Goal: Task Accomplishment & Management: Manage account settings

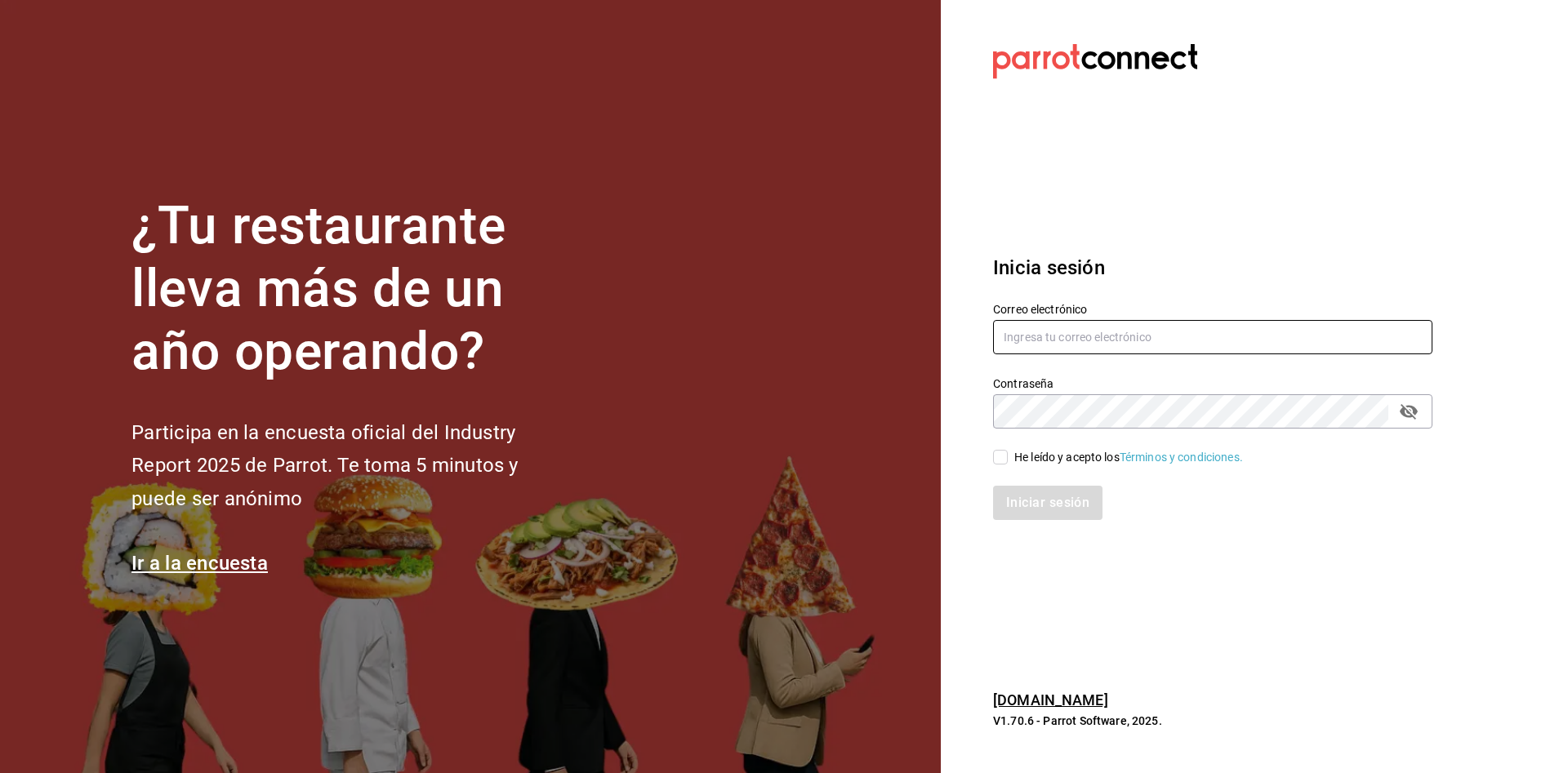
click at [1192, 341] on input "text" at bounding box center [1213, 337] width 439 height 34
type input "C"
type input "[EMAIL_ADDRESS][DOMAIN_NAME]"
click at [984, 452] on div "He leído y acepto los Términos y condiciones." at bounding box center [1202, 447] width 459 height 37
click at [1000, 458] on input "He leído y acepto los Términos y condiciones." at bounding box center [1000, 456] width 14 height 14
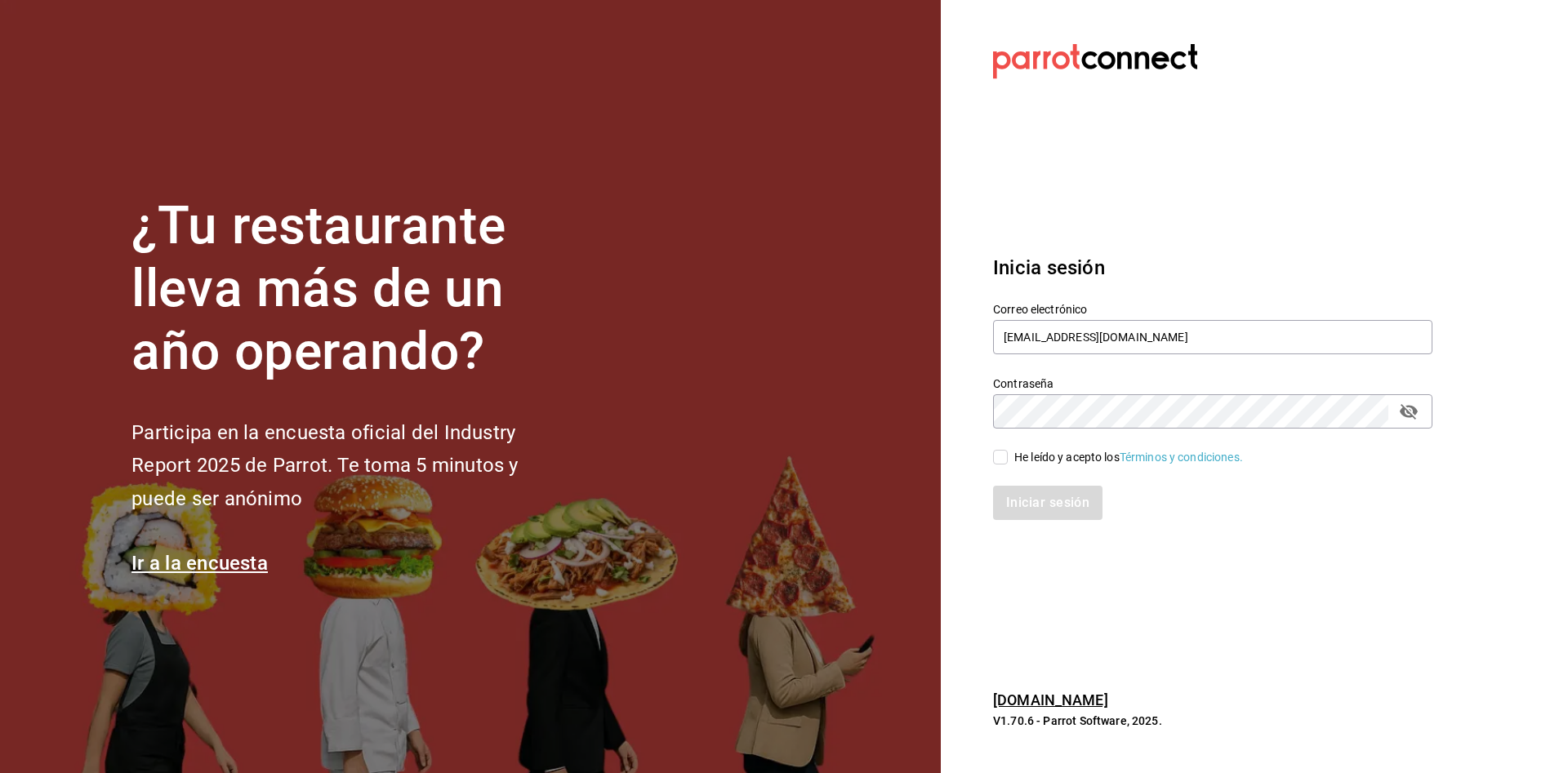
checkbox input "true"
click at [1020, 500] on button "Iniciar sesión" at bounding box center [1049, 503] width 111 height 34
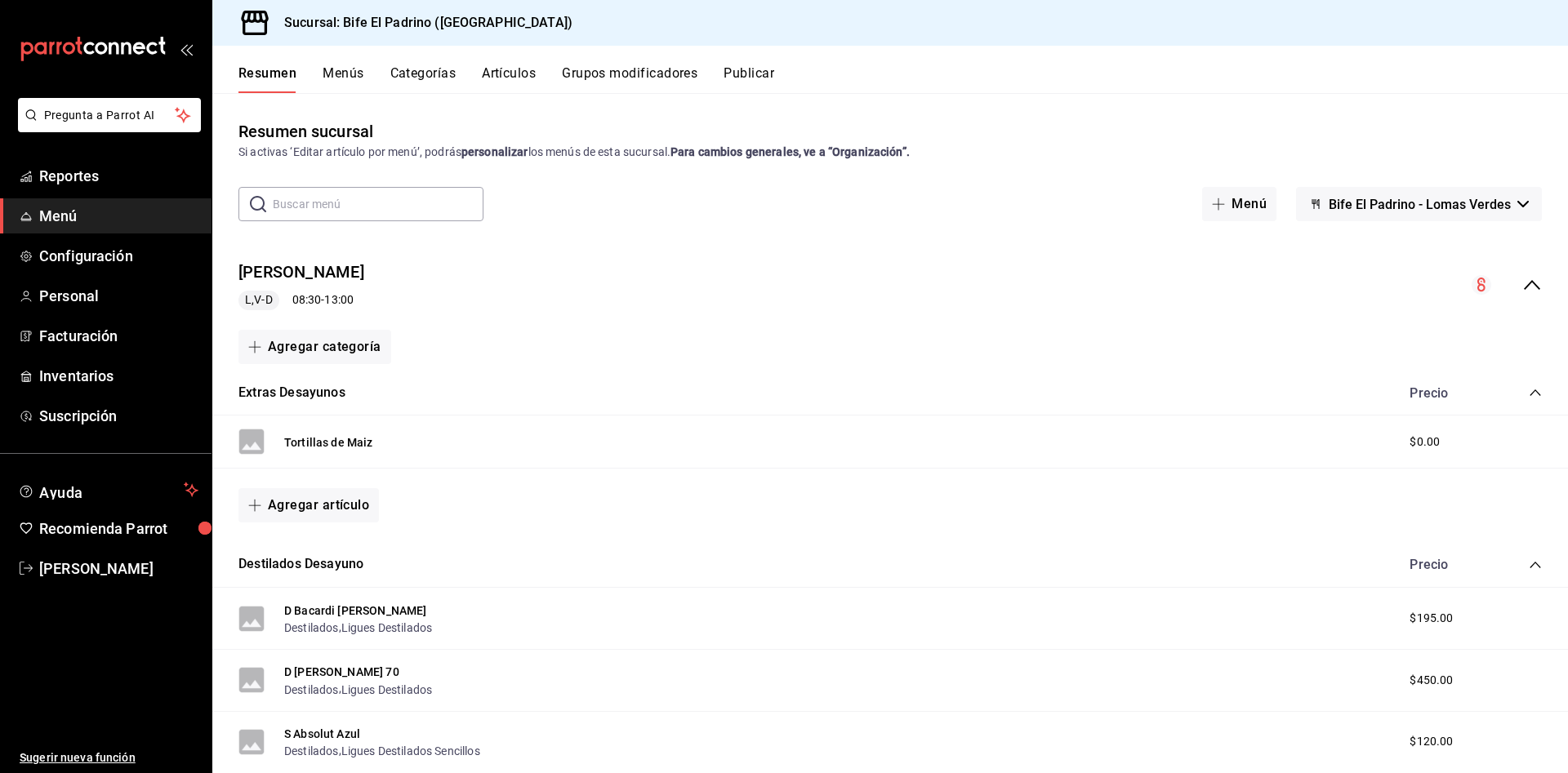
click at [510, 79] on button "Artículos" at bounding box center [508, 78] width 53 height 28
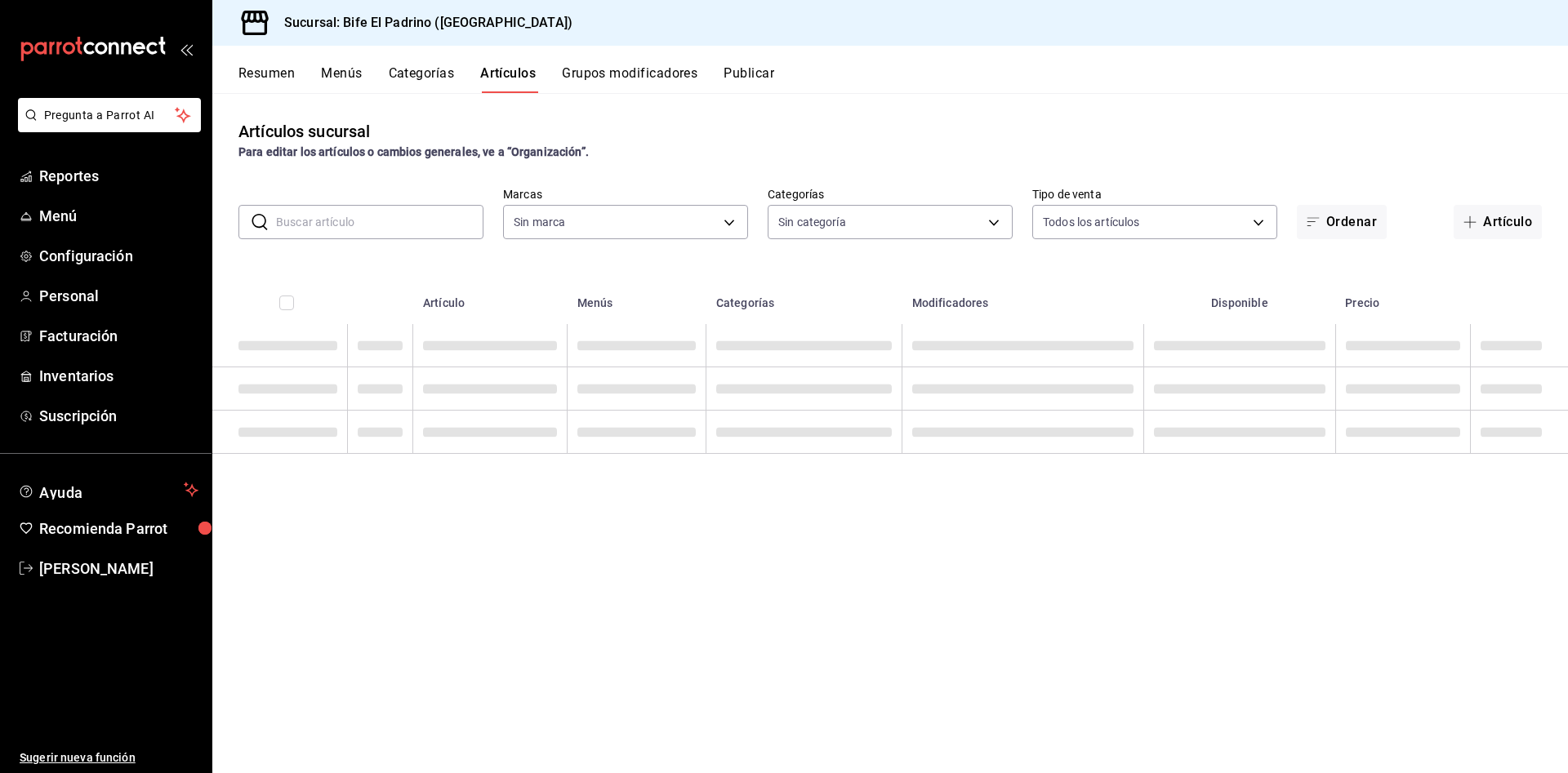
click at [435, 216] on input "text" at bounding box center [379, 221] width 207 height 32
type input "29812e5a-8f7c-4e92-8f2a-002f081b0597"
type input "jugo"
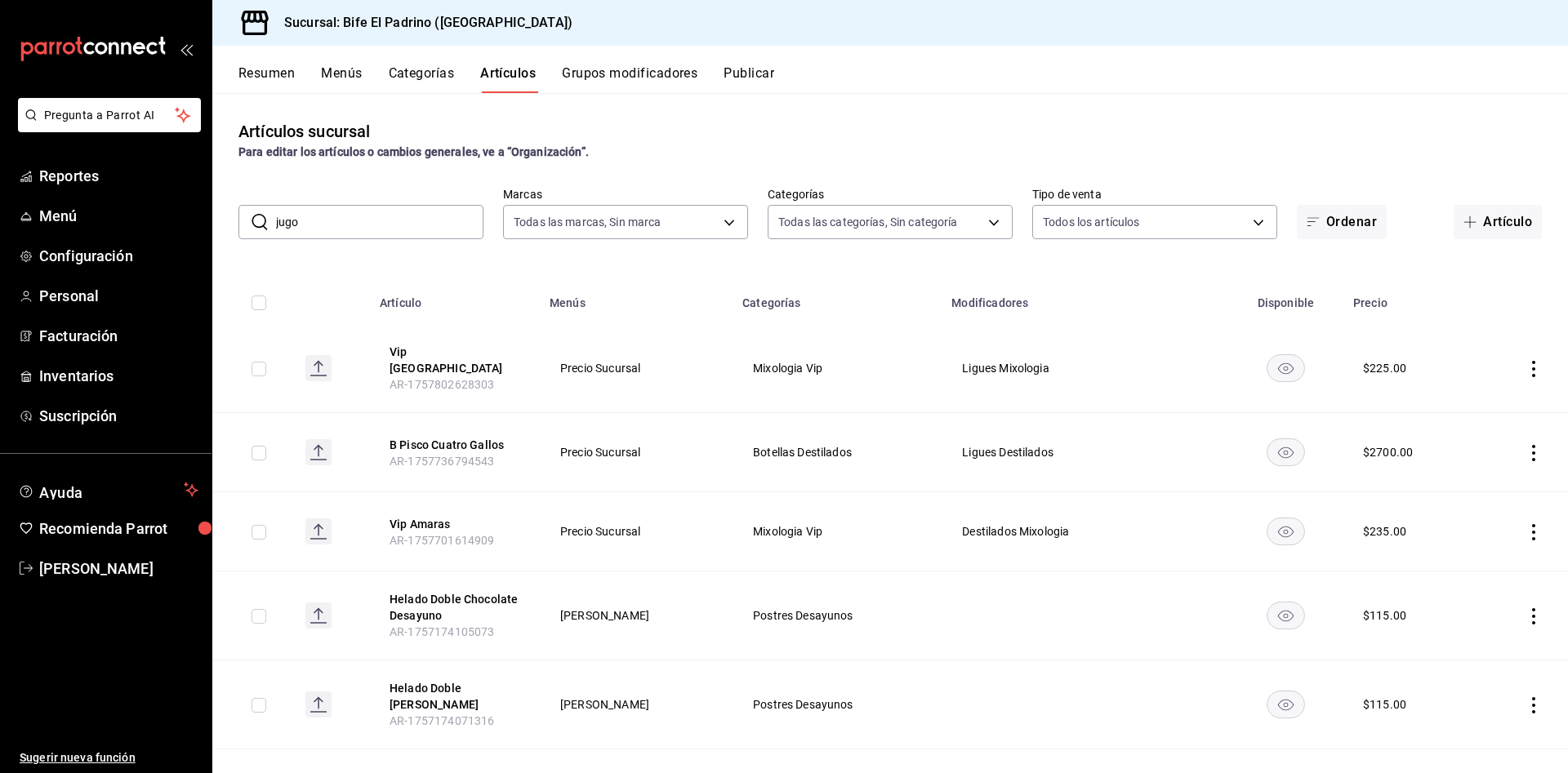
type input "26fff368-dde2-49cc-b82b-959fd44b70ef,e1a85fa7-9893-4e96-a941-5aad07e0ada2,07c83…"
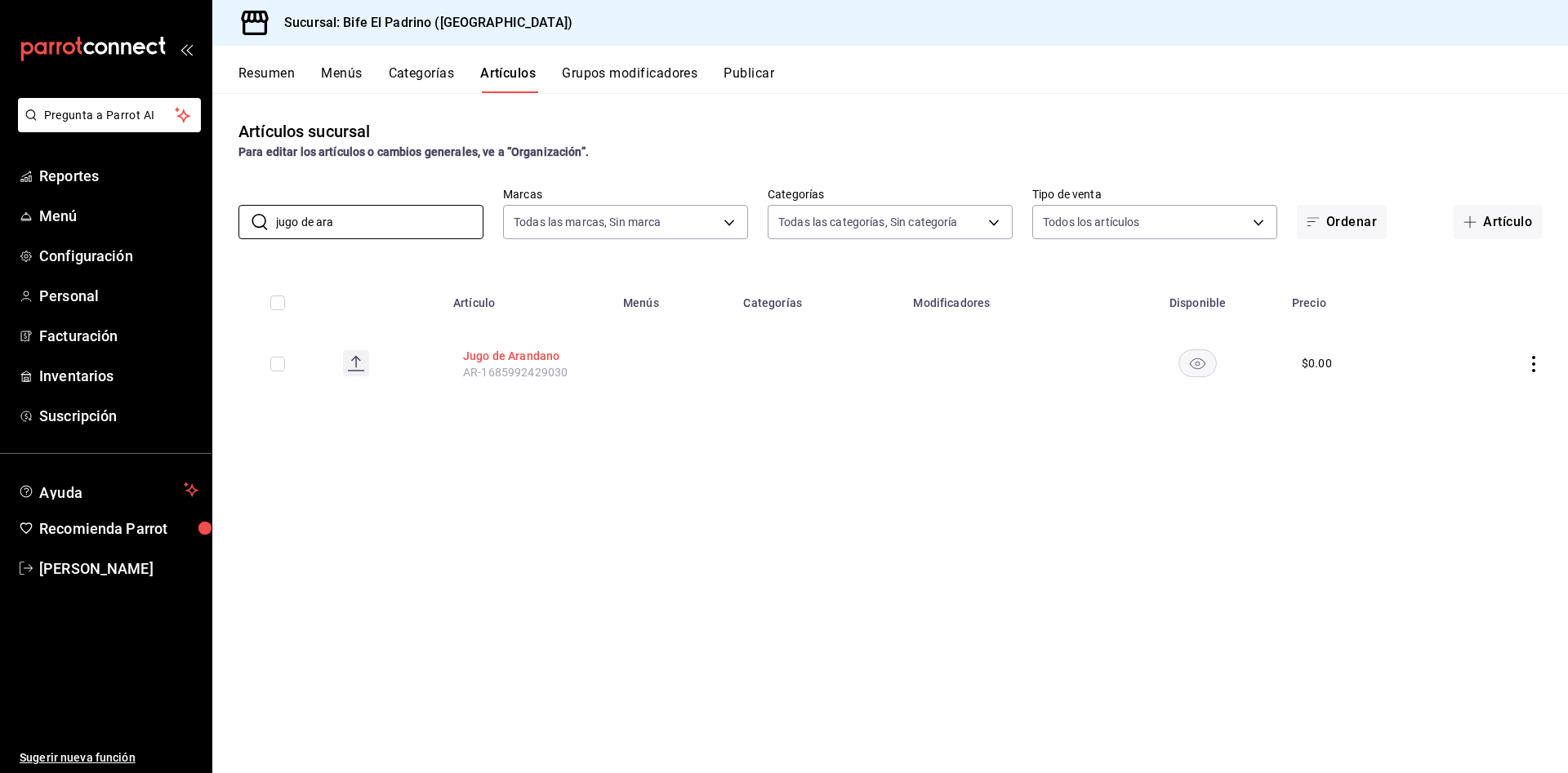
type input "jugo de ara"
click at [498, 349] on button "Jugo de Arandano" at bounding box center [528, 355] width 131 height 16
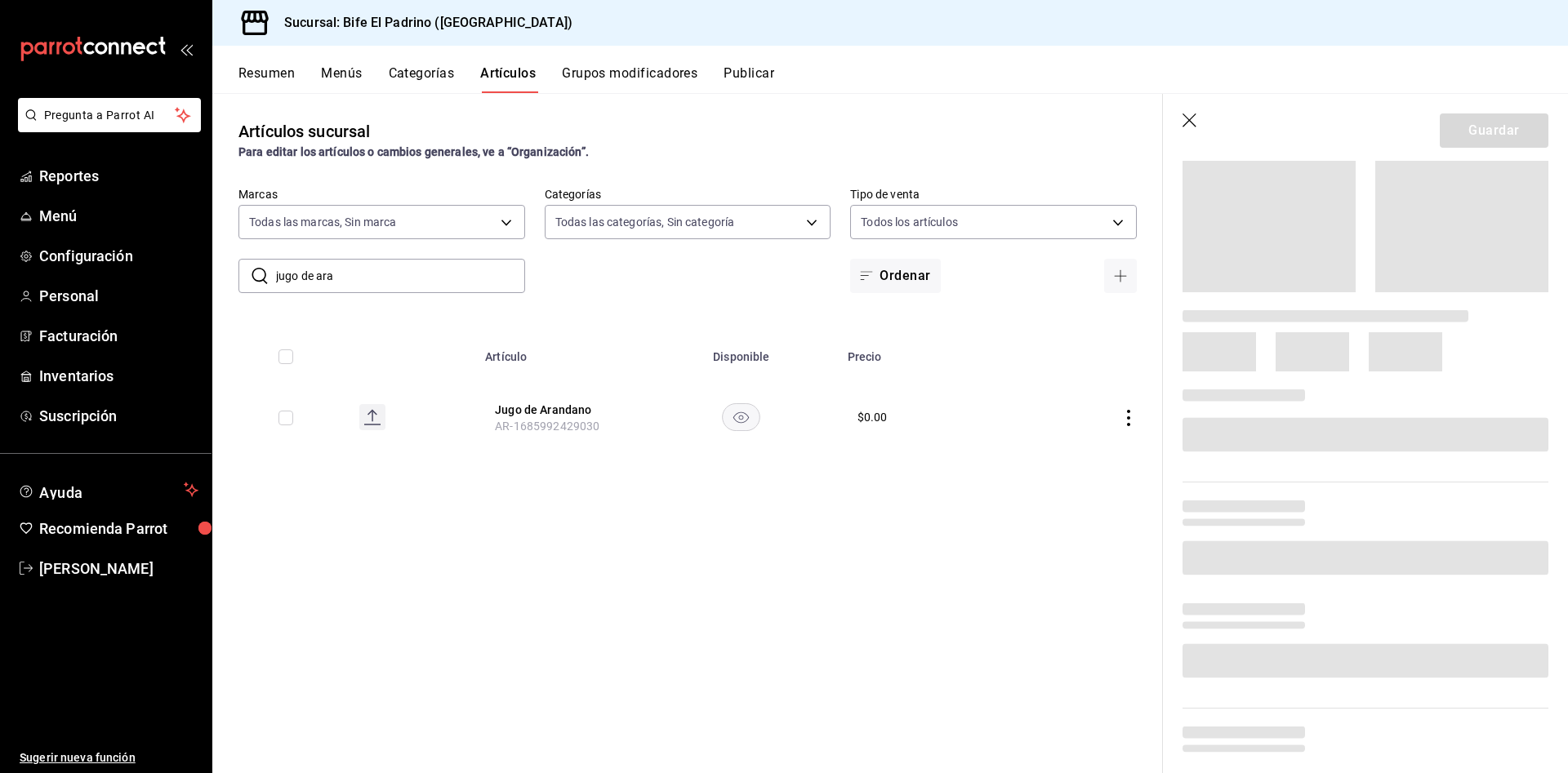
scroll to position [217, 0]
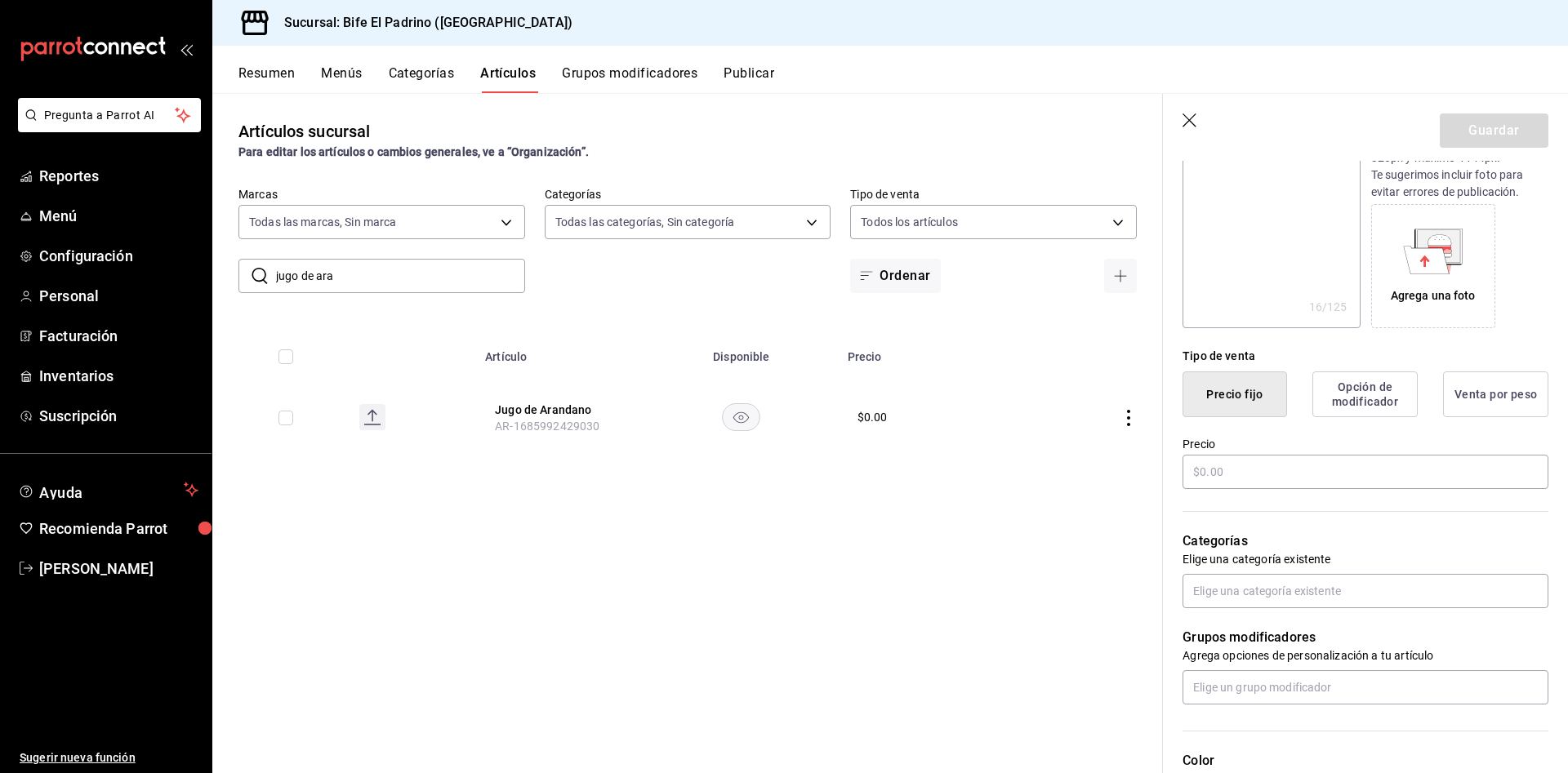
type textarea "x"
type input "$0.00"
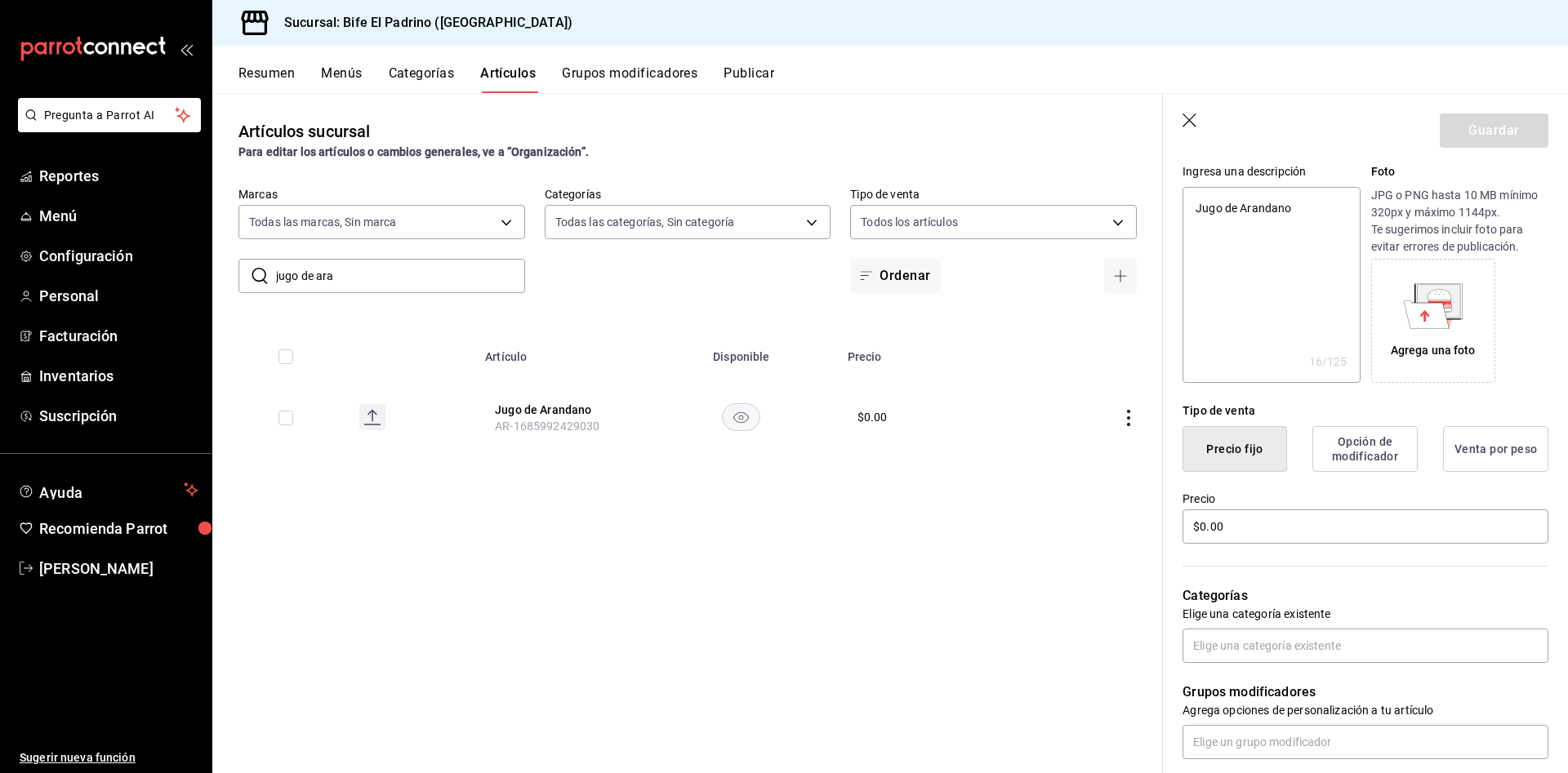
scroll to position [224, 0]
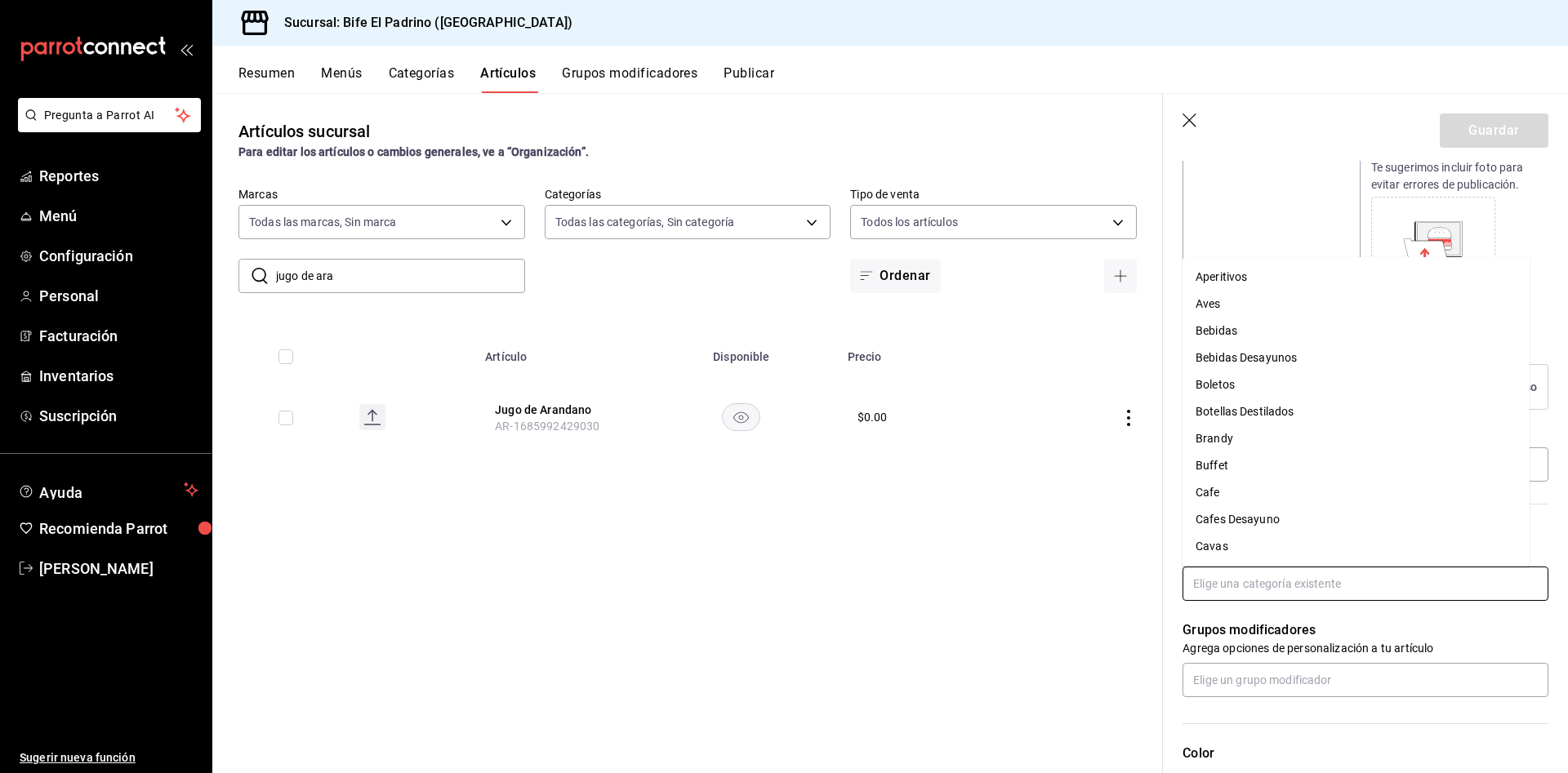
click at [1279, 577] on input "text" at bounding box center [1365, 583] width 366 height 34
type input "cav"
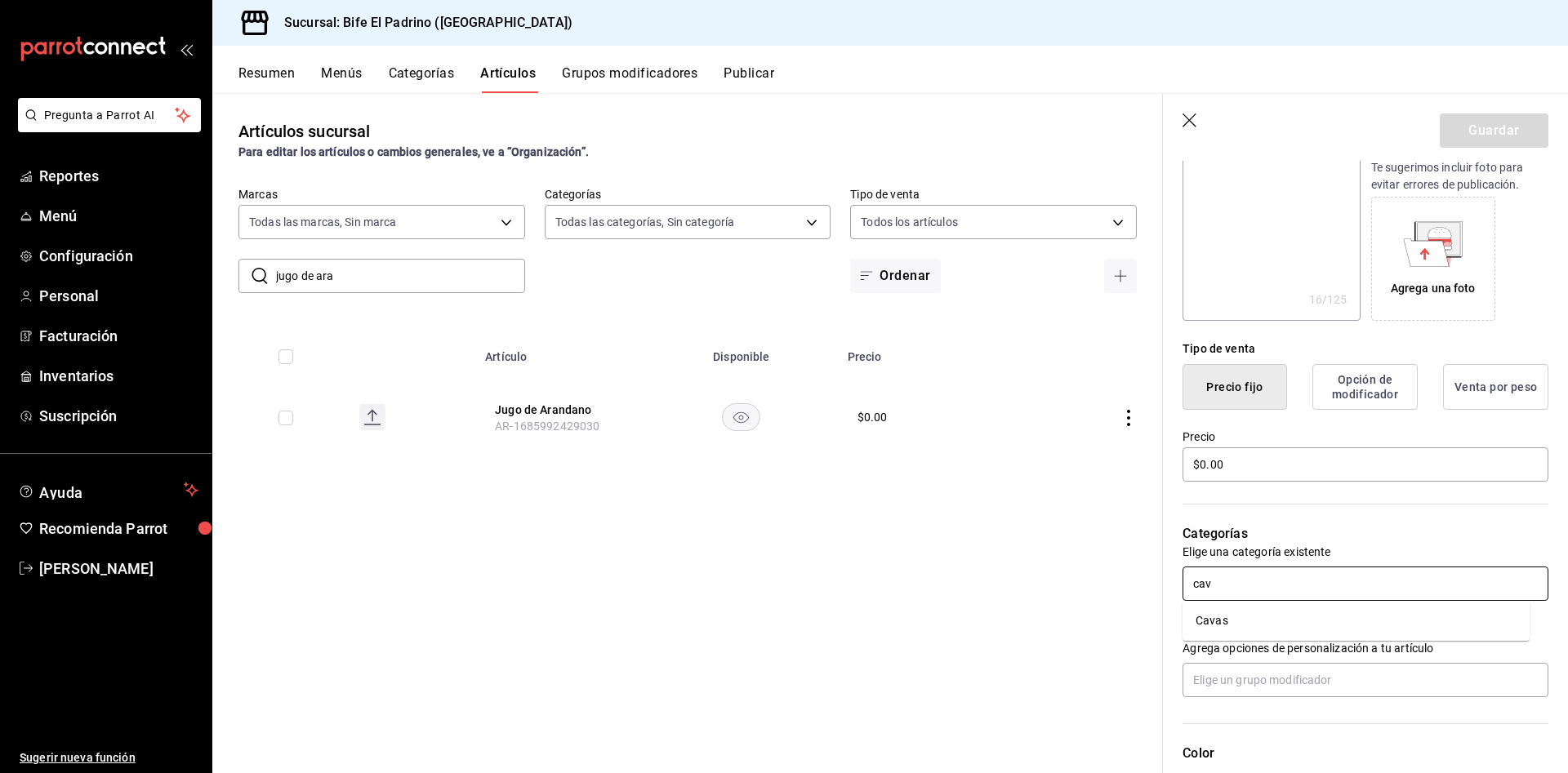
click at [1240, 610] on li "Cavas" at bounding box center [1355, 620] width 347 height 27
type textarea "x"
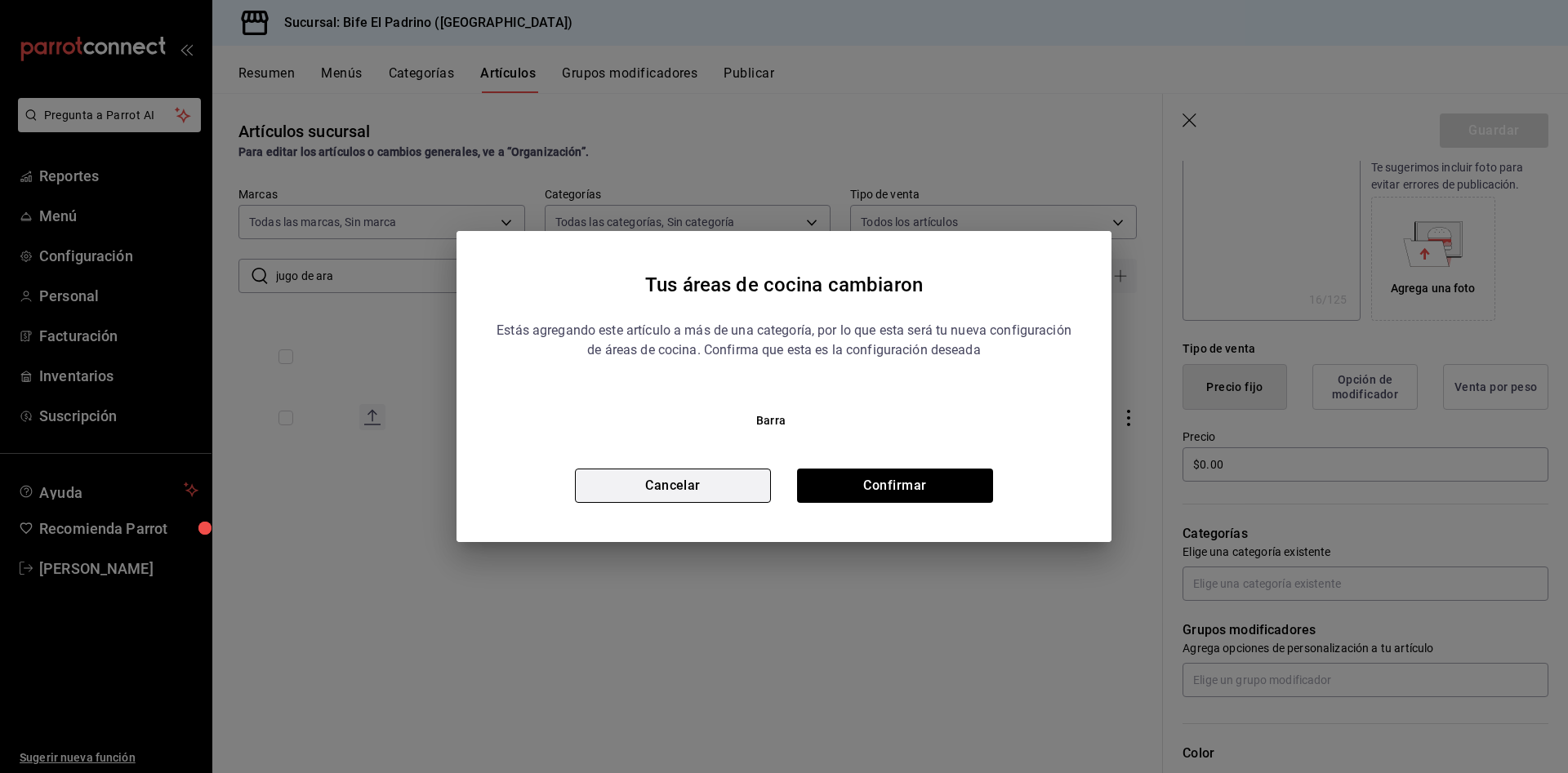
click at [689, 480] on button "Cancelar" at bounding box center [672, 486] width 196 height 34
type textarea "x"
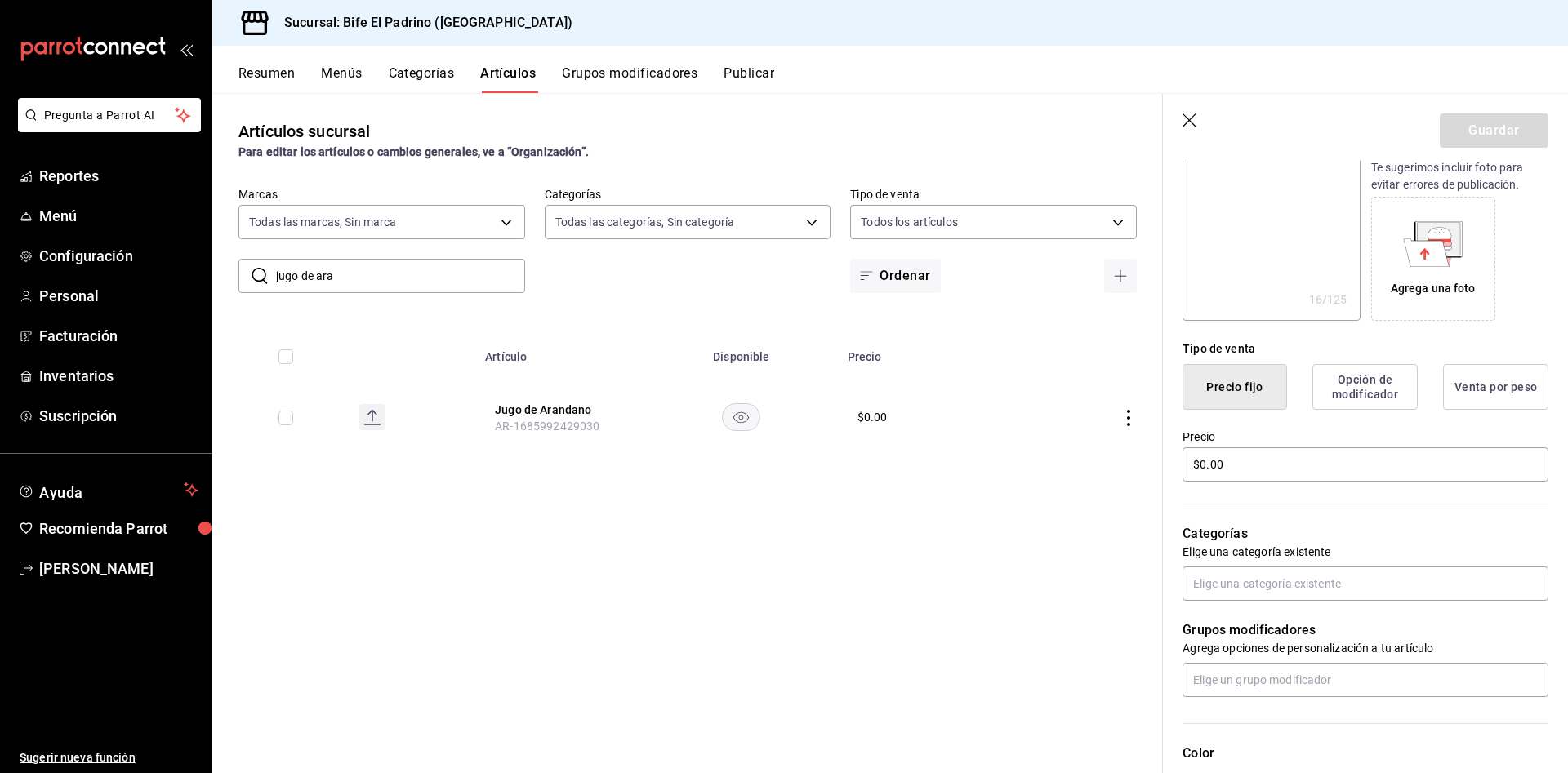
click at [604, 78] on button "Grupos modificadores" at bounding box center [629, 78] width 136 height 28
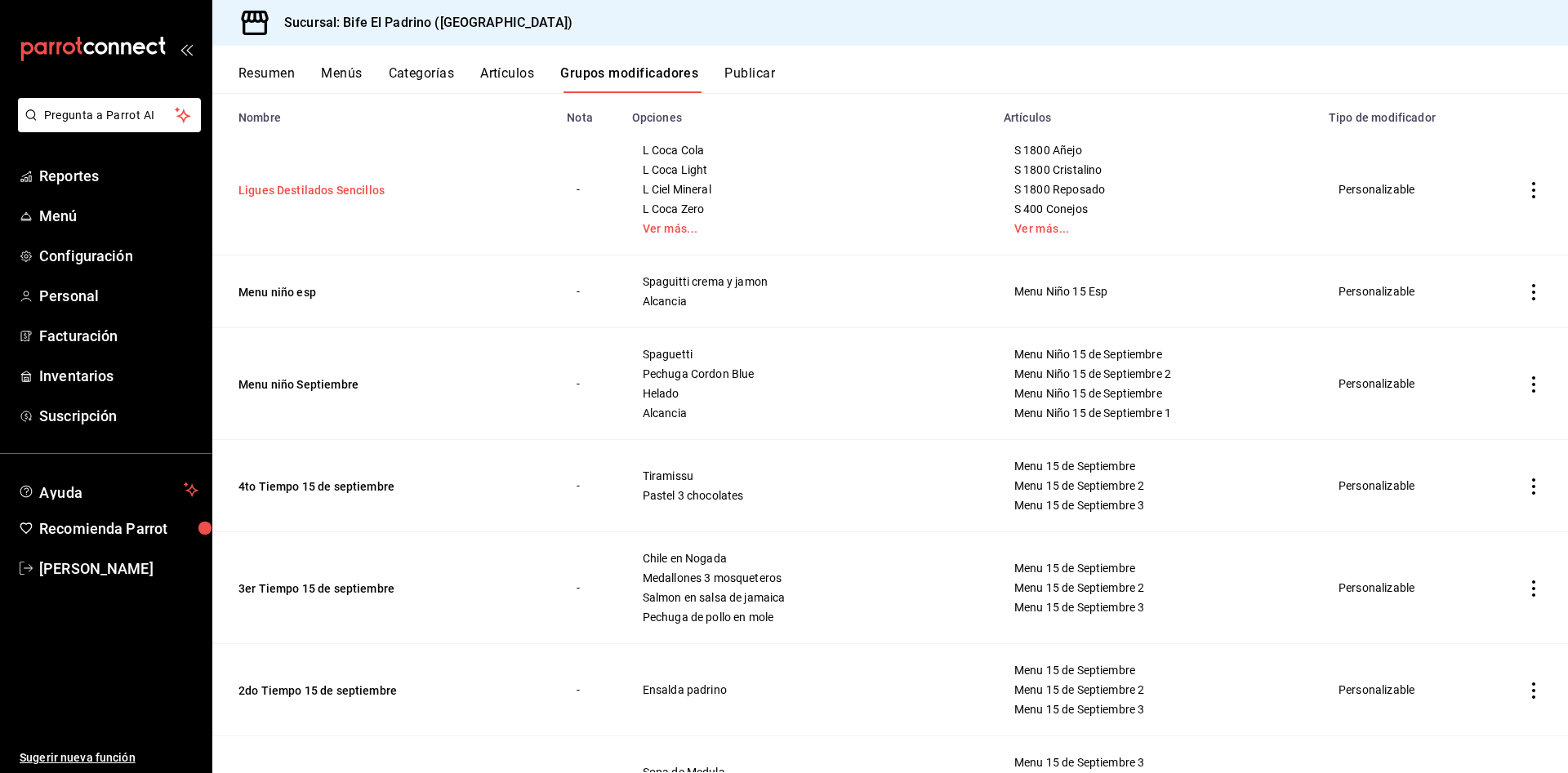
scroll to position [152, 0]
click at [1525, 289] on icon "actions" at bounding box center [1533, 291] width 16 height 16
click at [1470, 403] on span "Eliminar" at bounding box center [1466, 396] width 42 height 17
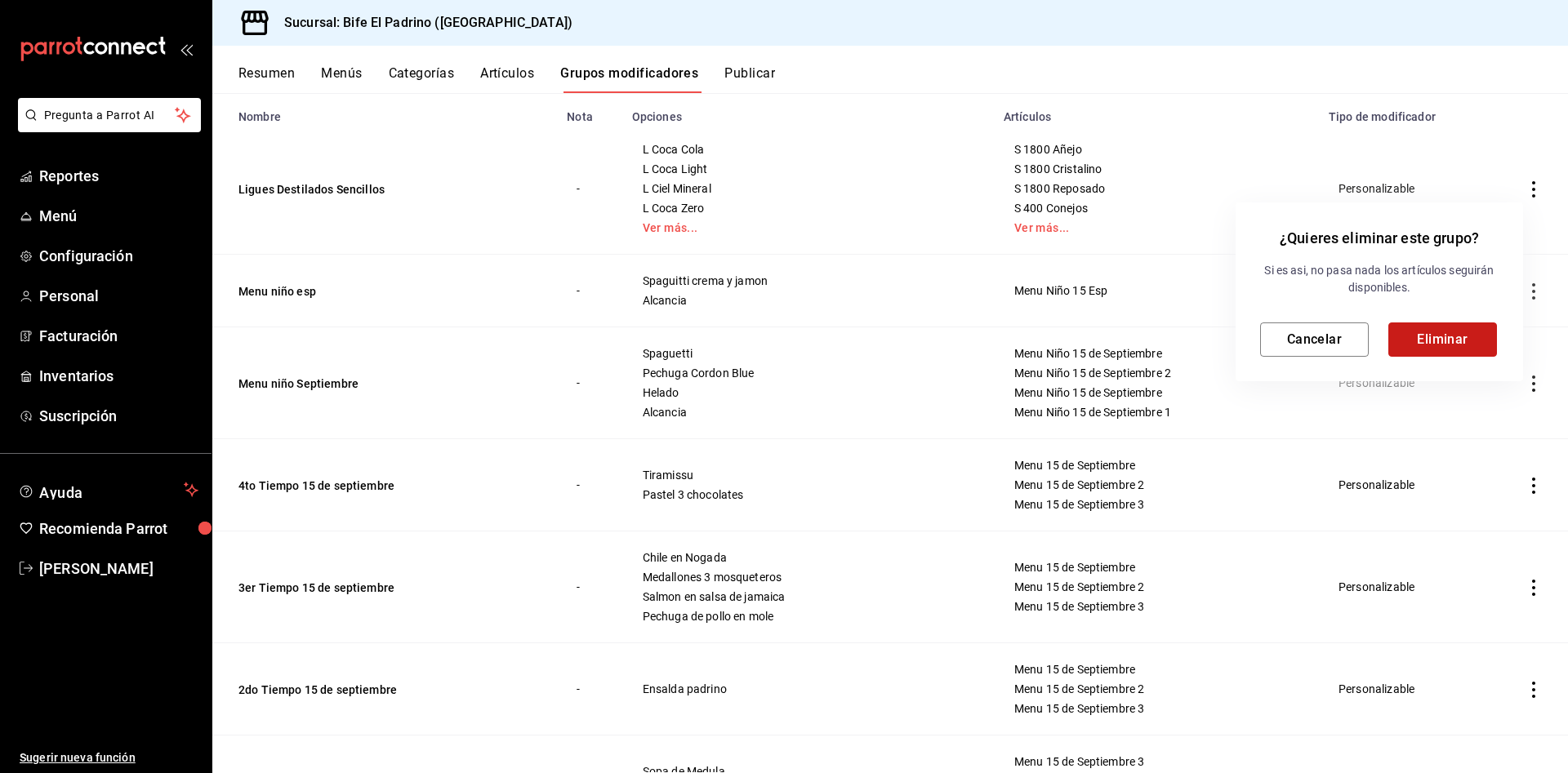
click at [1435, 344] on button "Eliminar" at bounding box center [1443, 340] width 109 height 34
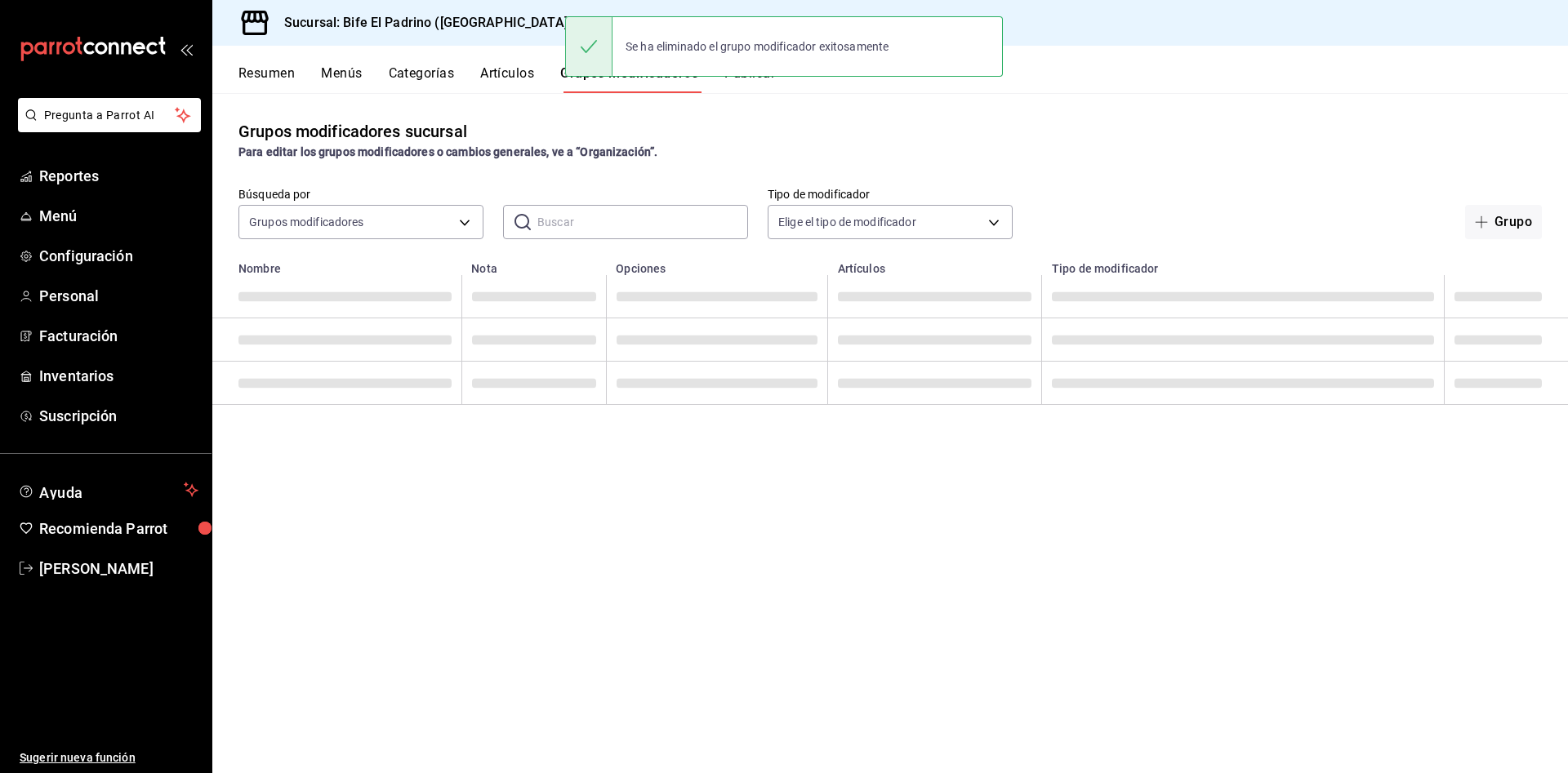
scroll to position [0, 0]
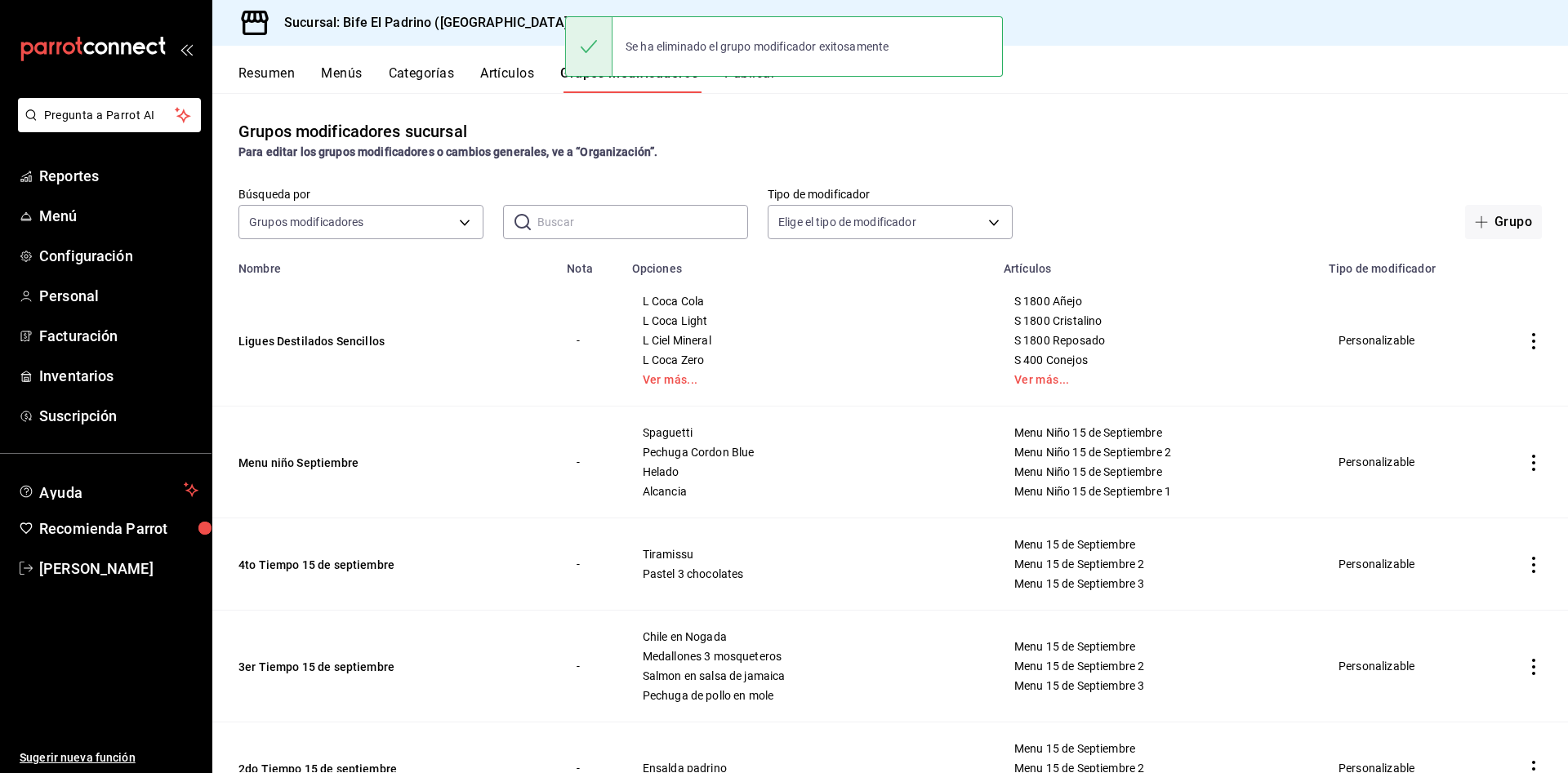
click at [1525, 454] on icon "actions" at bounding box center [1533, 462] width 16 height 16
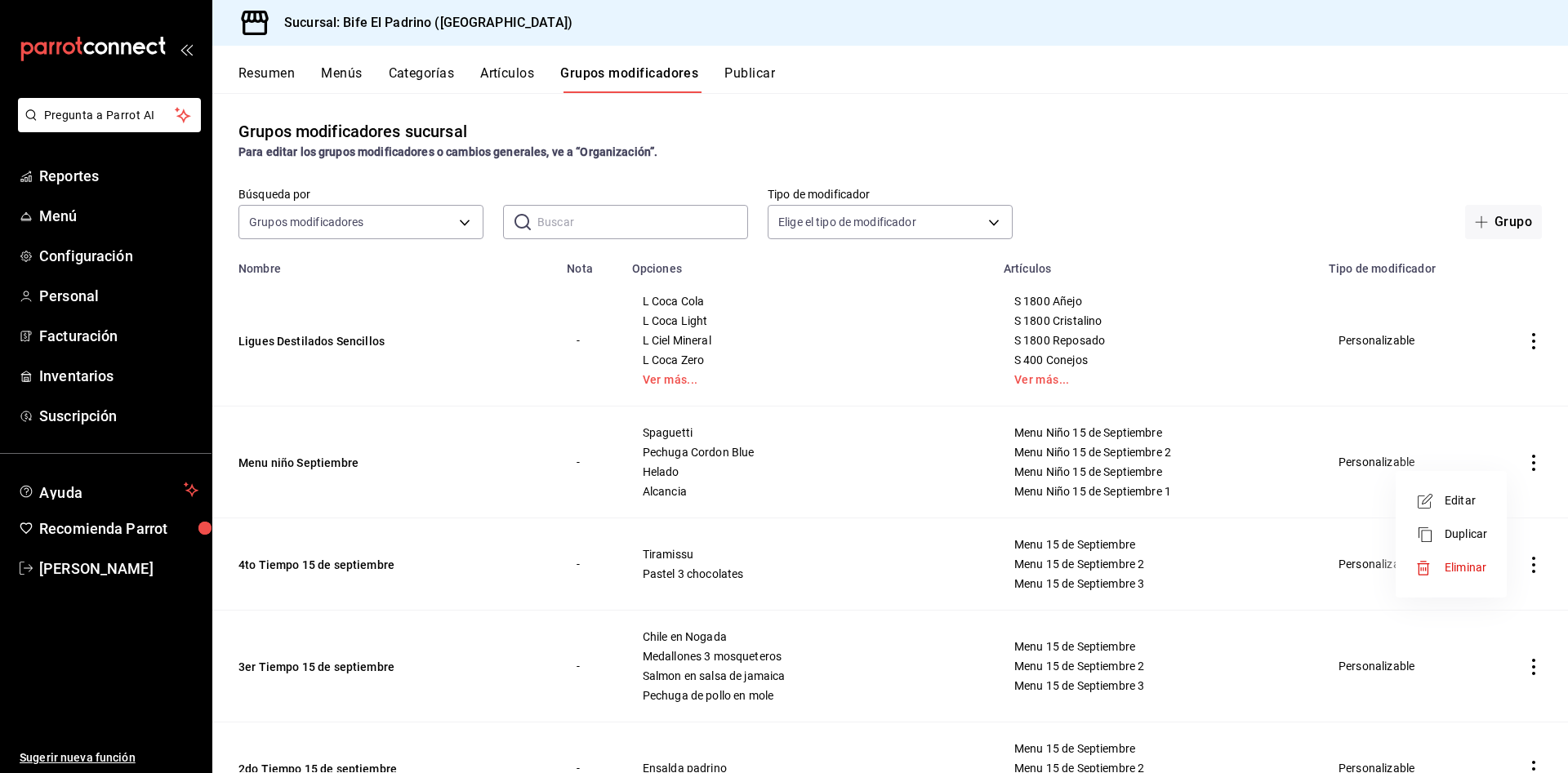
click at [1460, 559] on span "Eliminar" at bounding box center [1466, 568] width 42 height 17
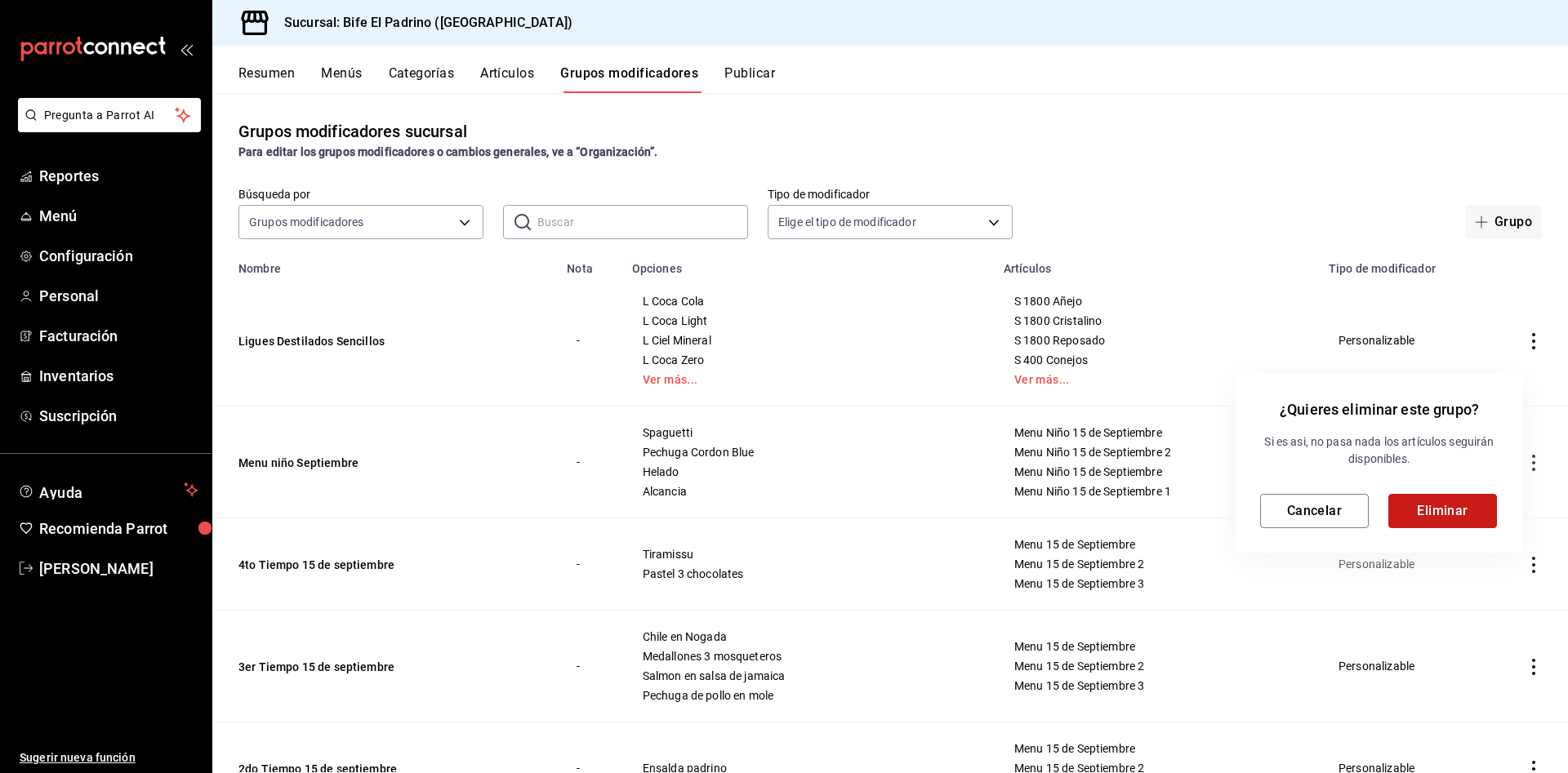
click at [1454, 517] on button "Eliminar" at bounding box center [1443, 511] width 109 height 34
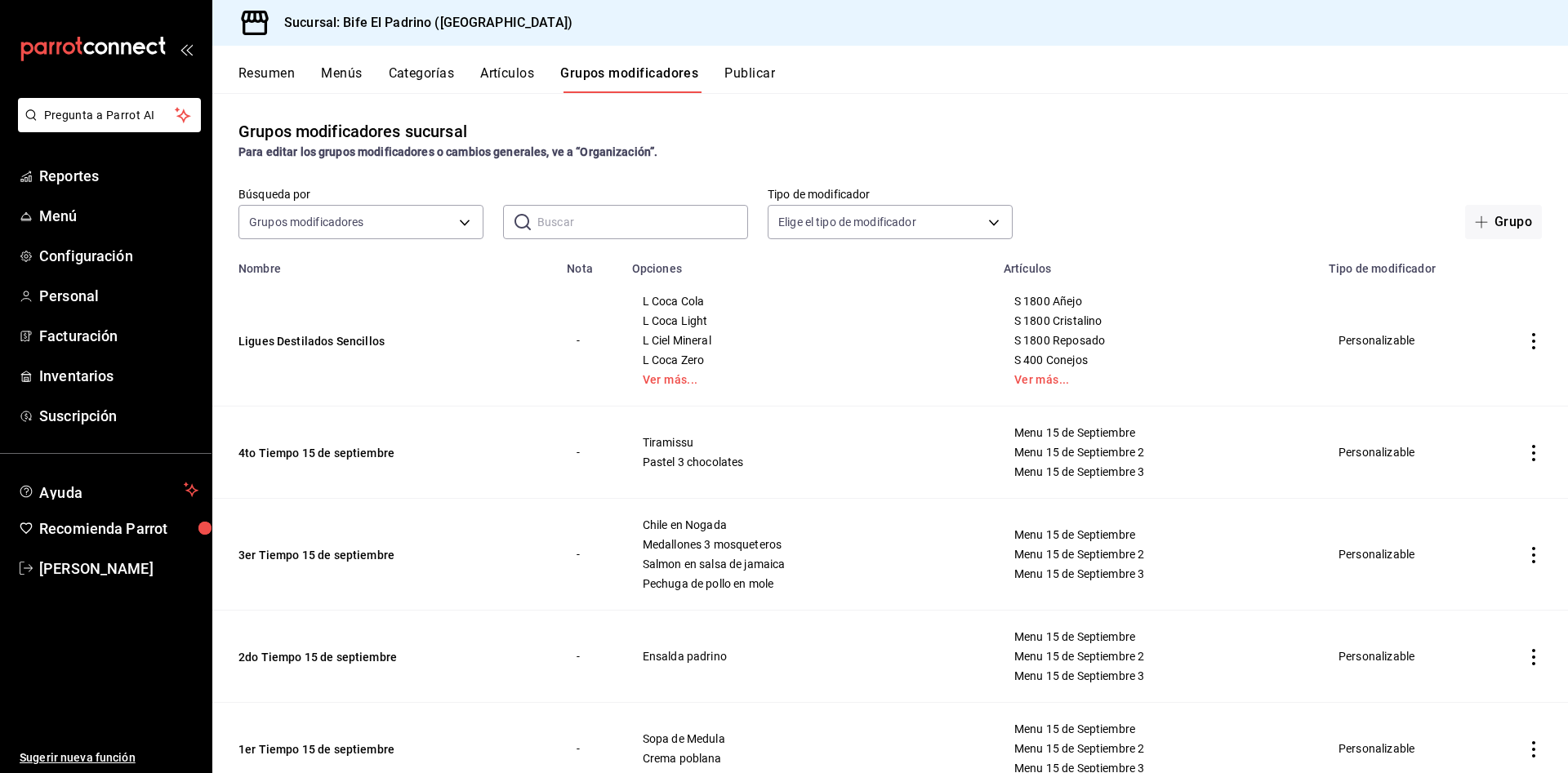
click at [1525, 458] on icon "actions" at bounding box center [1533, 452] width 16 height 16
click at [1455, 548] on li "Eliminar" at bounding box center [1451, 557] width 98 height 33
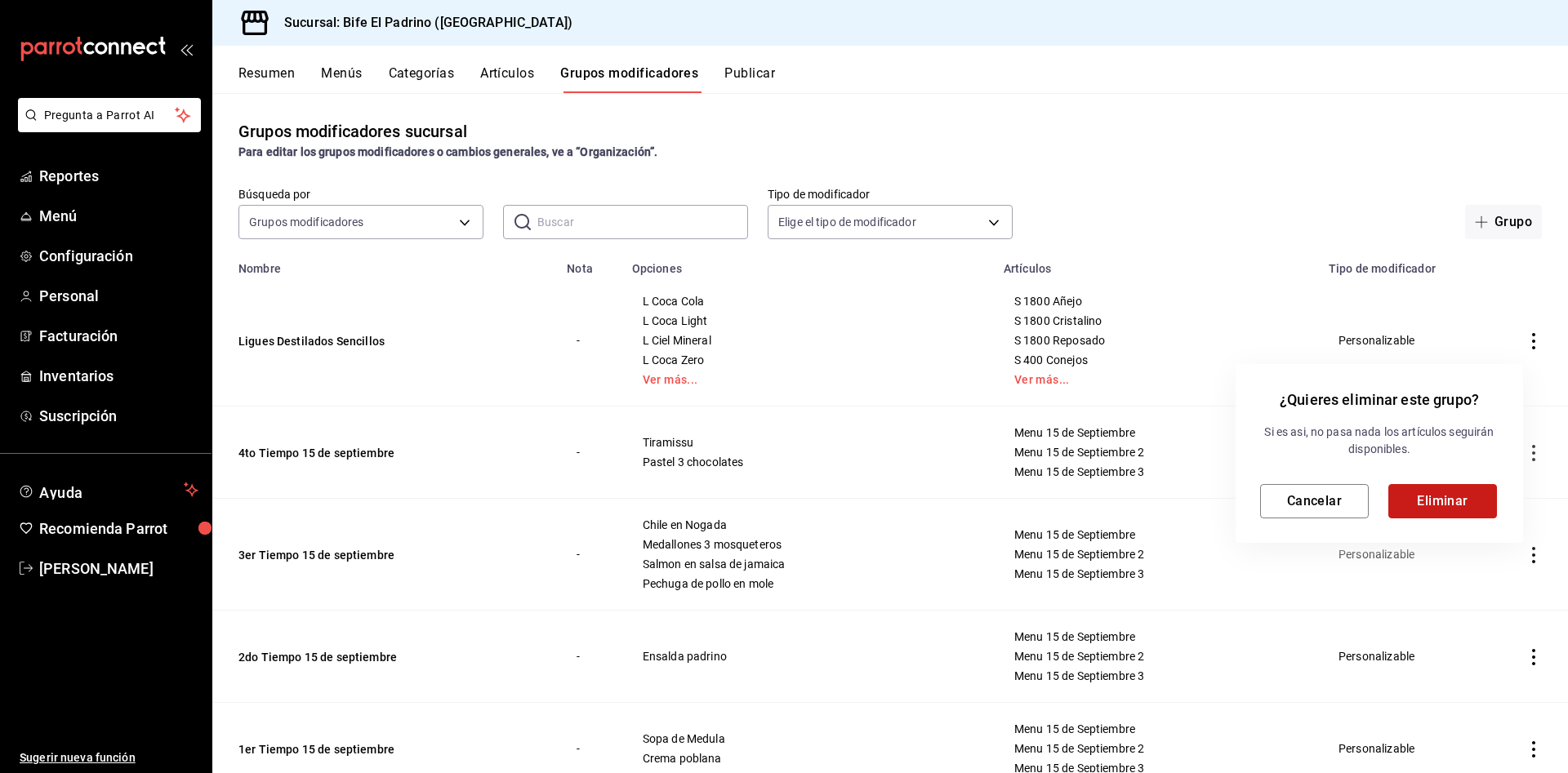
click at [1448, 497] on button "Eliminar" at bounding box center [1443, 501] width 109 height 34
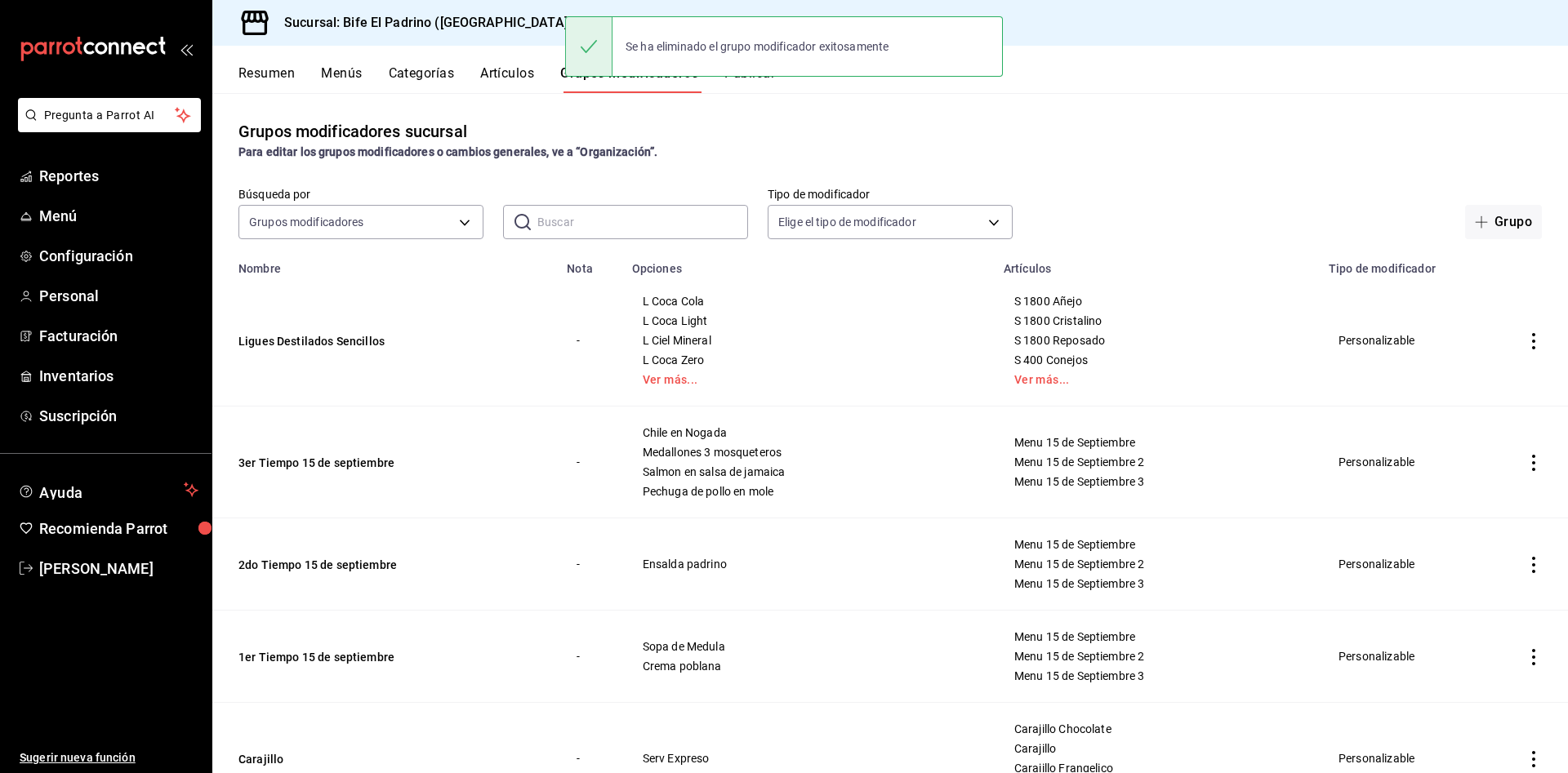
click at [1525, 467] on icon "actions" at bounding box center [1533, 462] width 16 height 16
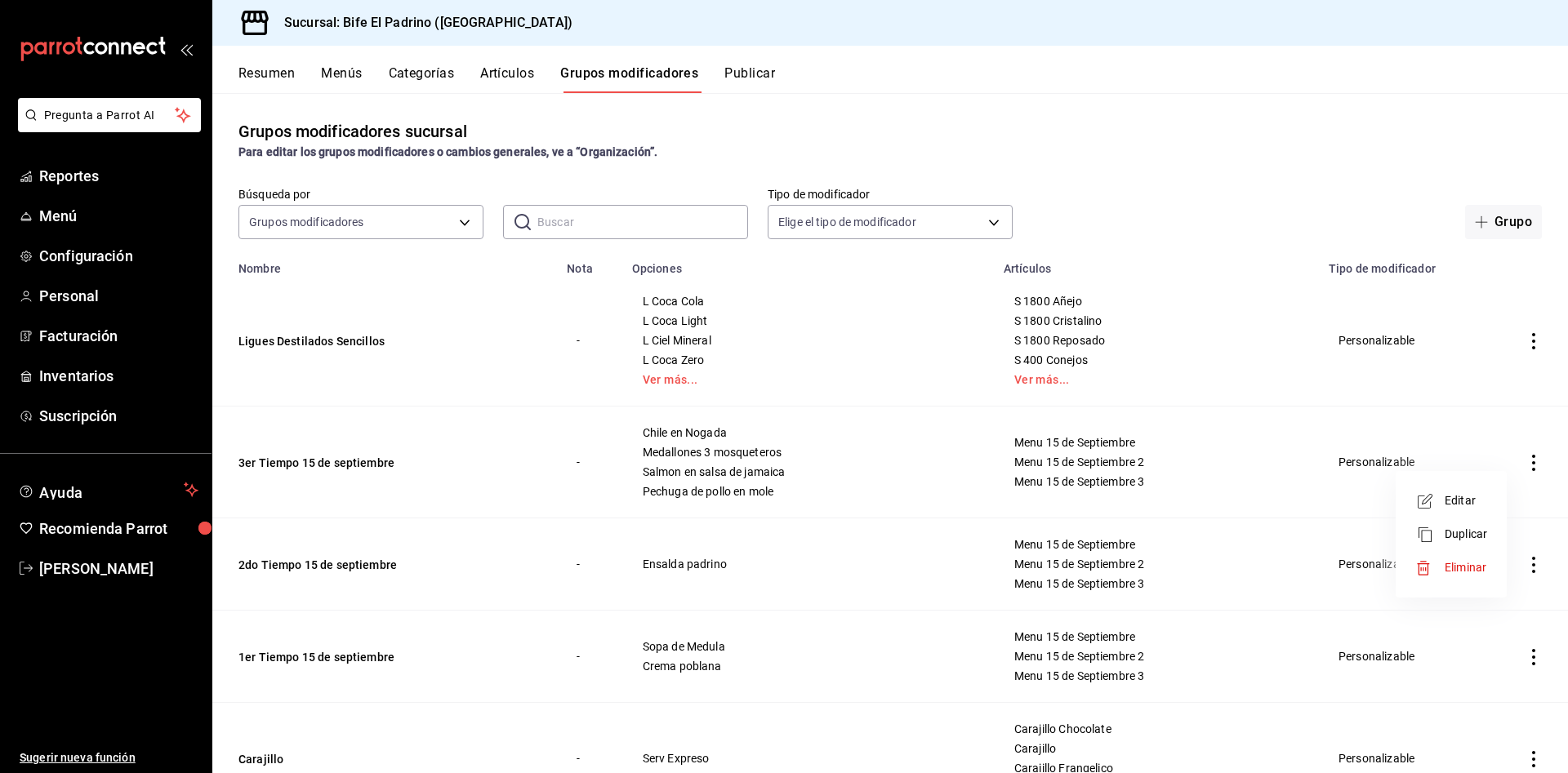
click at [1468, 564] on span "Eliminar" at bounding box center [1466, 567] width 42 height 13
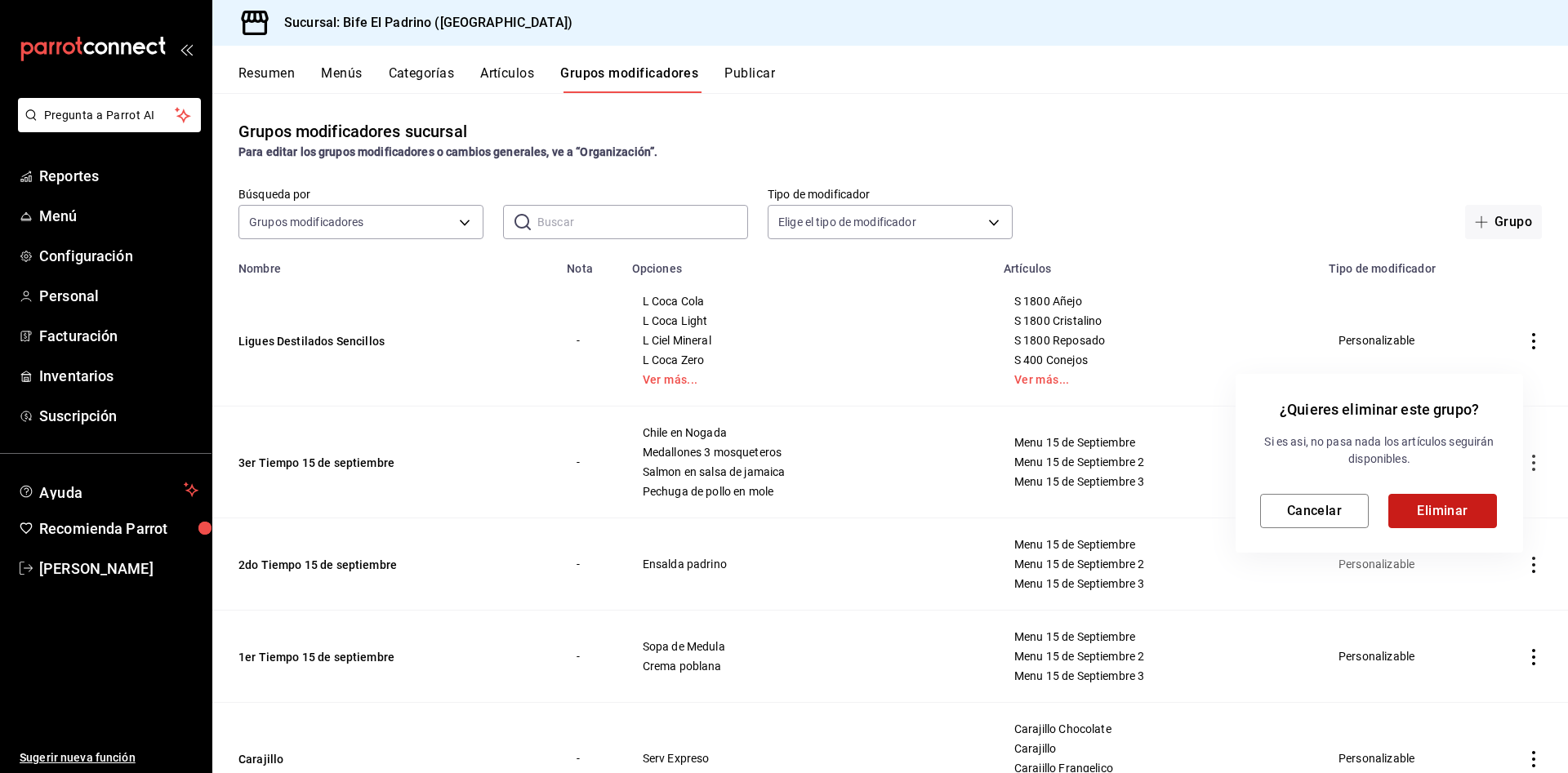
click at [1463, 506] on button "Eliminar" at bounding box center [1443, 511] width 109 height 34
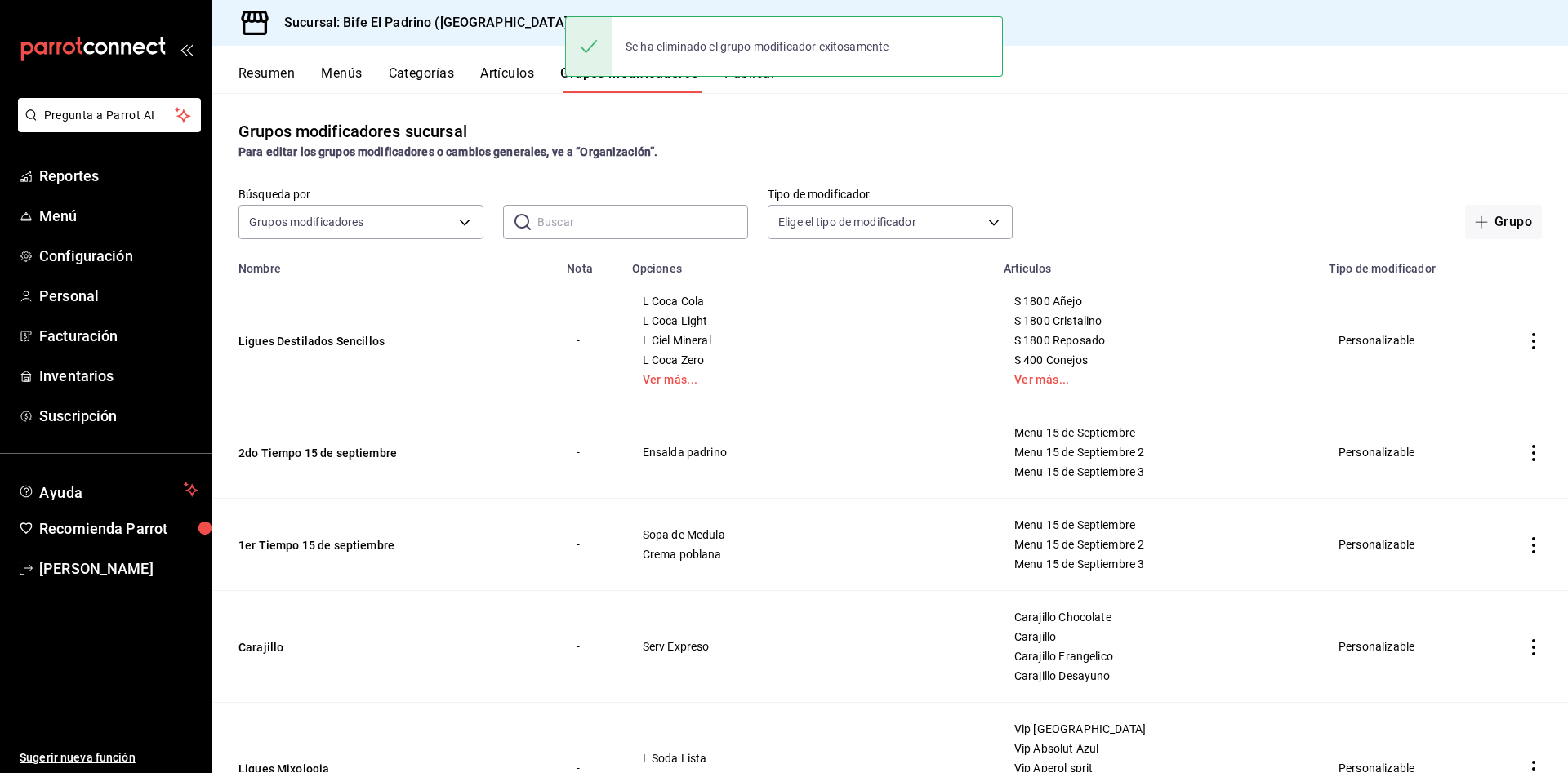
click at [1525, 455] on icon "actions" at bounding box center [1533, 452] width 16 height 16
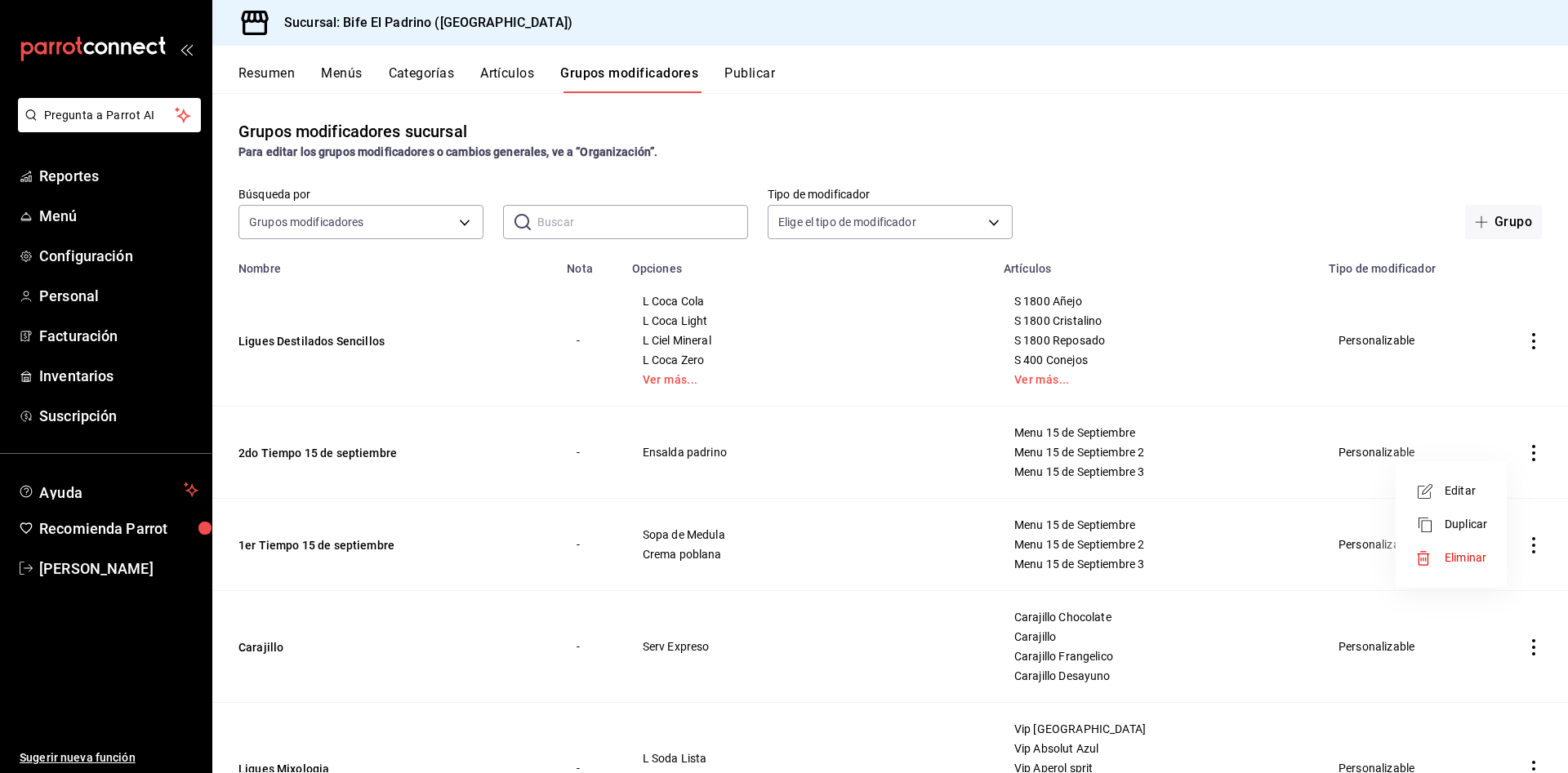
click at [1473, 548] on li "Eliminar" at bounding box center [1451, 557] width 98 height 33
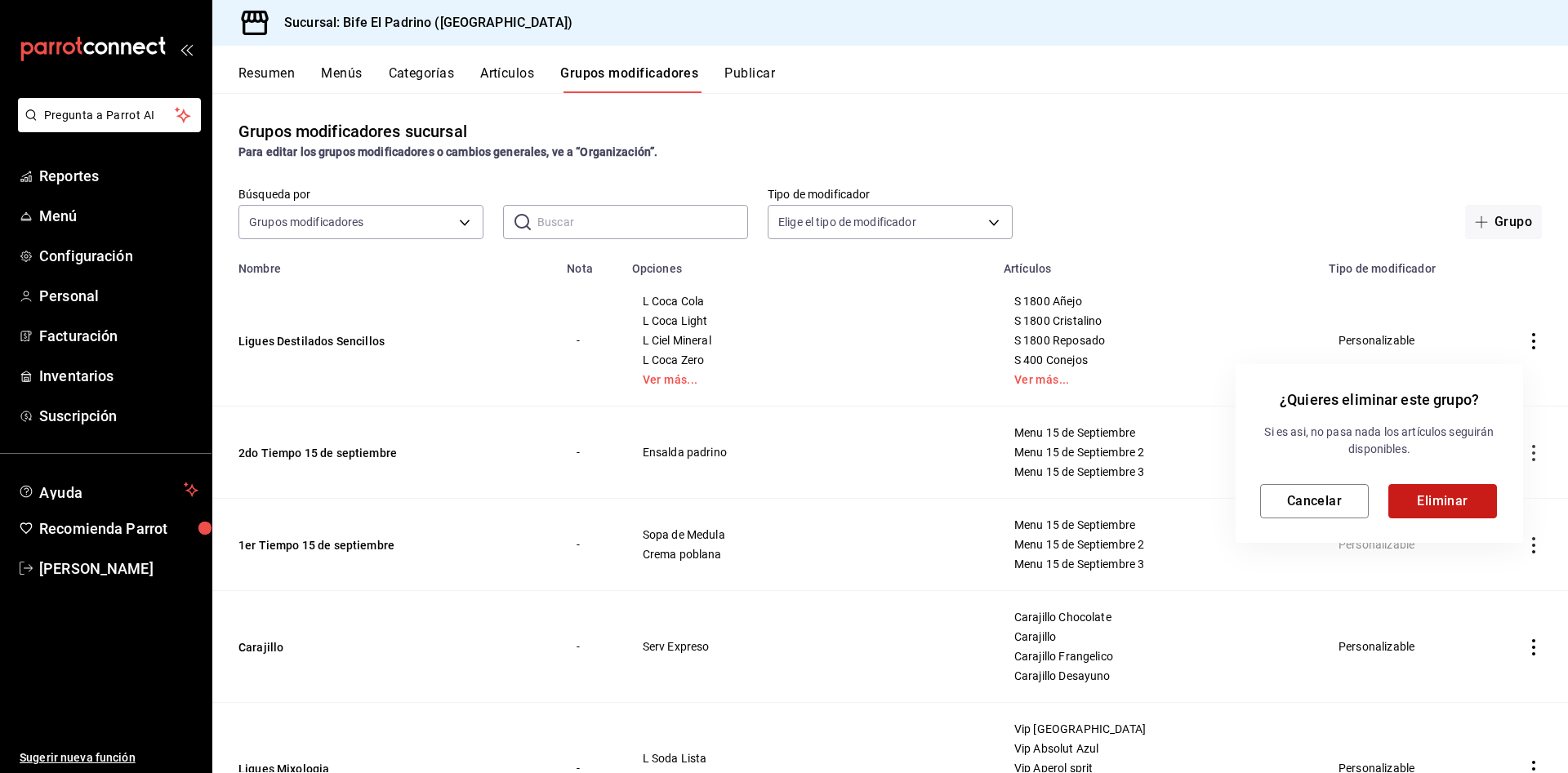
click at [1468, 503] on button "Eliminar" at bounding box center [1443, 501] width 109 height 34
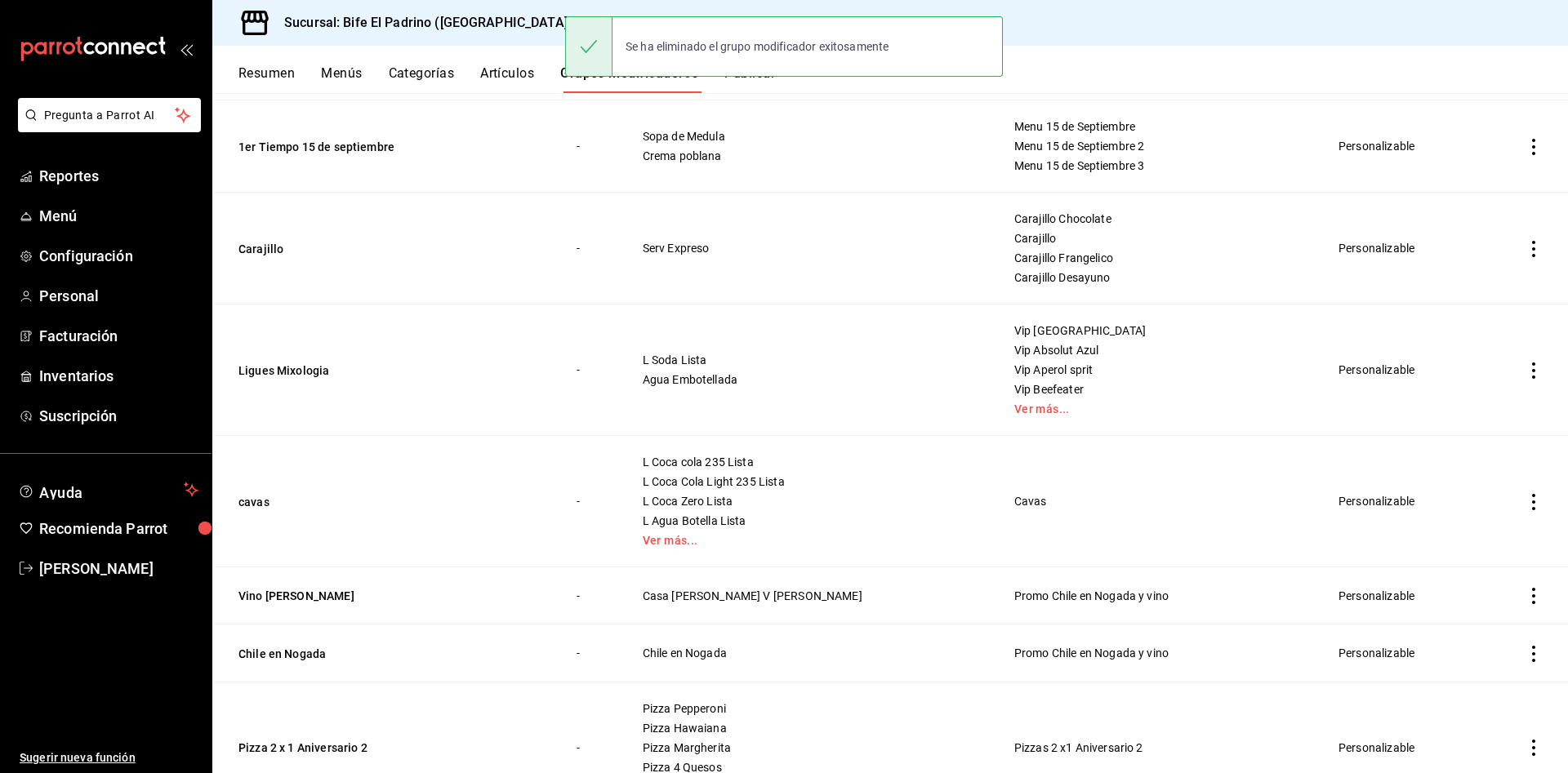
scroll to position [311, 0]
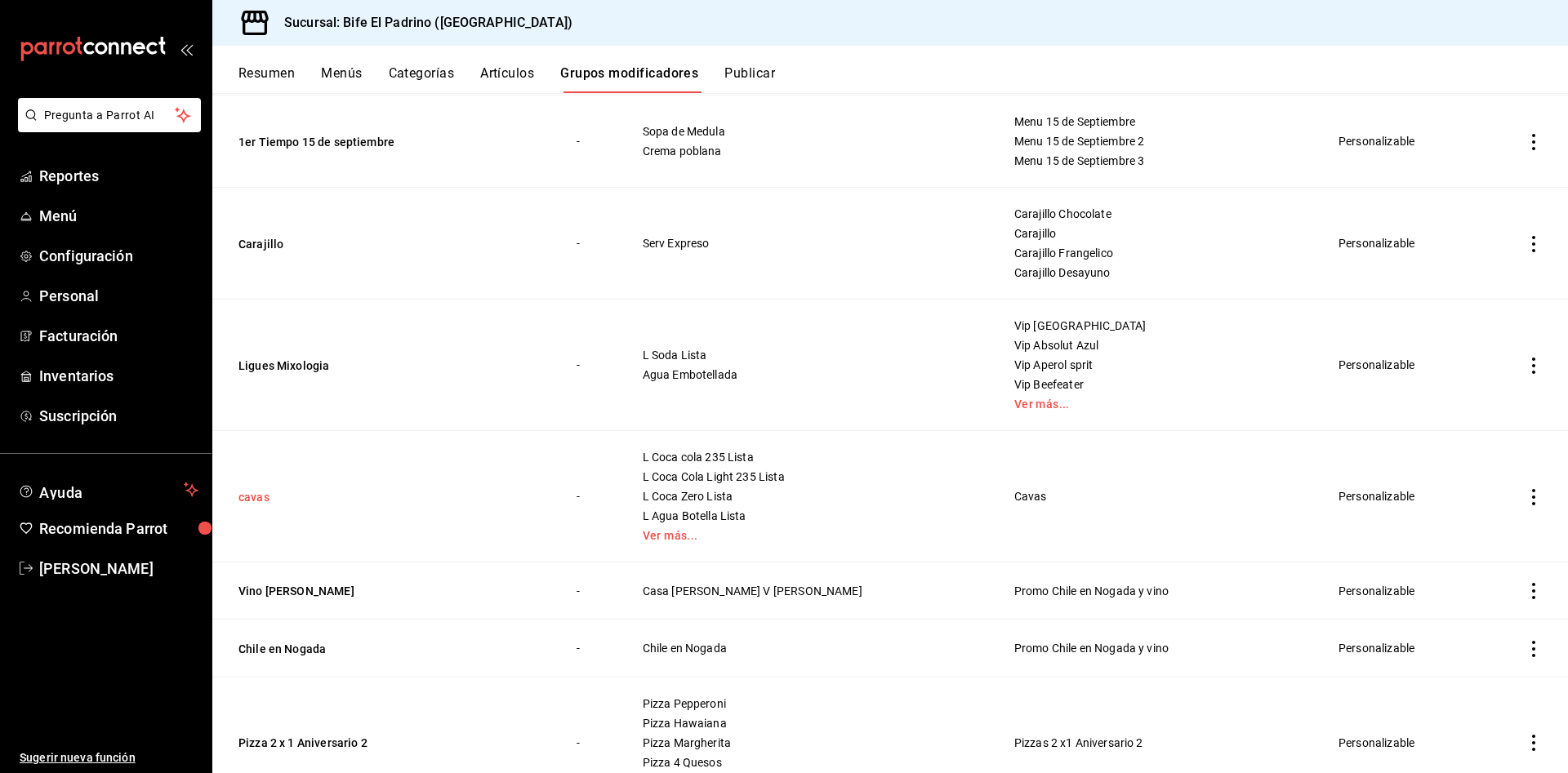
click at [279, 498] on button "cavas" at bounding box center [336, 496] width 196 height 16
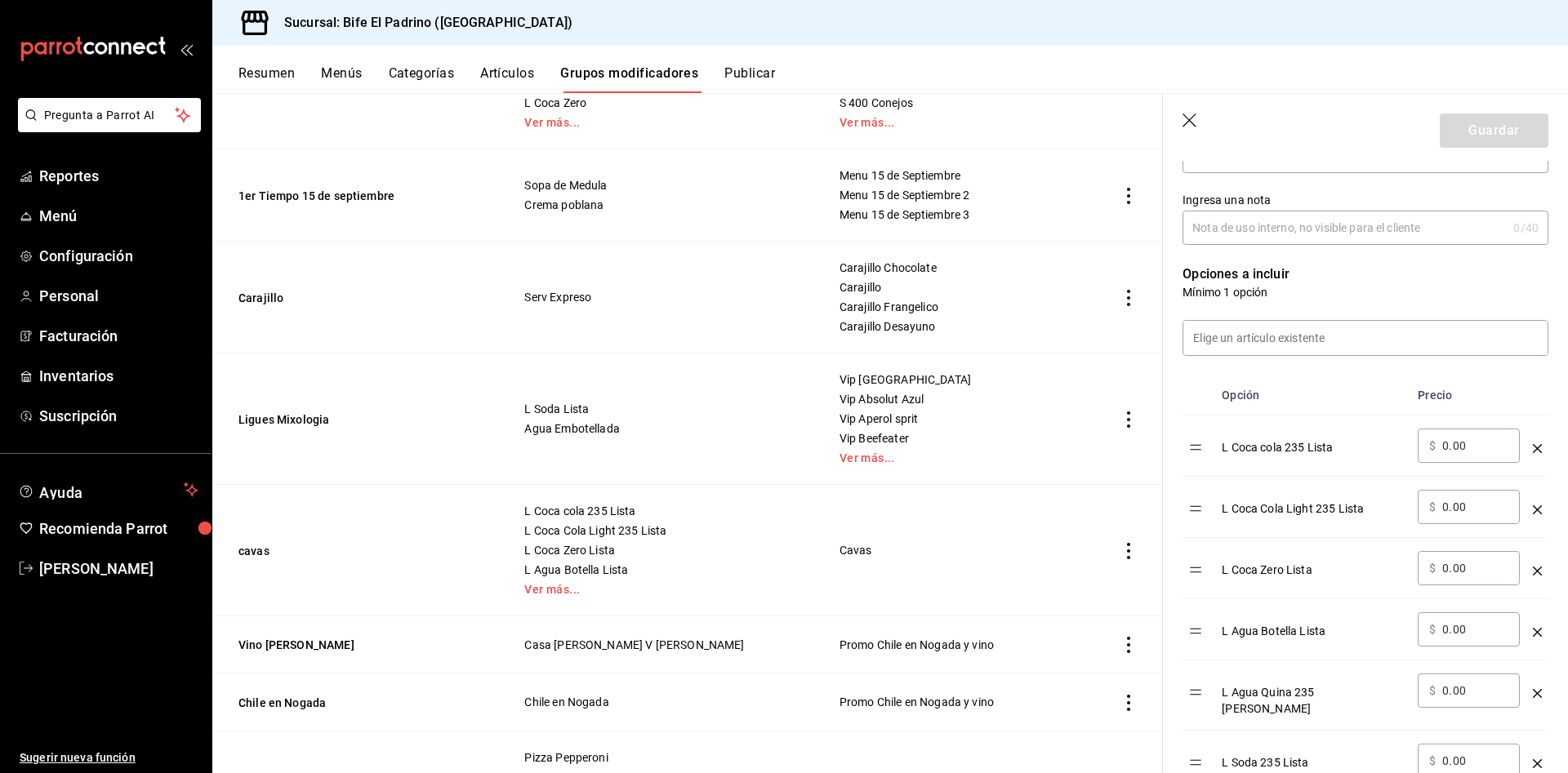
scroll to position [323, 0]
click at [1332, 347] on input at bounding box center [1365, 338] width 364 height 34
click at [1306, 397] on li "Jugo de Arandano" at bounding box center [1356, 402] width 346 height 36
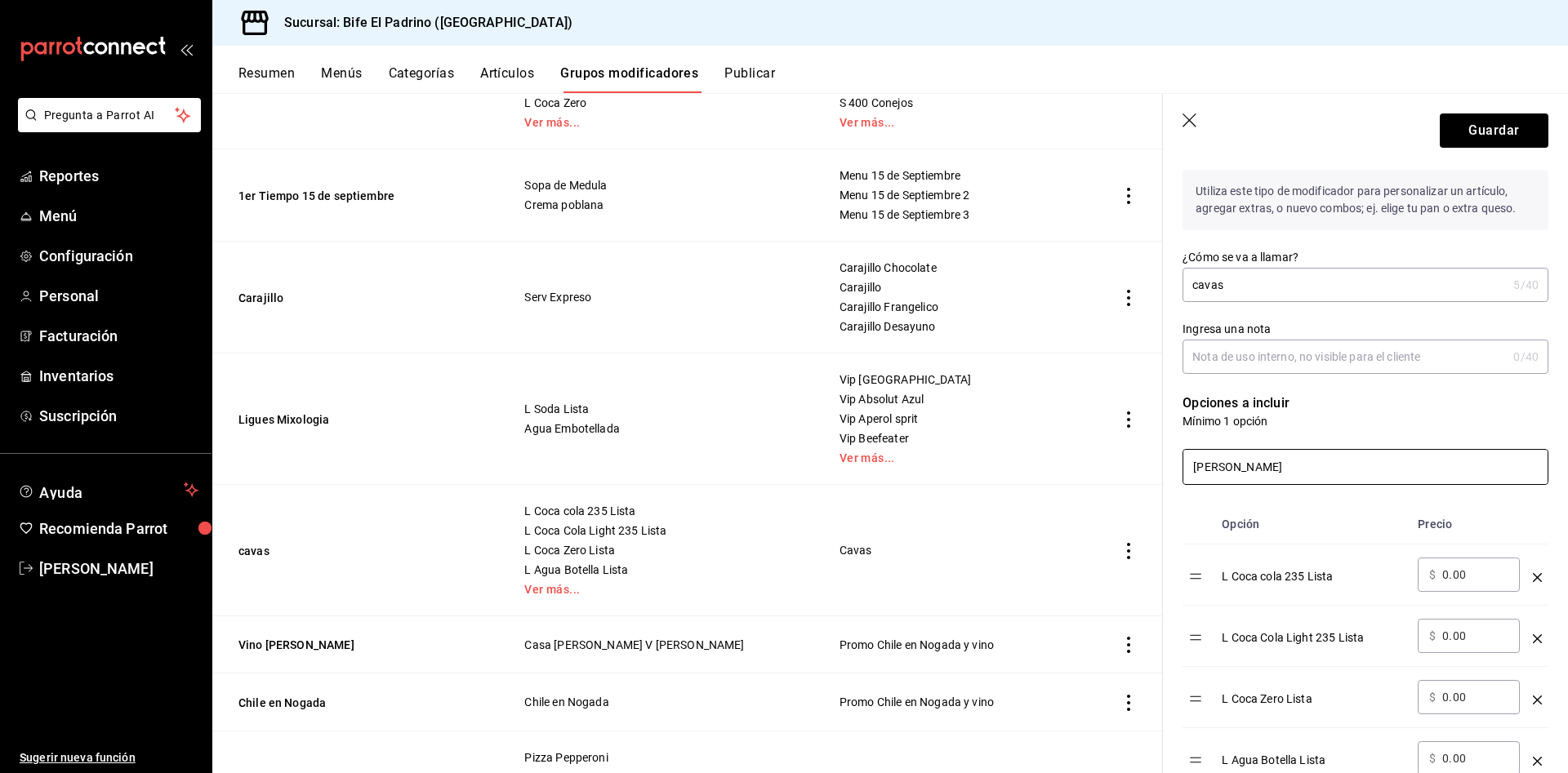
scroll to position [0, 0]
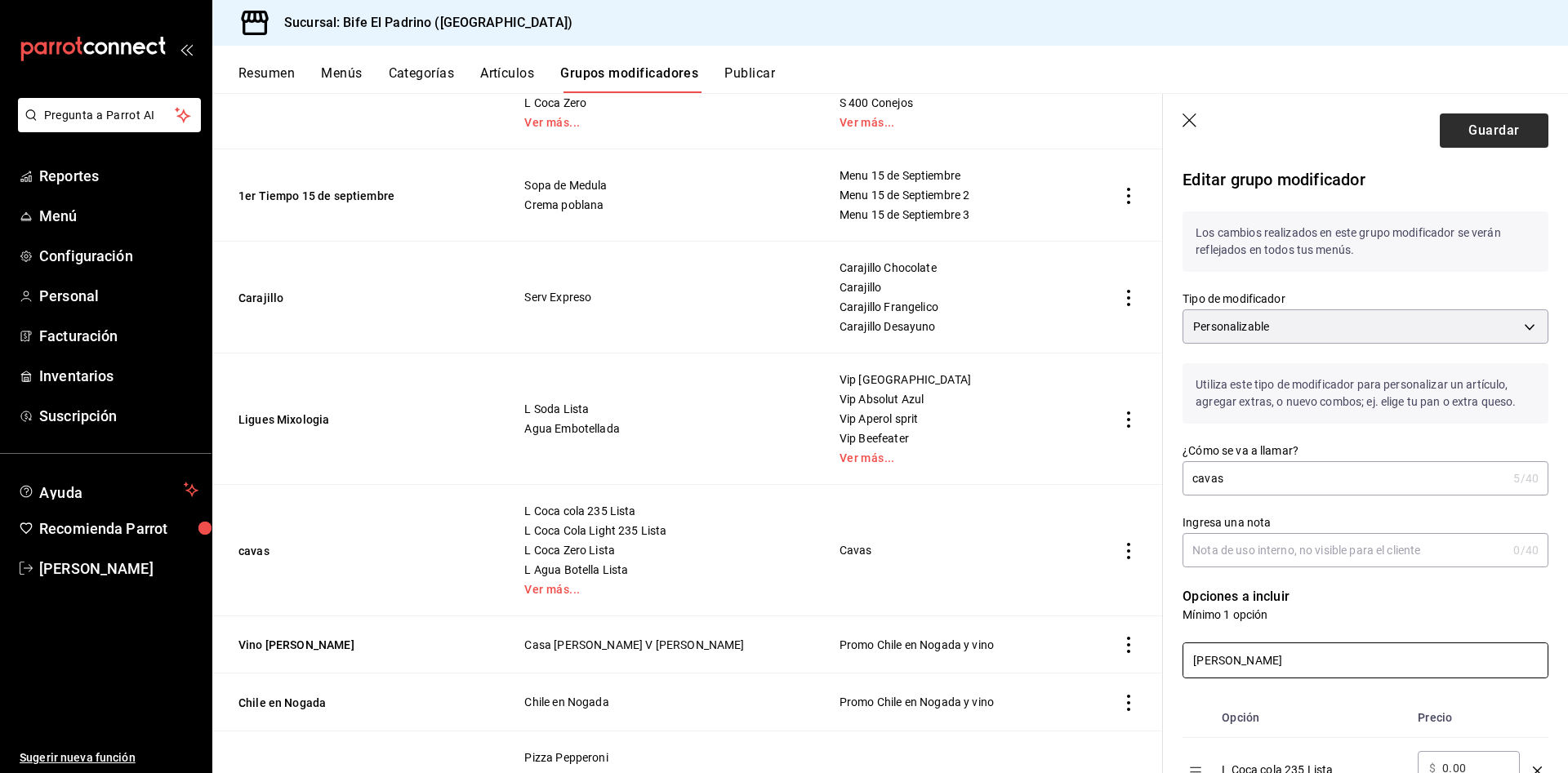
type input "aranda"
click at [1502, 133] on button "Guardar" at bounding box center [1494, 131] width 109 height 34
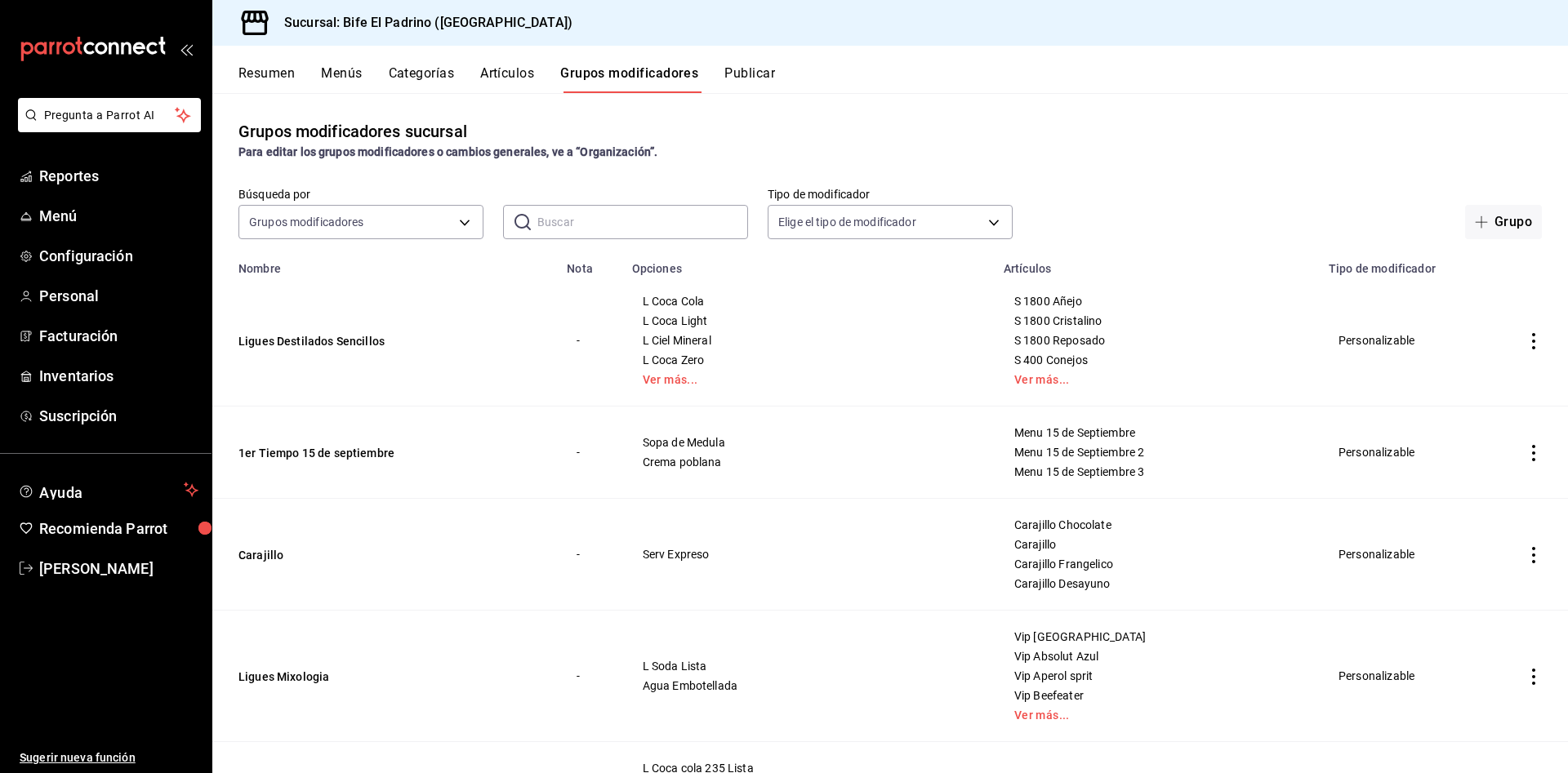
click at [1525, 448] on icon "actions" at bounding box center [1533, 452] width 16 height 16
click at [1467, 543] on li "Eliminar" at bounding box center [1451, 557] width 98 height 33
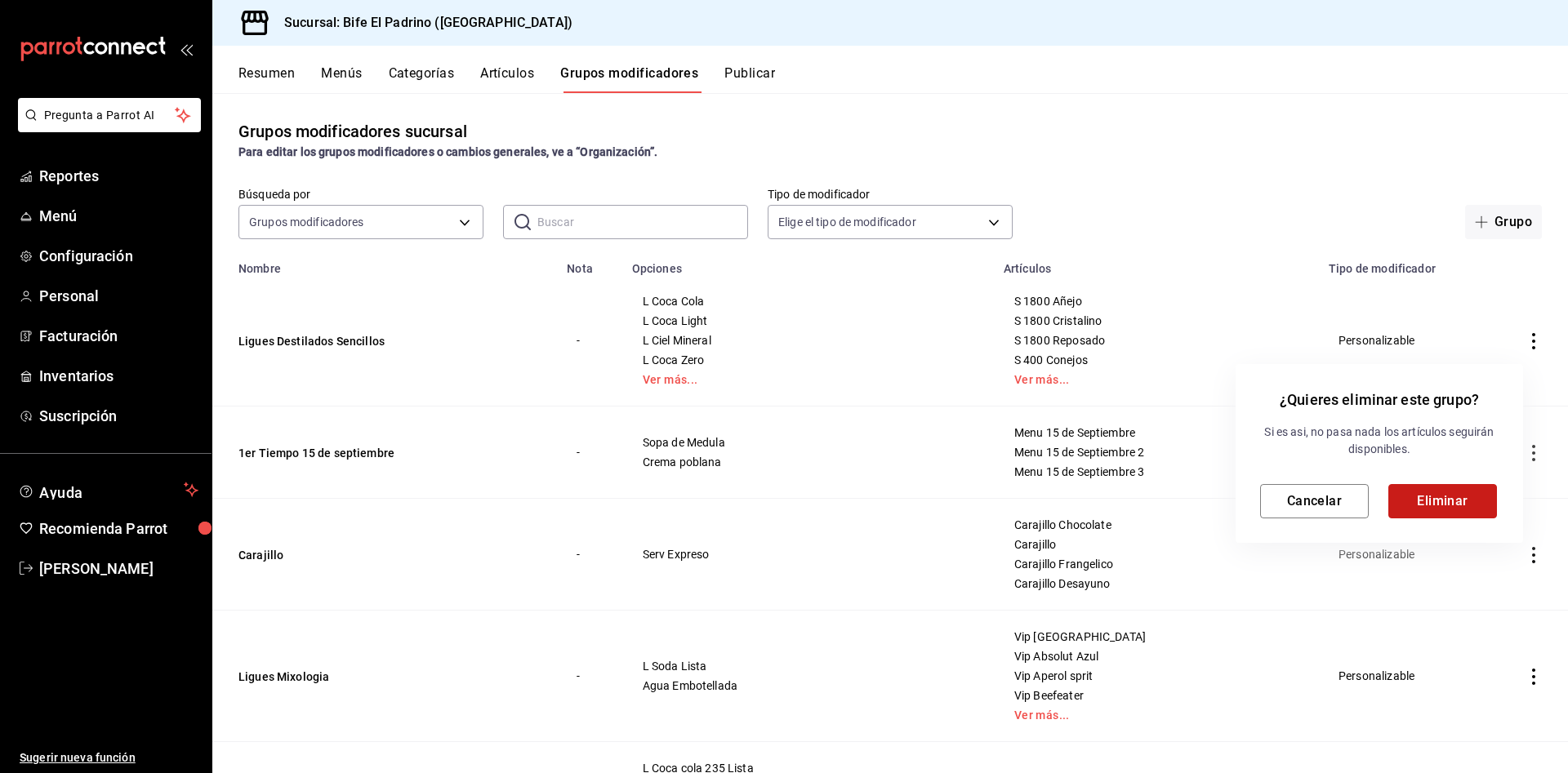
click at [1455, 507] on button "Eliminar" at bounding box center [1443, 501] width 109 height 34
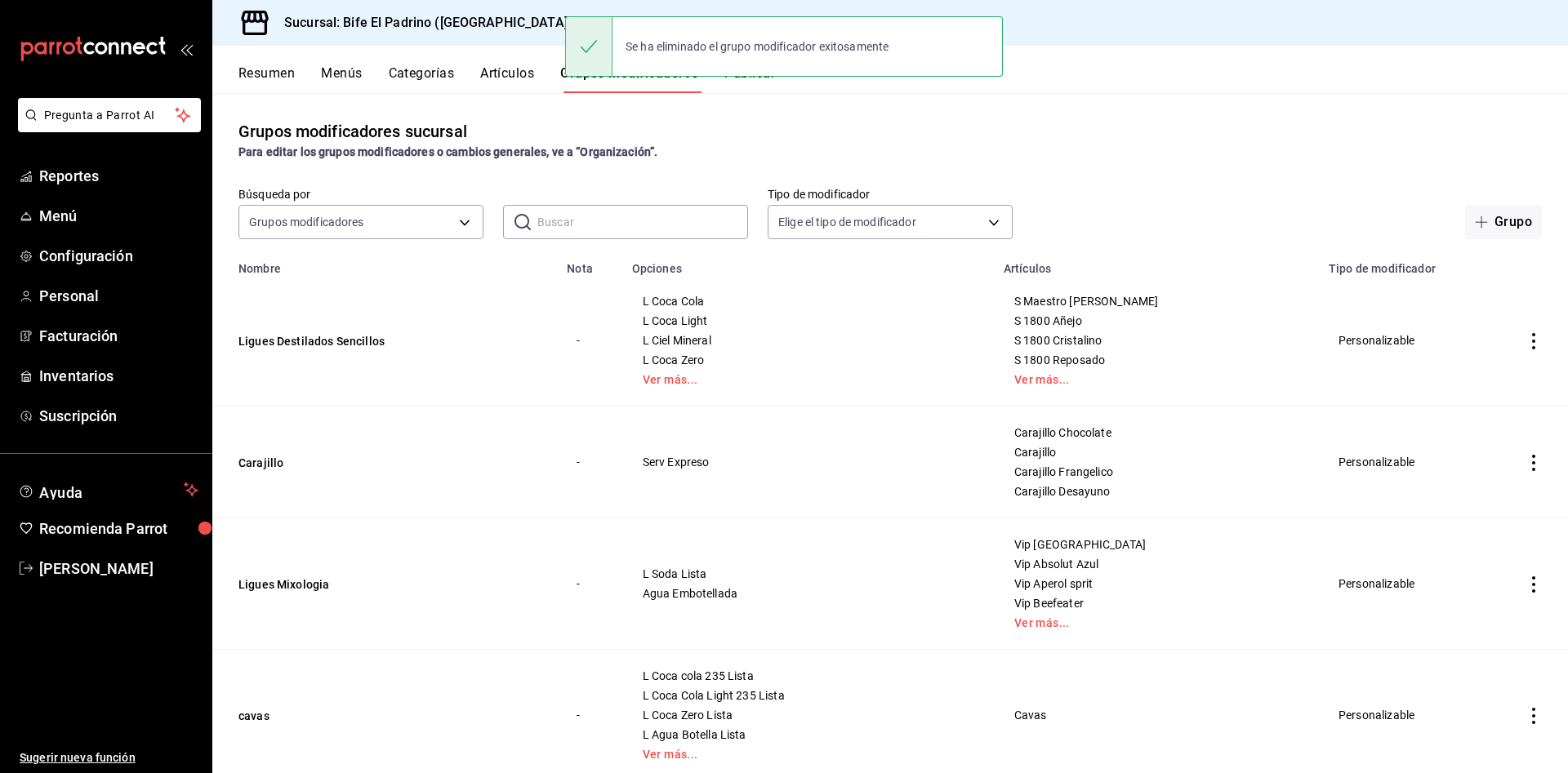
click at [493, 79] on button "Artículos" at bounding box center [507, 78] width 53 height 28
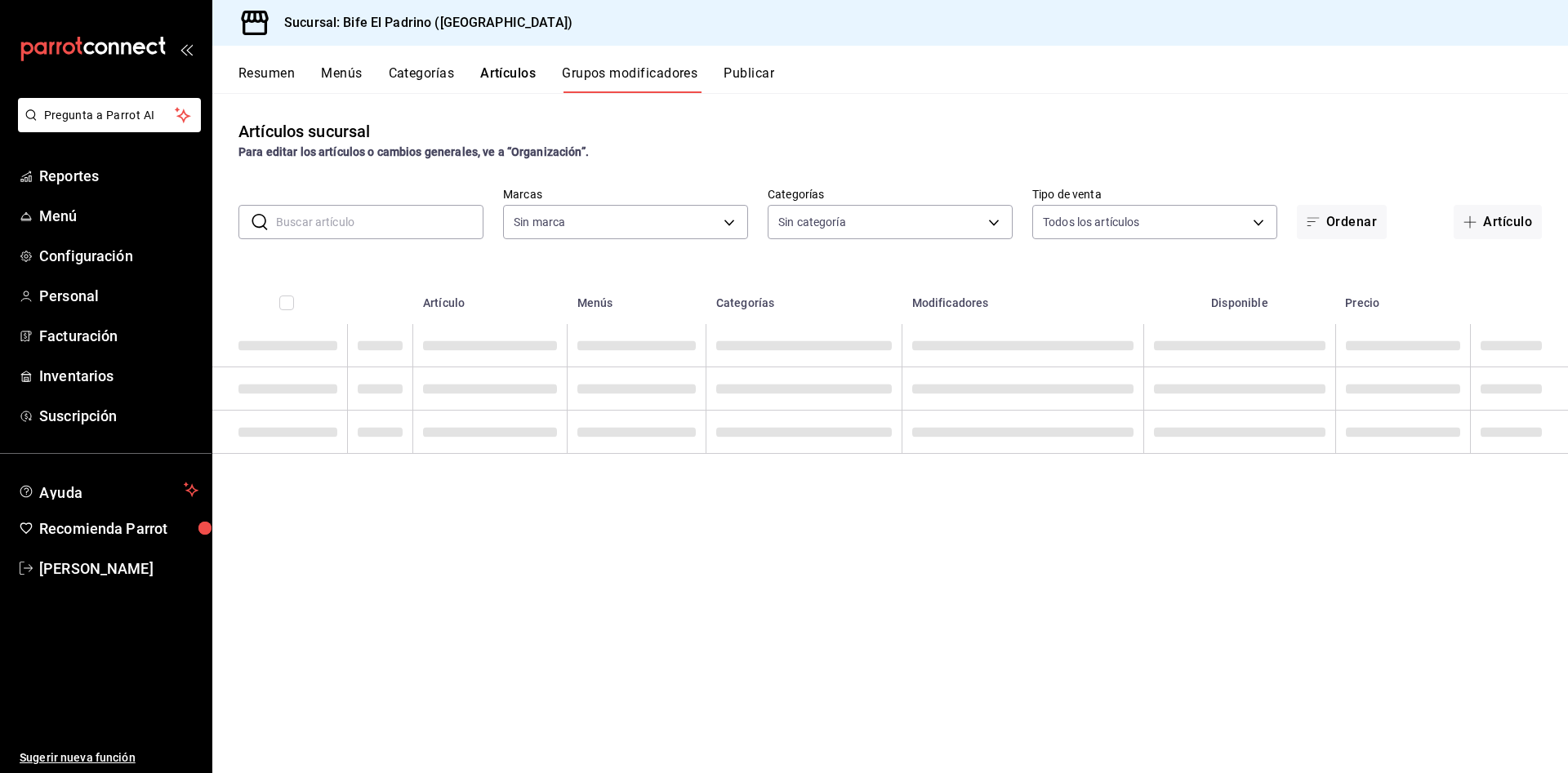
type input "29812e5a-8f7c-4e92-8f2a-002f081b0597"
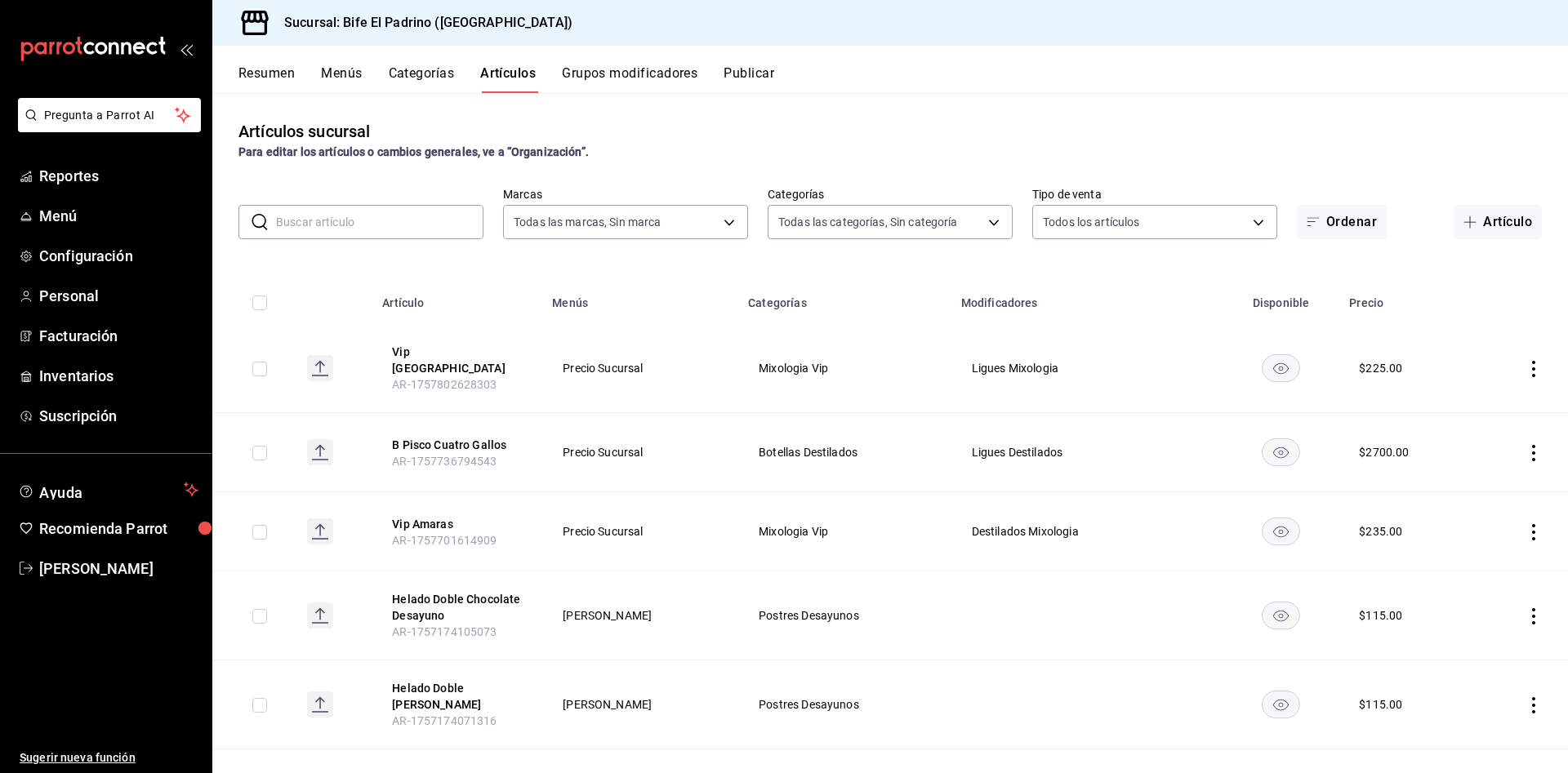
type input "26fff368-dde2-49cc-b82b-959fd44b70ef,e1a85fa7-9893-4e96-a941-5aad07e0ada2,07c83…"
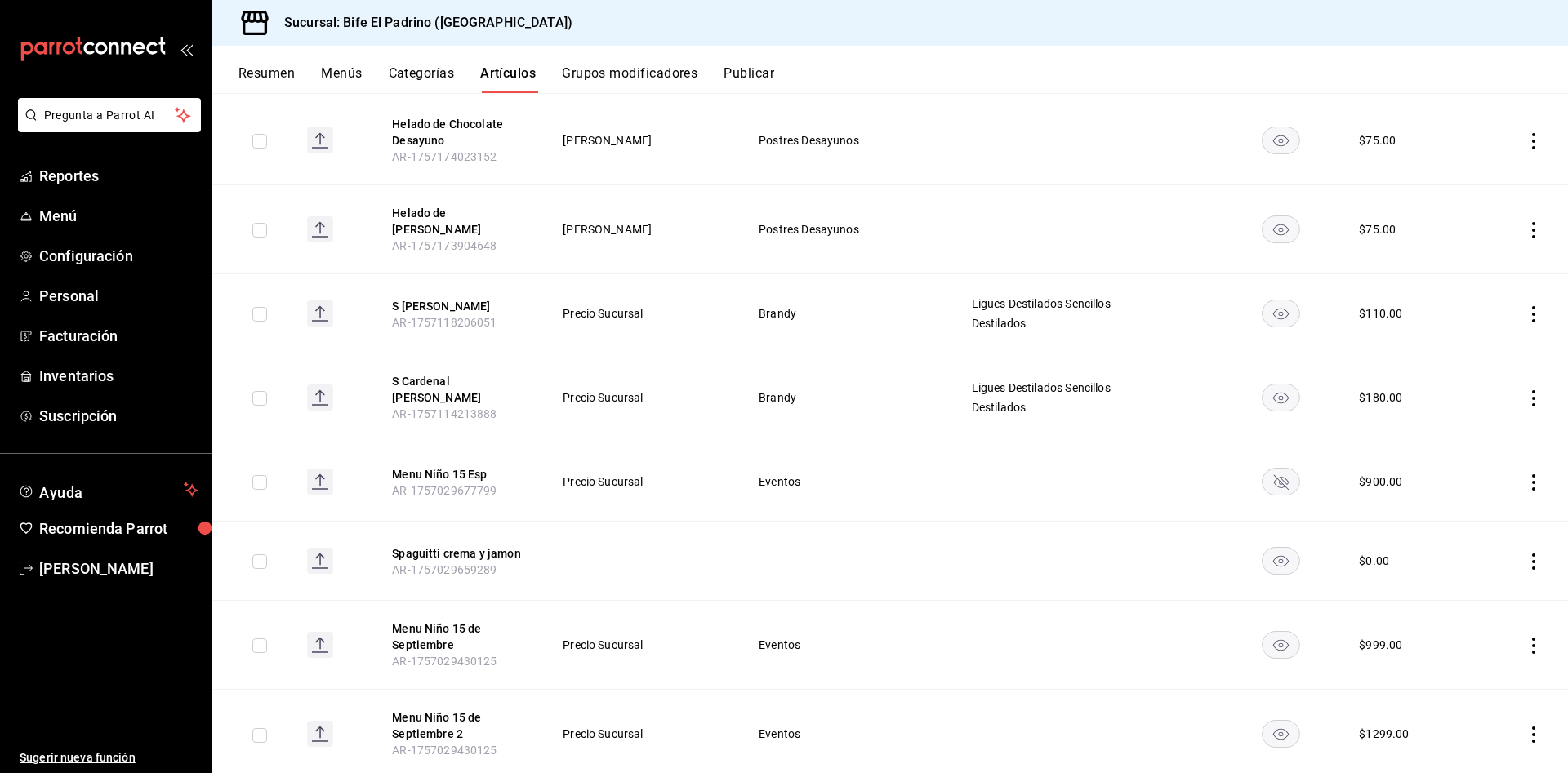
scroll to position [685, 0]
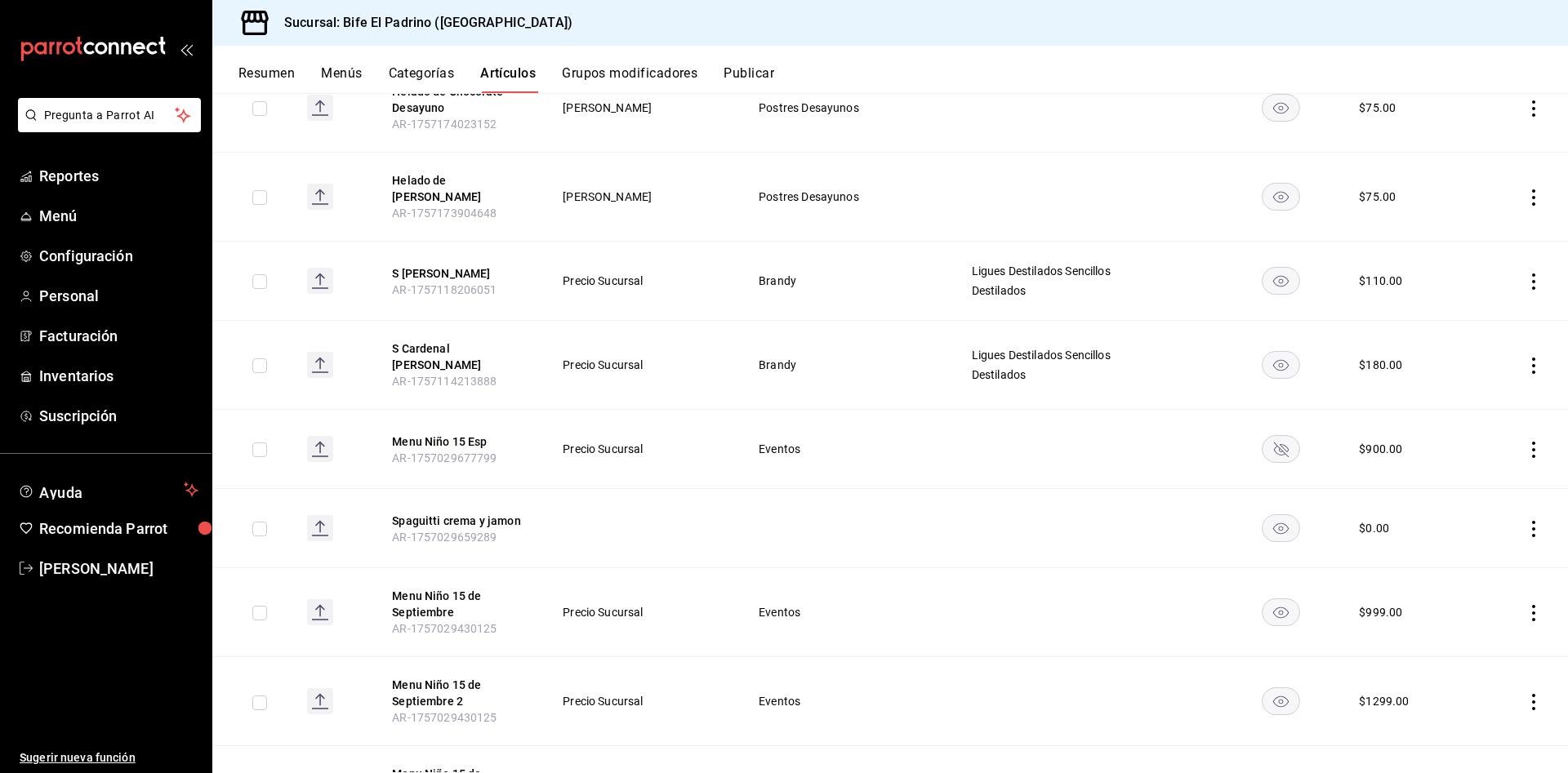
click at [1525, 442] on icon "actions" at bounding box center [1533, 449] width 16 height 16
click at [1473, 521] on li "Eliminar" at bounding box center [1451, 533] width 98 height 33
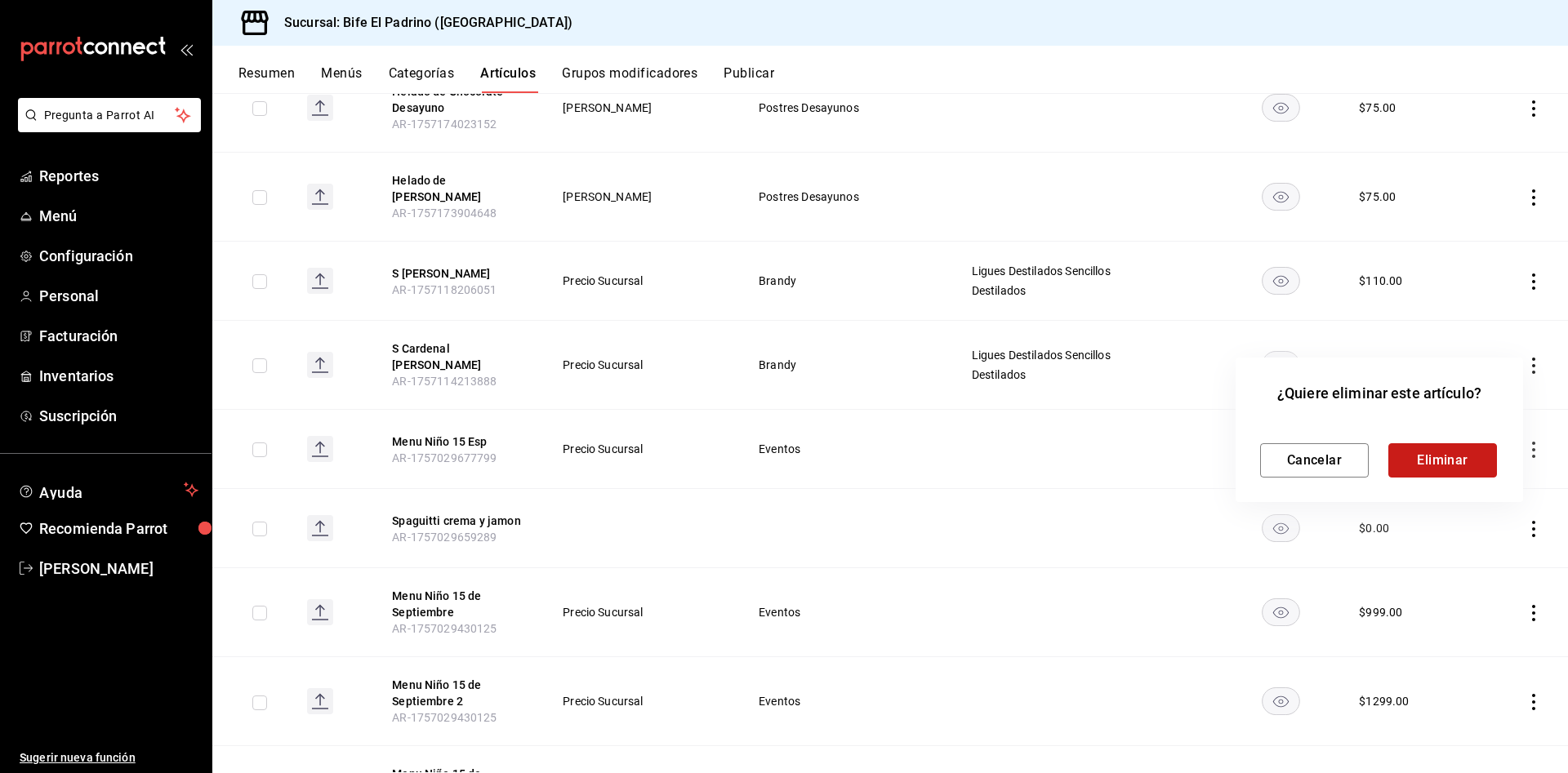
click at [1458, 446] on button "Eliminar" at bounding box center [1443, 460] width 109 height 34
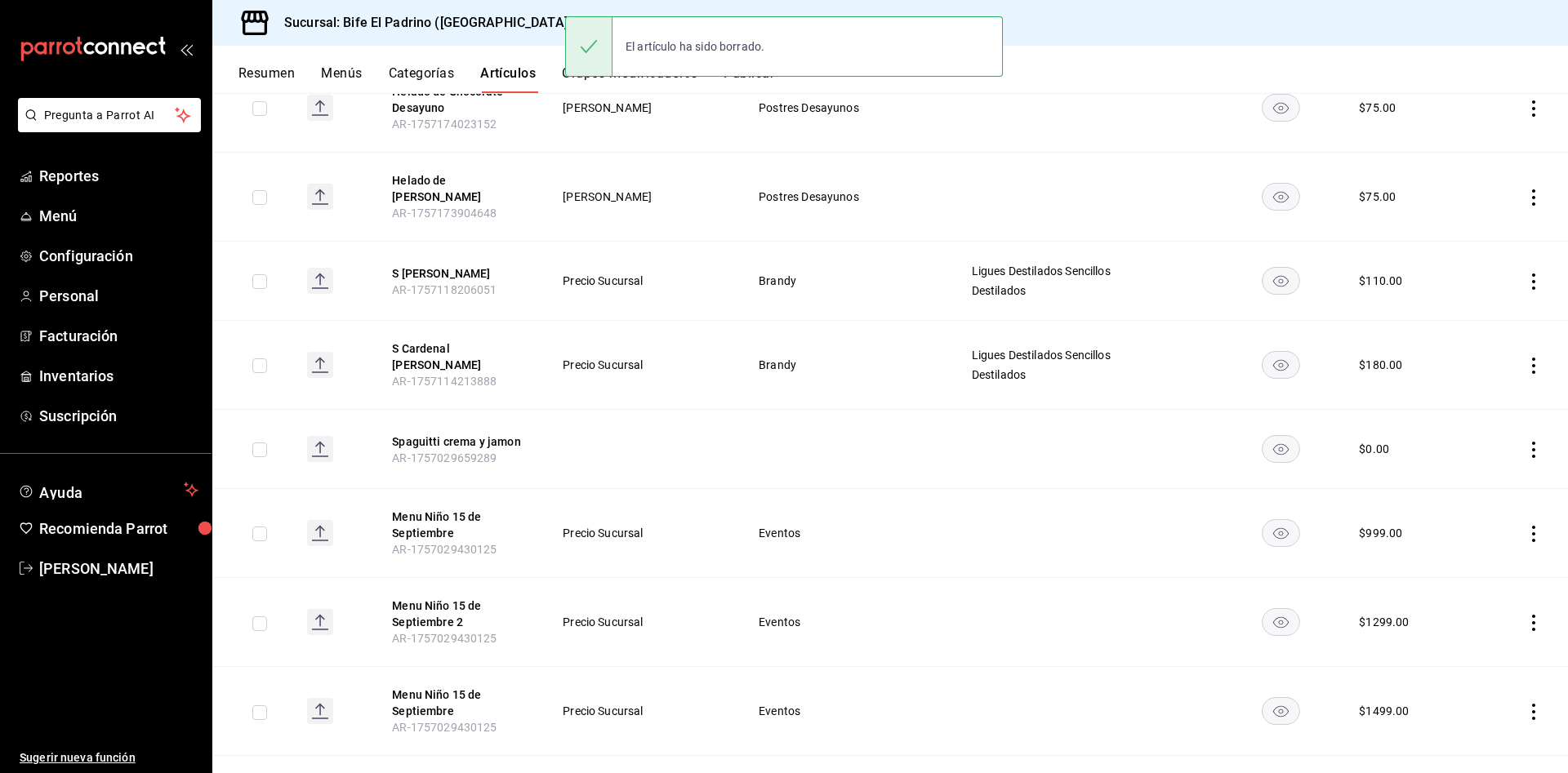
click at [1516, 437] on td at bounding box center [1520, 449] width 94 height 79
click at [1525, 442] on icon "actions" at bounding box center [1533, 449] width 16 height 16
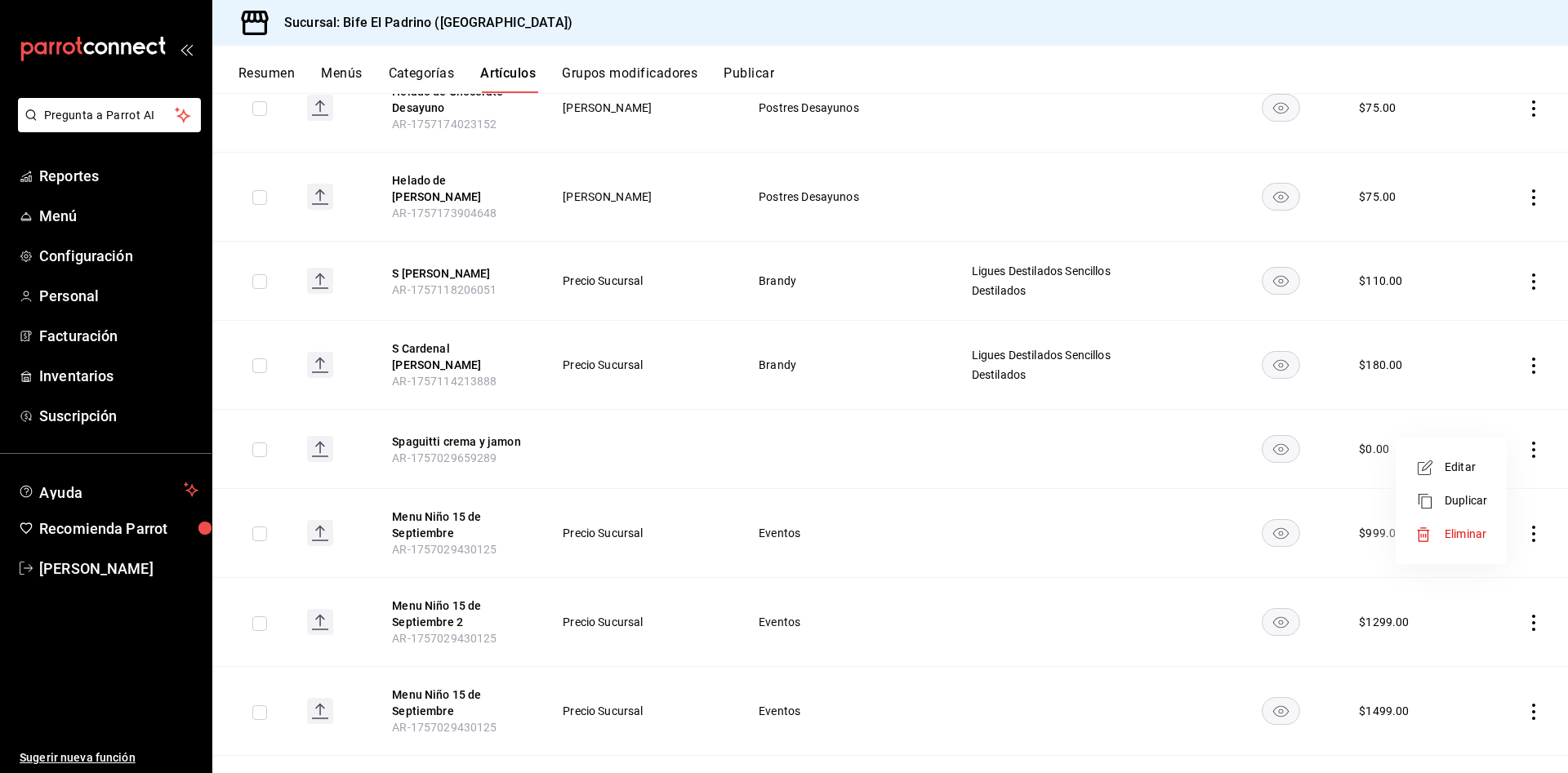
click at [1468, 527] on span "Eliminar" at bounding box center [1466, 533] width 42 height 13
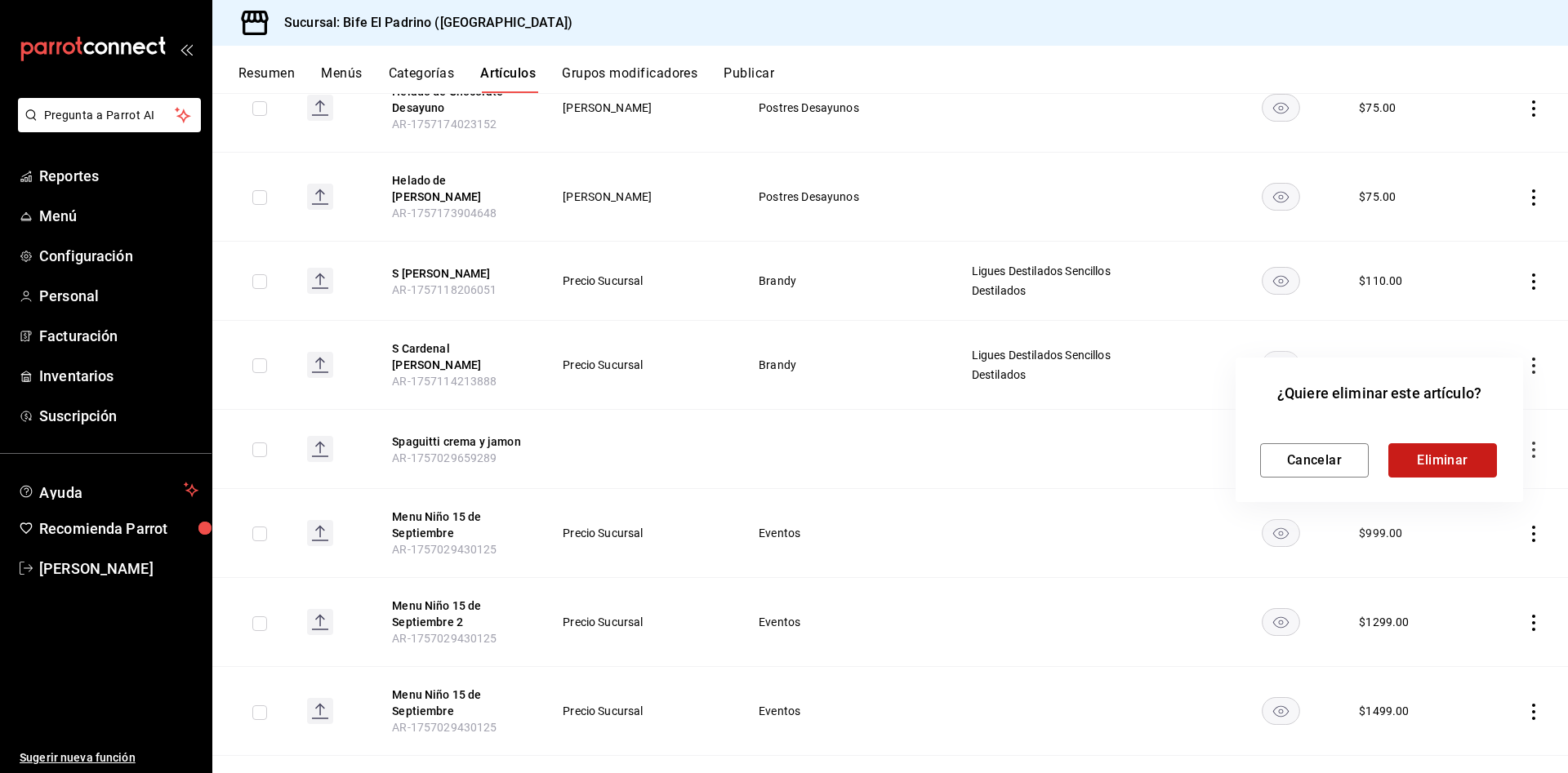
click at [1438, 459] on button "Eliminar" at bounding box center [1443, 460] width 109 height 34
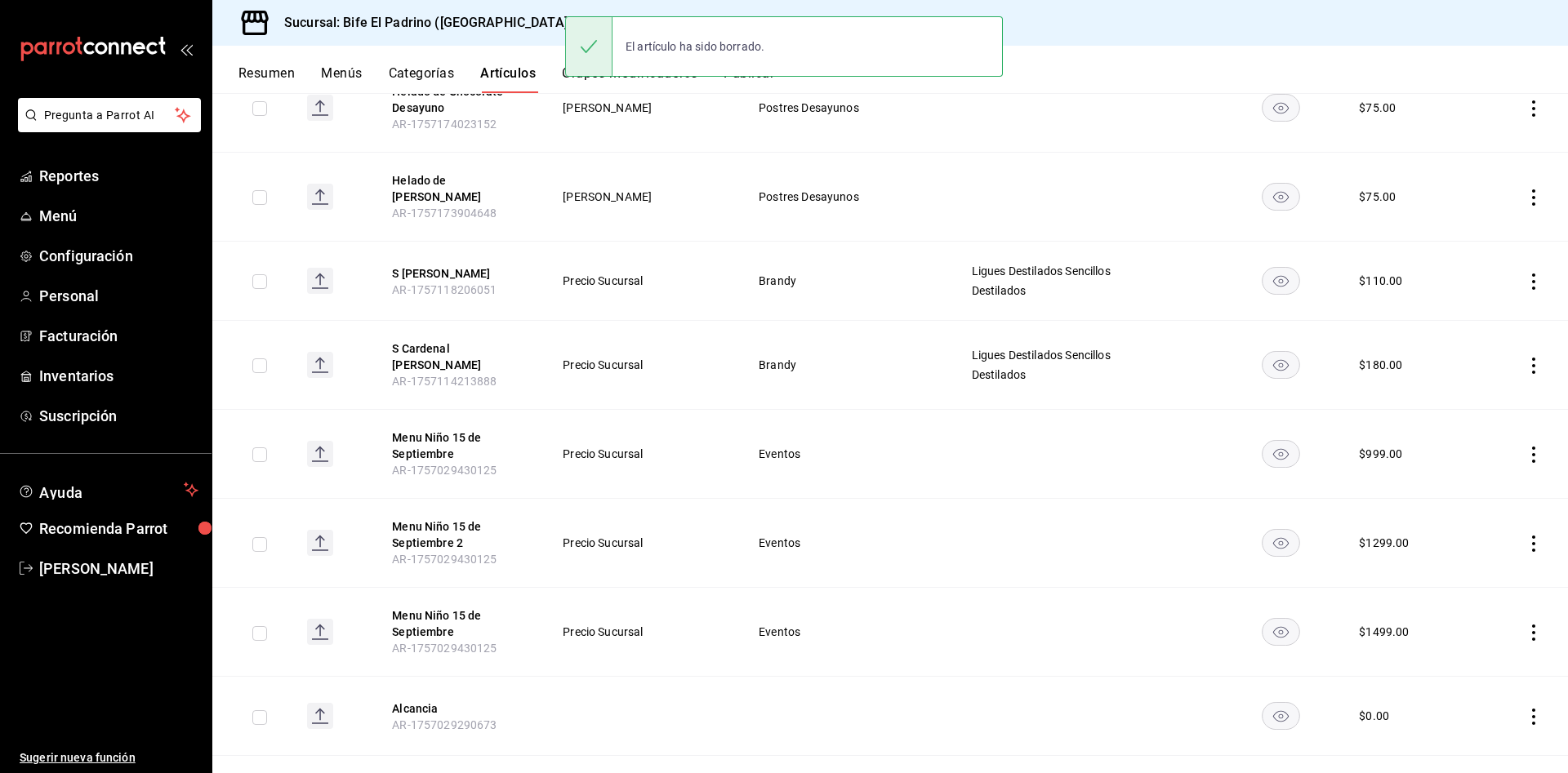
click at [1532, 447] on icon "actions" at bounding box center [1533, 454] width 3 height 16
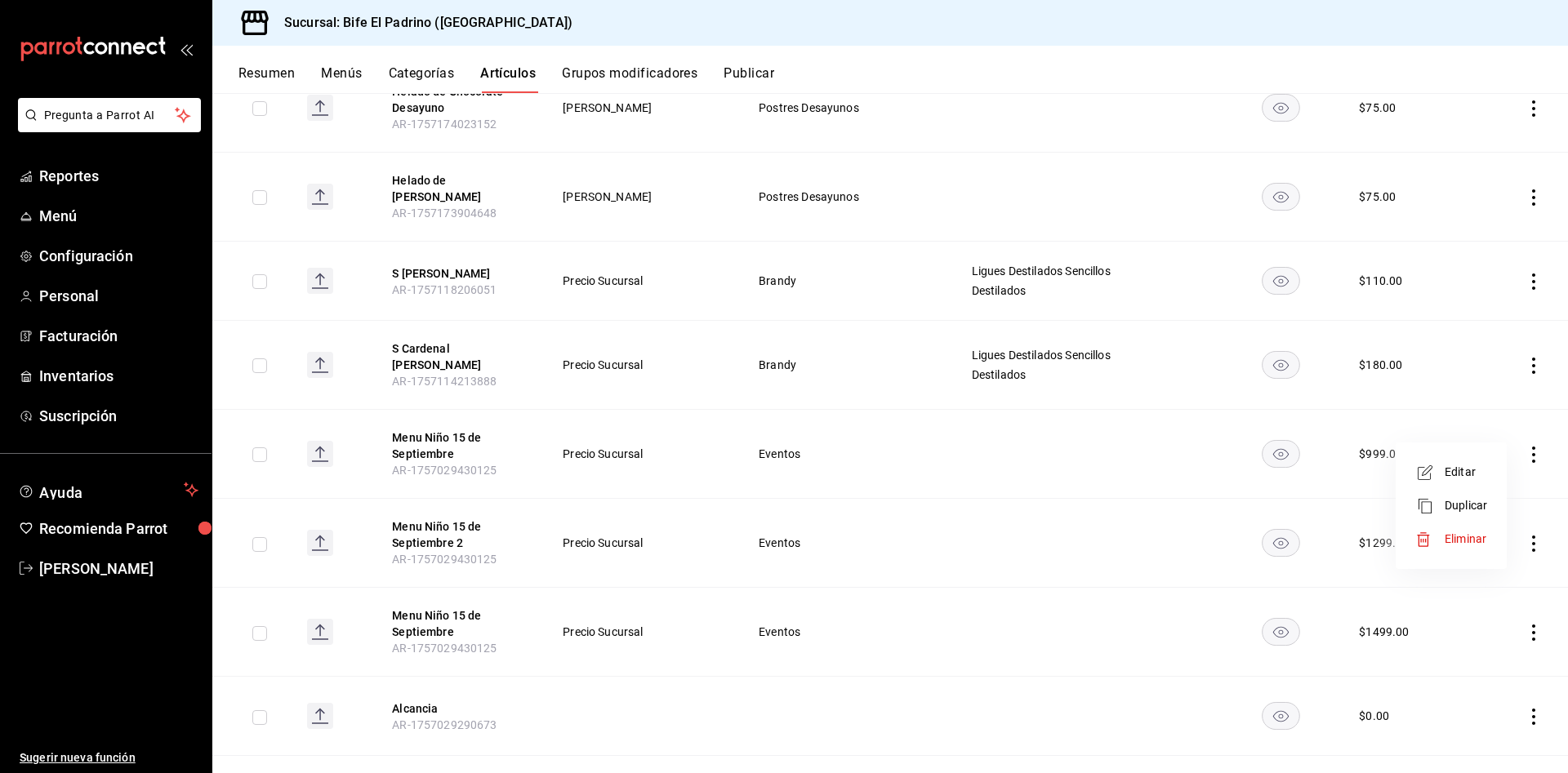
click at [1456, 529] on li "Eliminar" at bounding box center [1451, 538] width 98 height 33
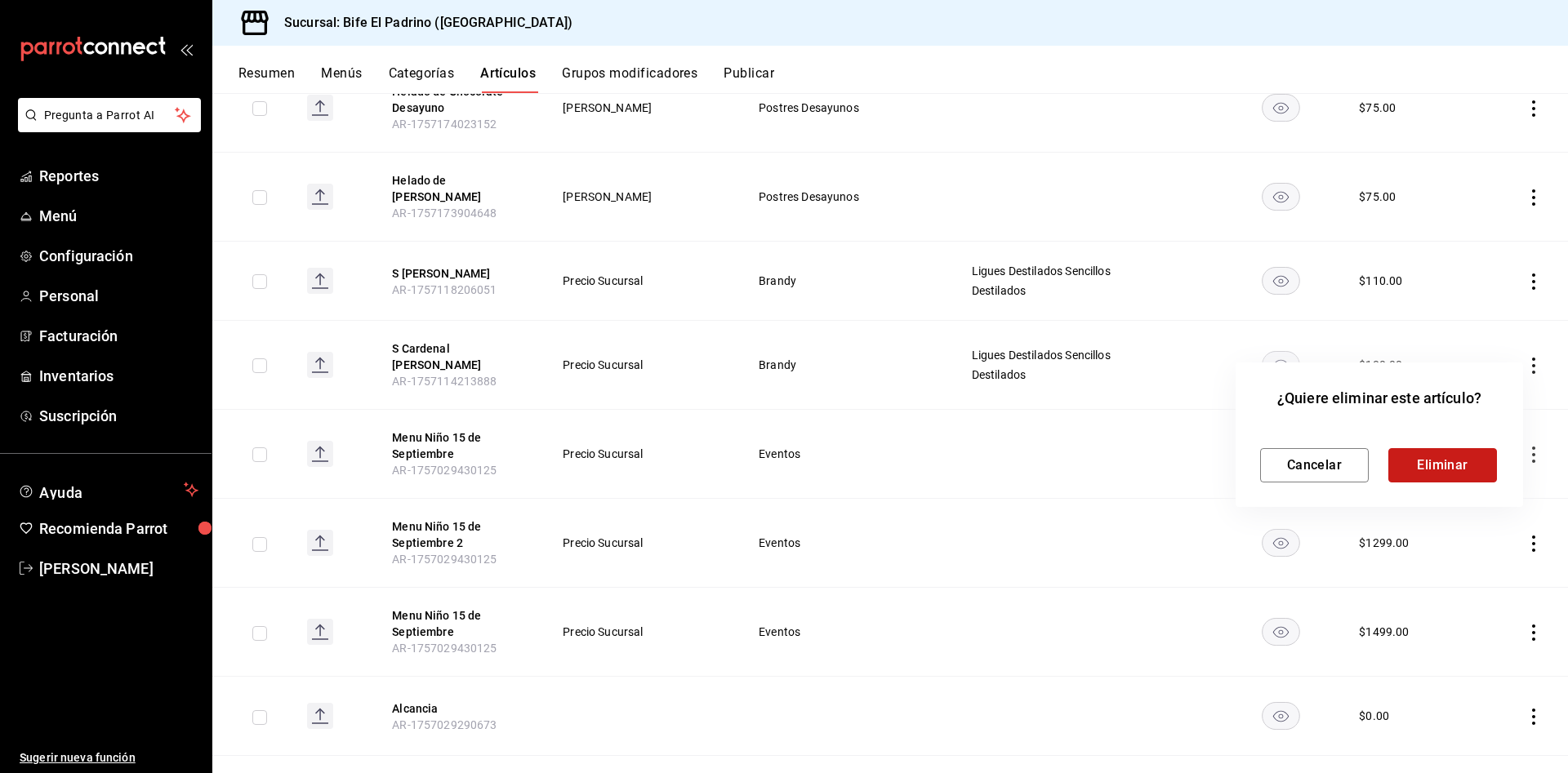
click at [1470, 470] on button "Eliminar" at bounding box center [1443, 465] width 109 height 34
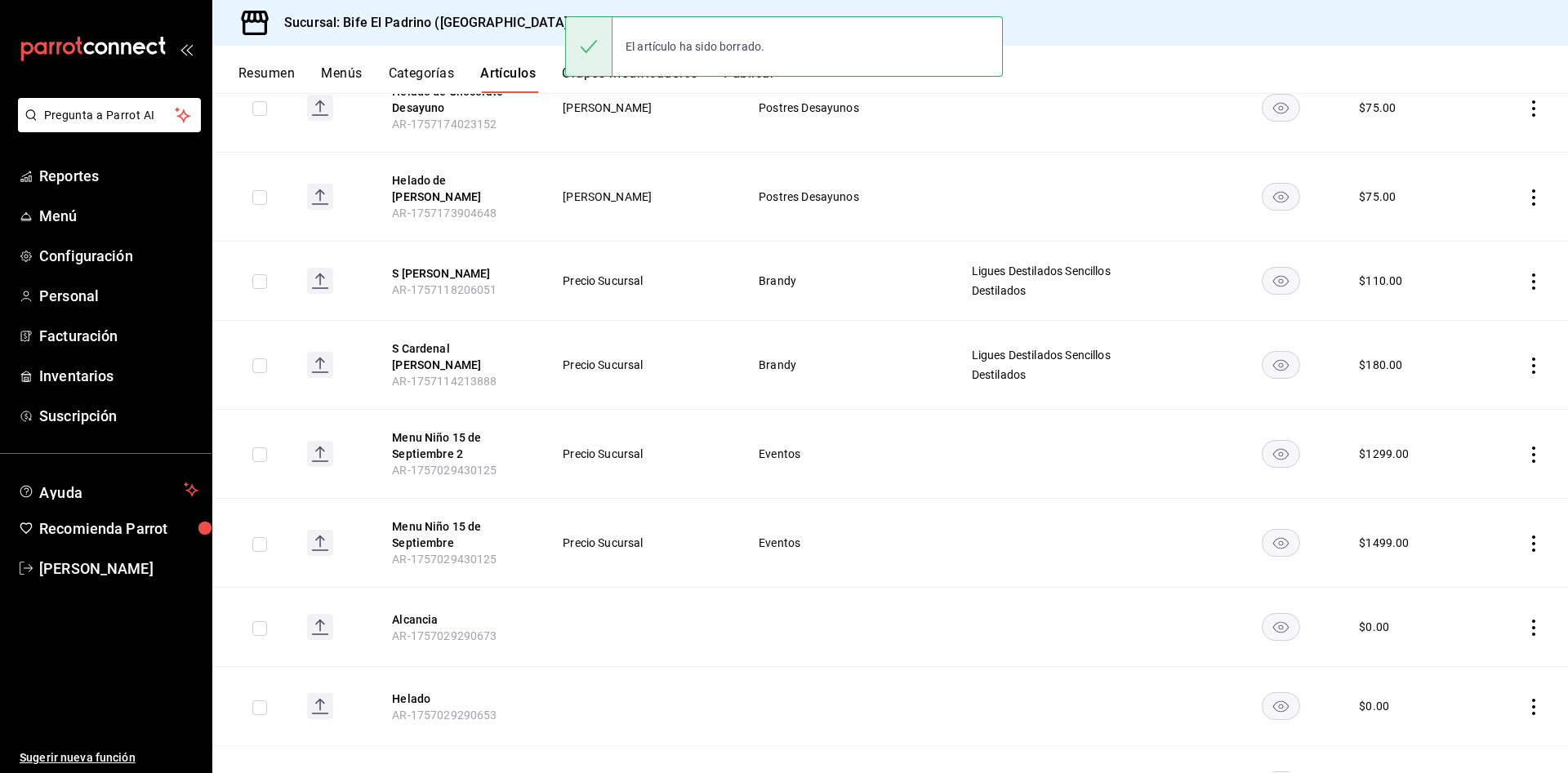
click at [1525, 447] on icon "actions" at bounding box center [1533, 454] width 16 height 16
click at [1450, 535] on span "Eliminar" at bounding box center [1466, 538] width 42 height 13
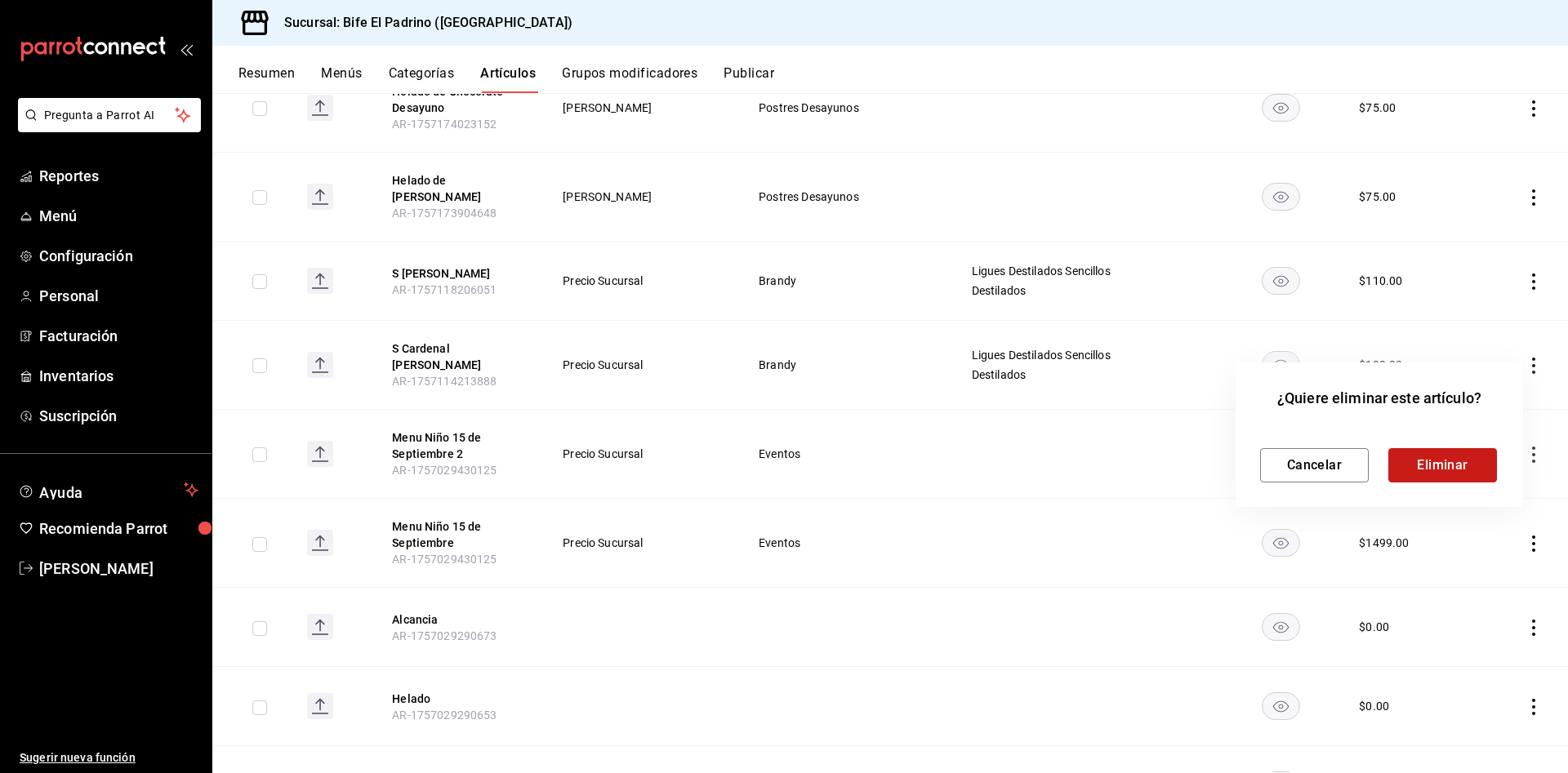
click at [1456, 465] on button "Eliminar" at bounding box center [1443, 465] width 109 height 34
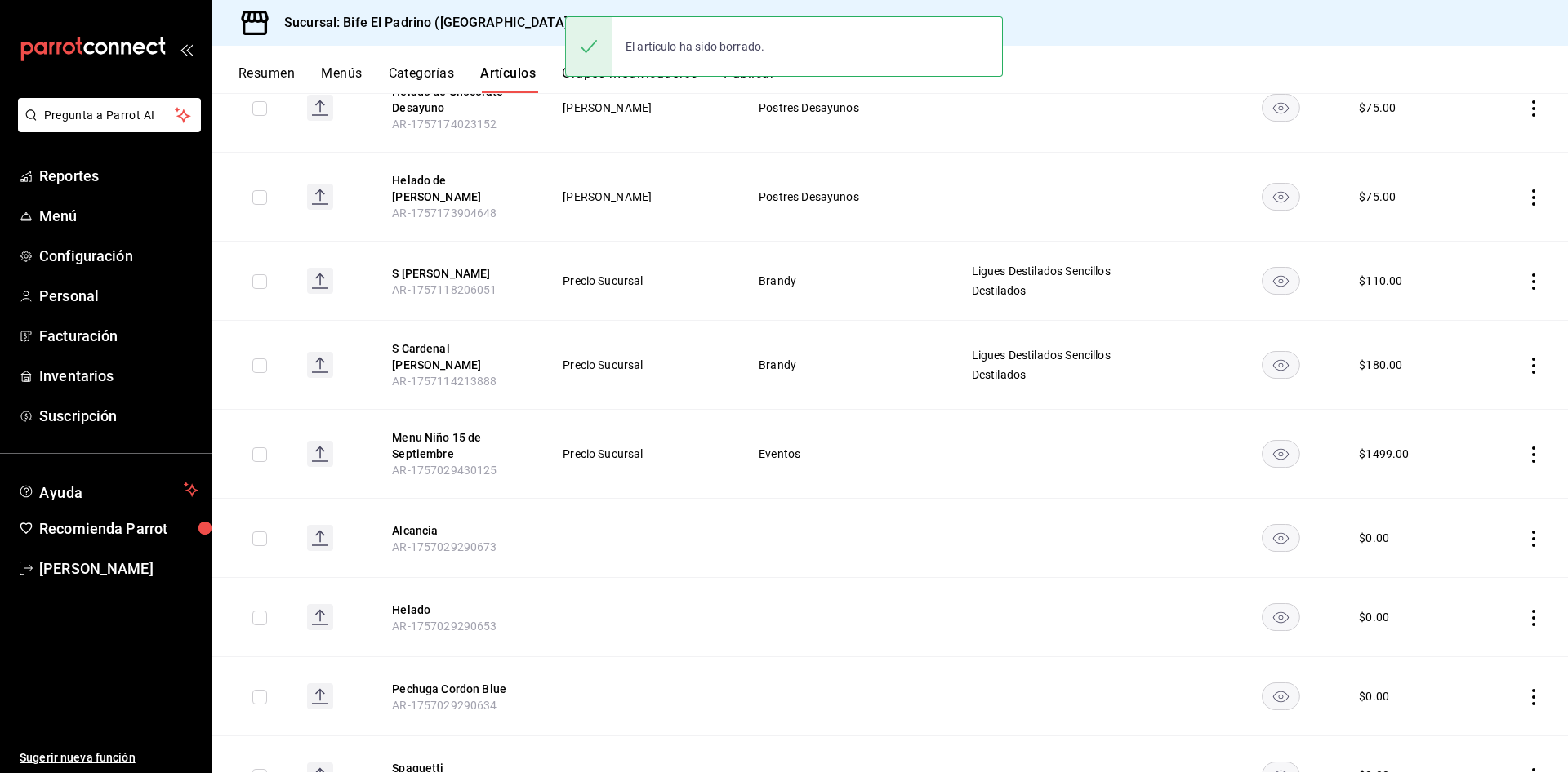
click at [1525, 447] on icon "actions" at bounding box center [1533, 454] width 16 height 16
click at [1448, 541] on span "Eliminar" at bounding box center [1466, 538] width 42 height 13
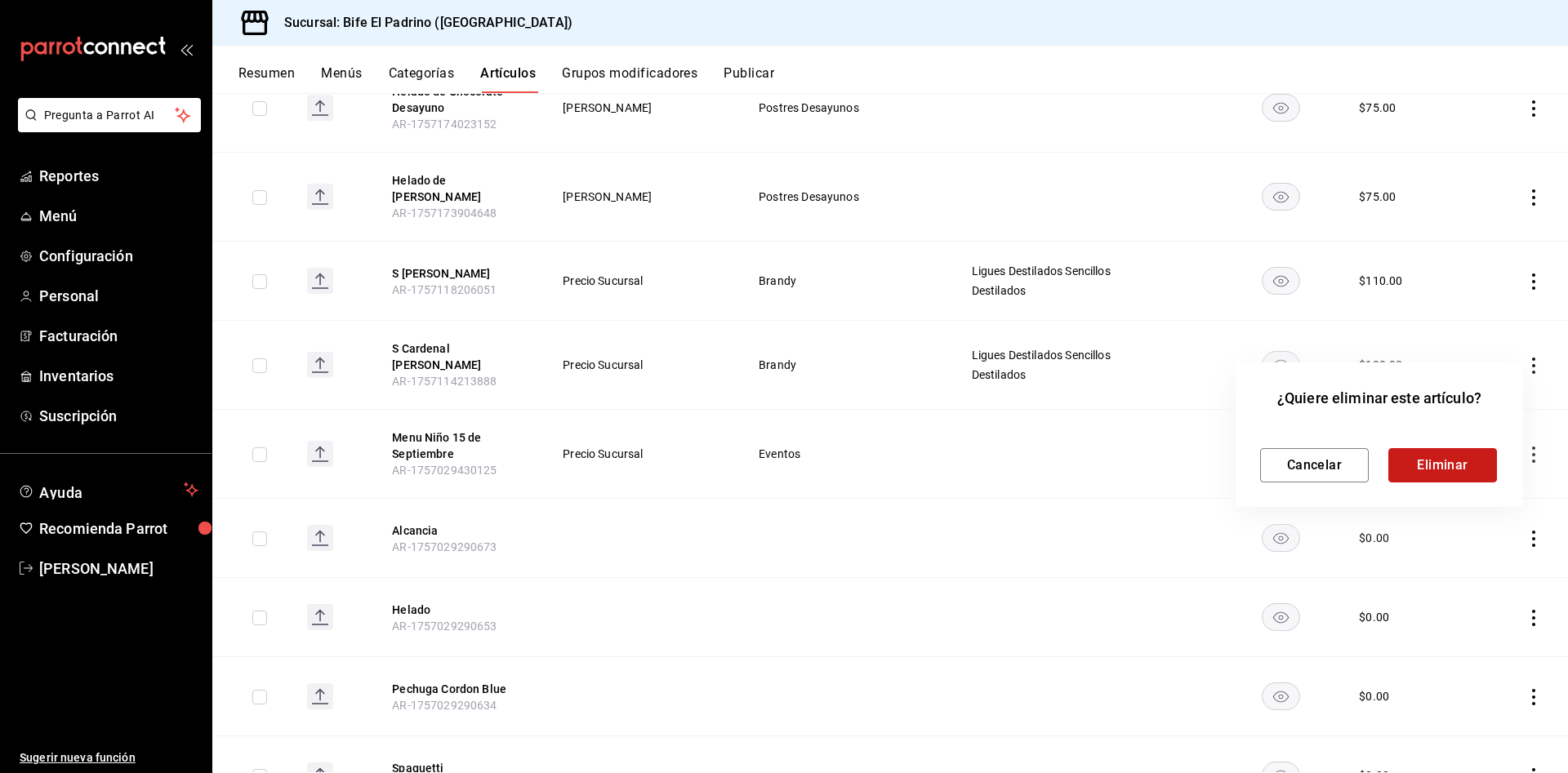
click at [1445, 466] on button "Eliminar" at bounding box center [1443, 465] width 109 height 34
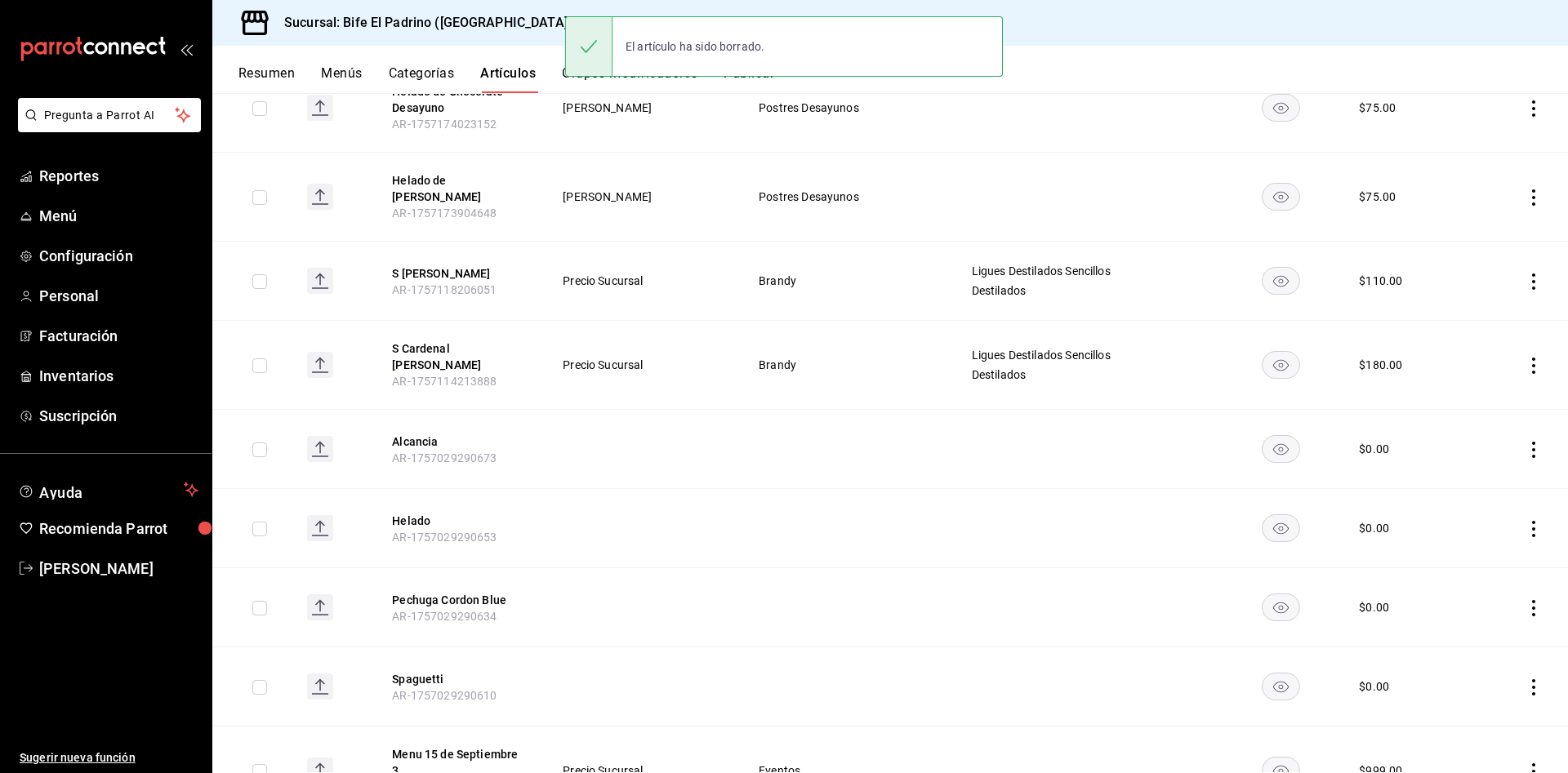
click at [1513, 437] on td at bounding box center [1520, 449] width 94 height 79
click at [1525, 442] on icon "actions" at bounding box center [1533, 449] width 16 height 16
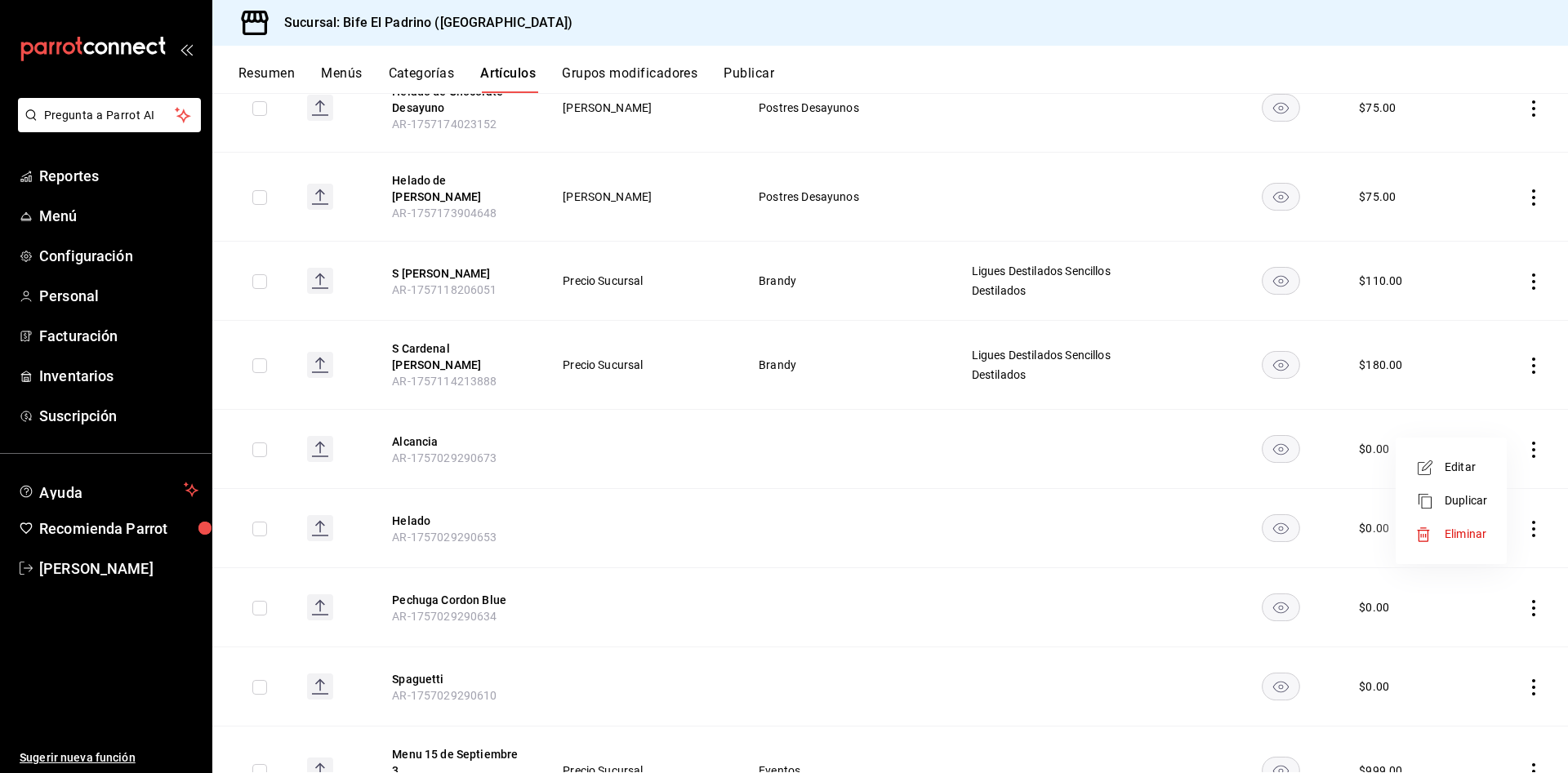
click at [1451, 531] on span "Eliminar" at bounding box center [1466, 533] width 42 height 13
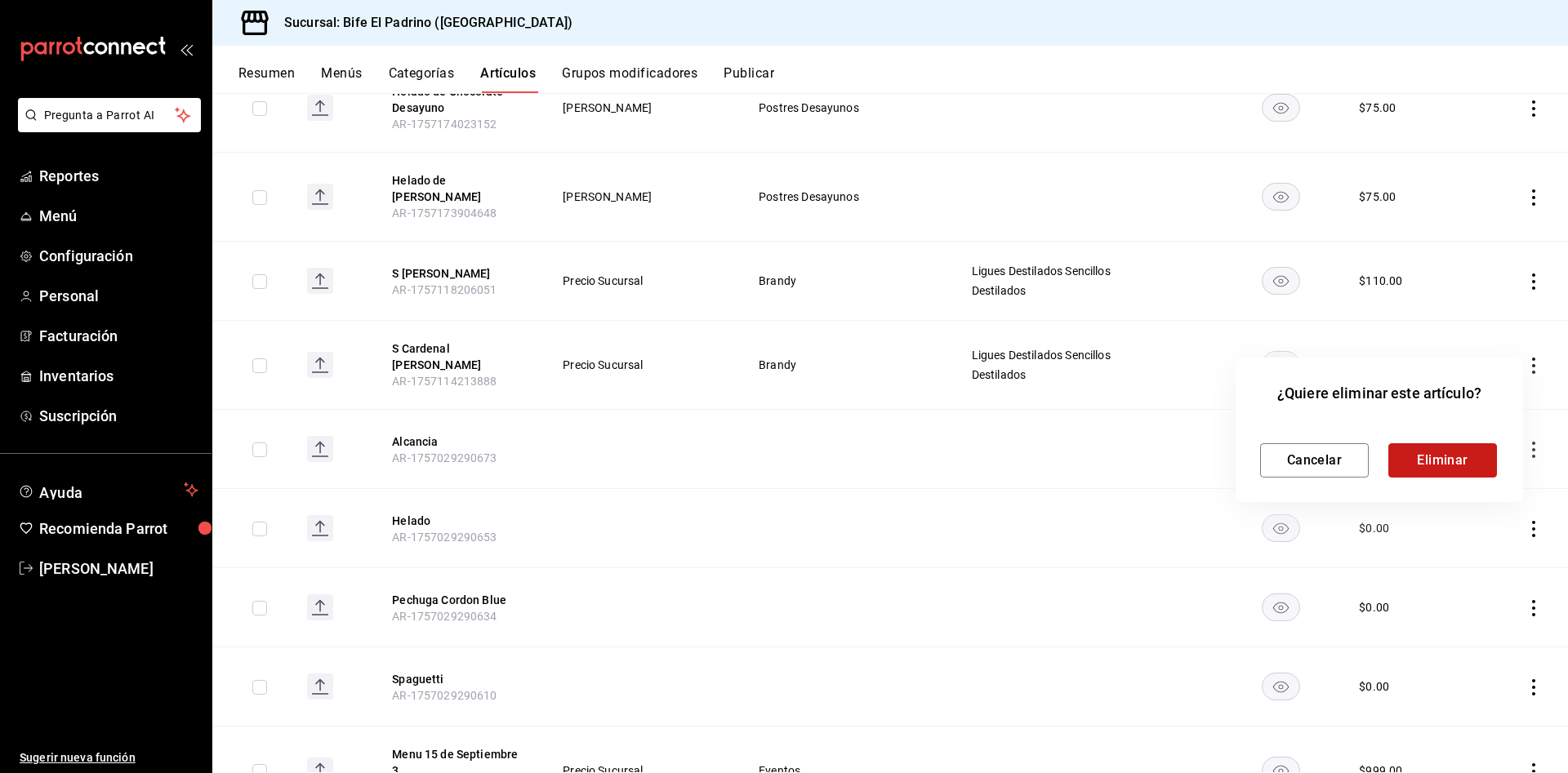
click at [1480, 469] on button "Eliminar" at bounding box center [1443, 460] width 109 height 34
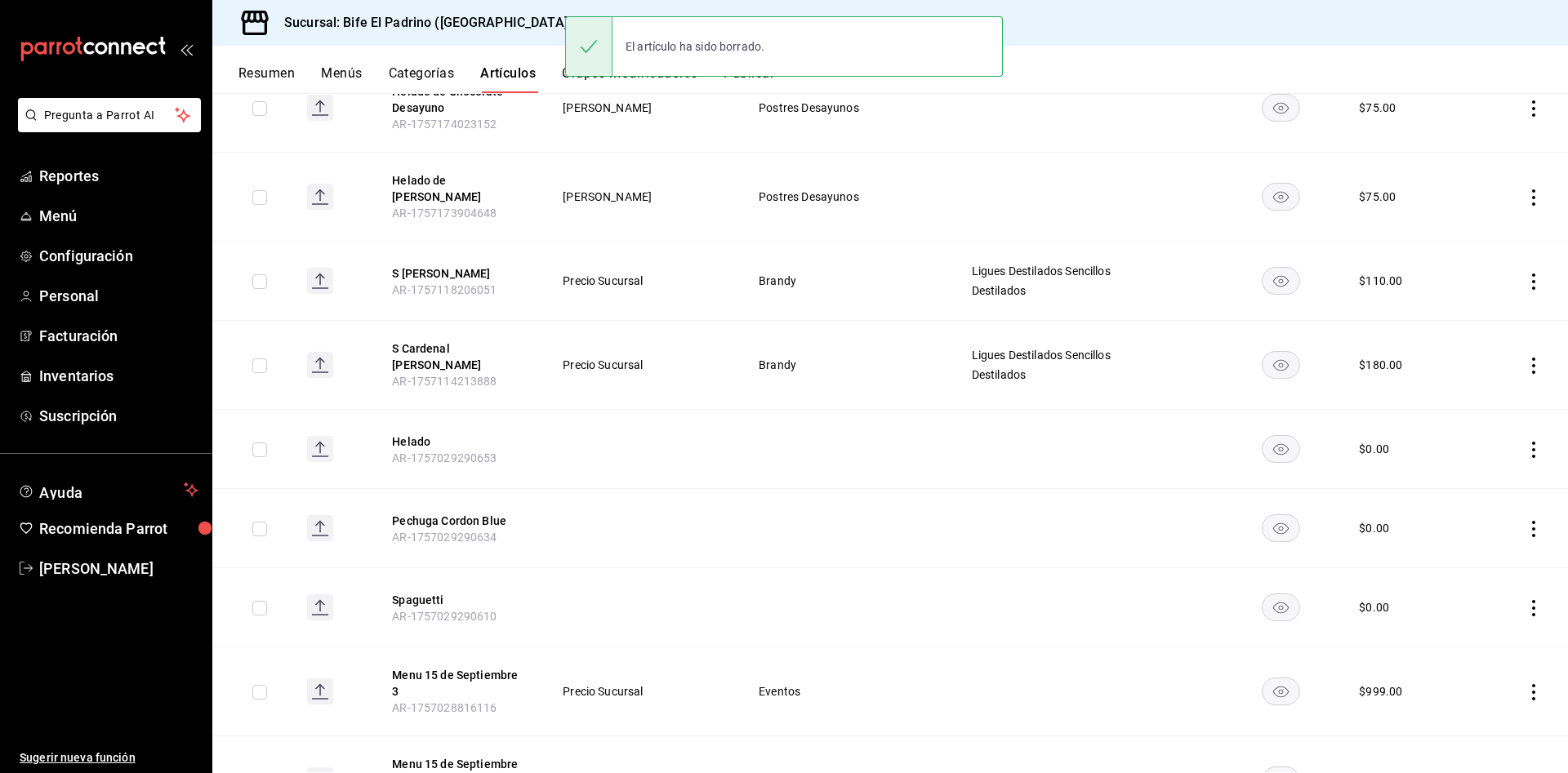
click at [1515, 419] on td at bounding box center [1520, 449] width 94 height 79
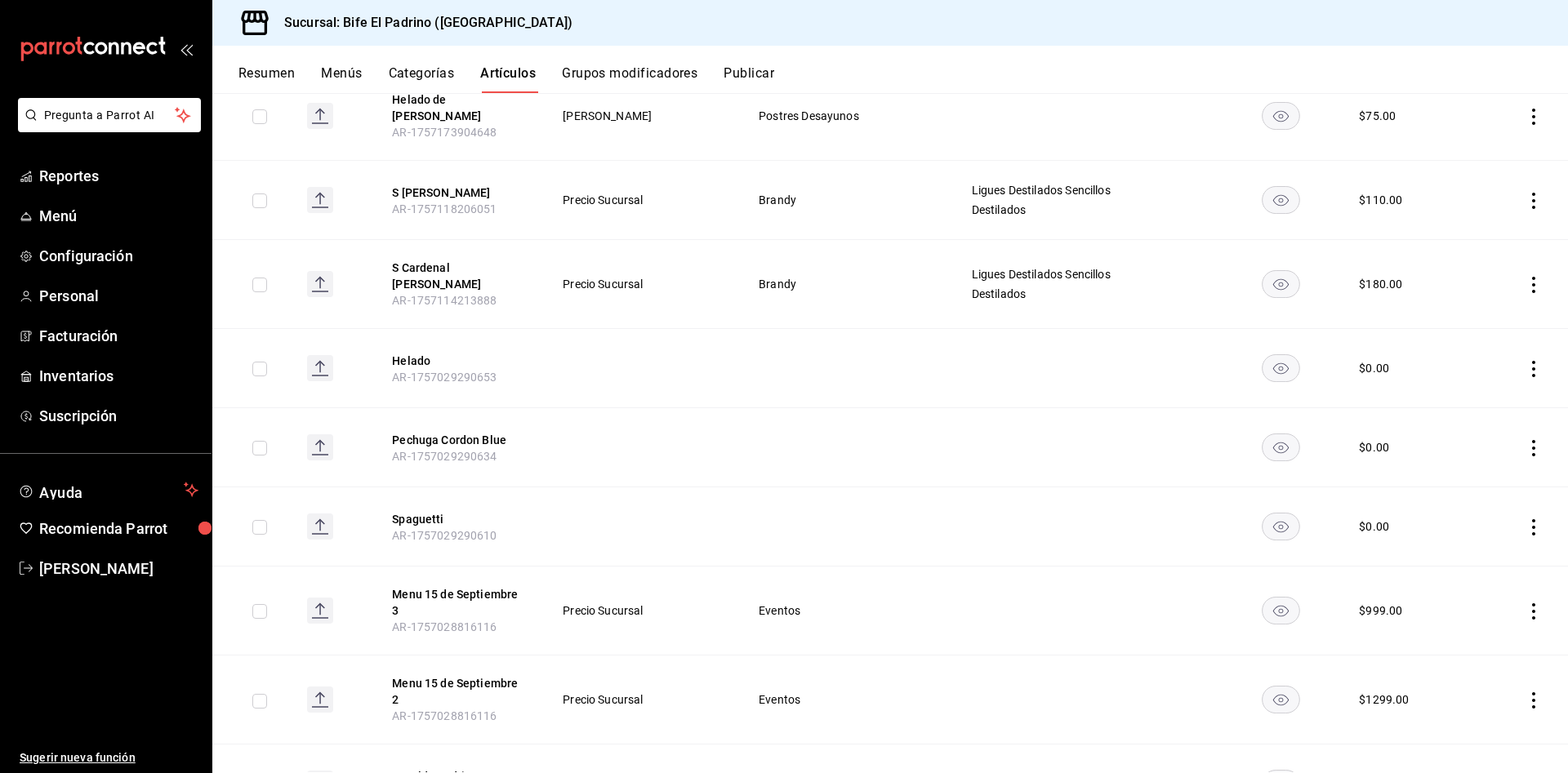
scroll to position [887, 0]
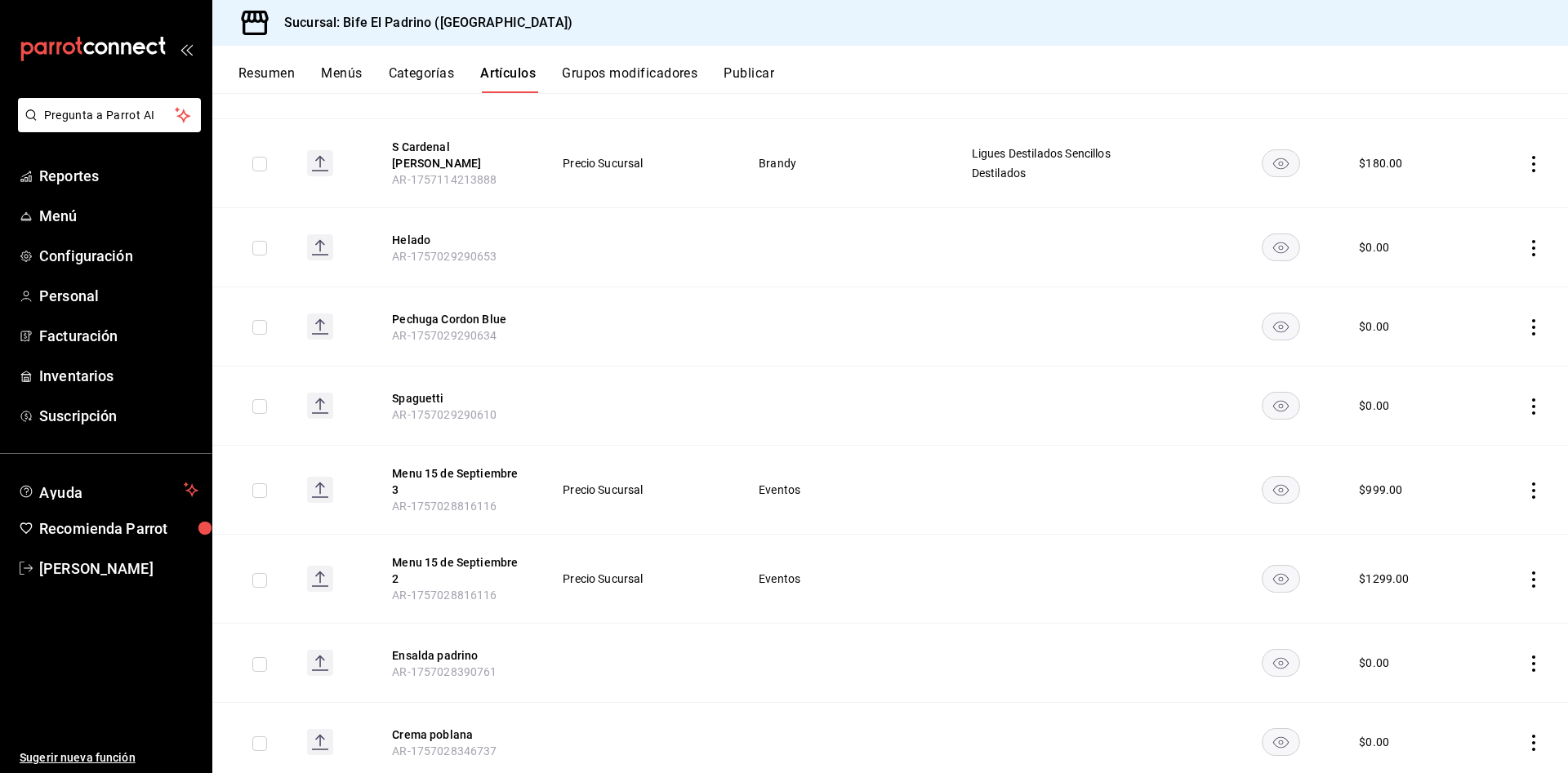
click at [1525, 482] on icon "actions" at bounding box center [1533, 490] width 16 height 16
click at [1464, 570] on span "Eliminar" at bounding box center [1466, 575] width 42 height 13
click at [1433, 498] on button "Eliminar" at bounding box center [1443, 501] width 109 height 34
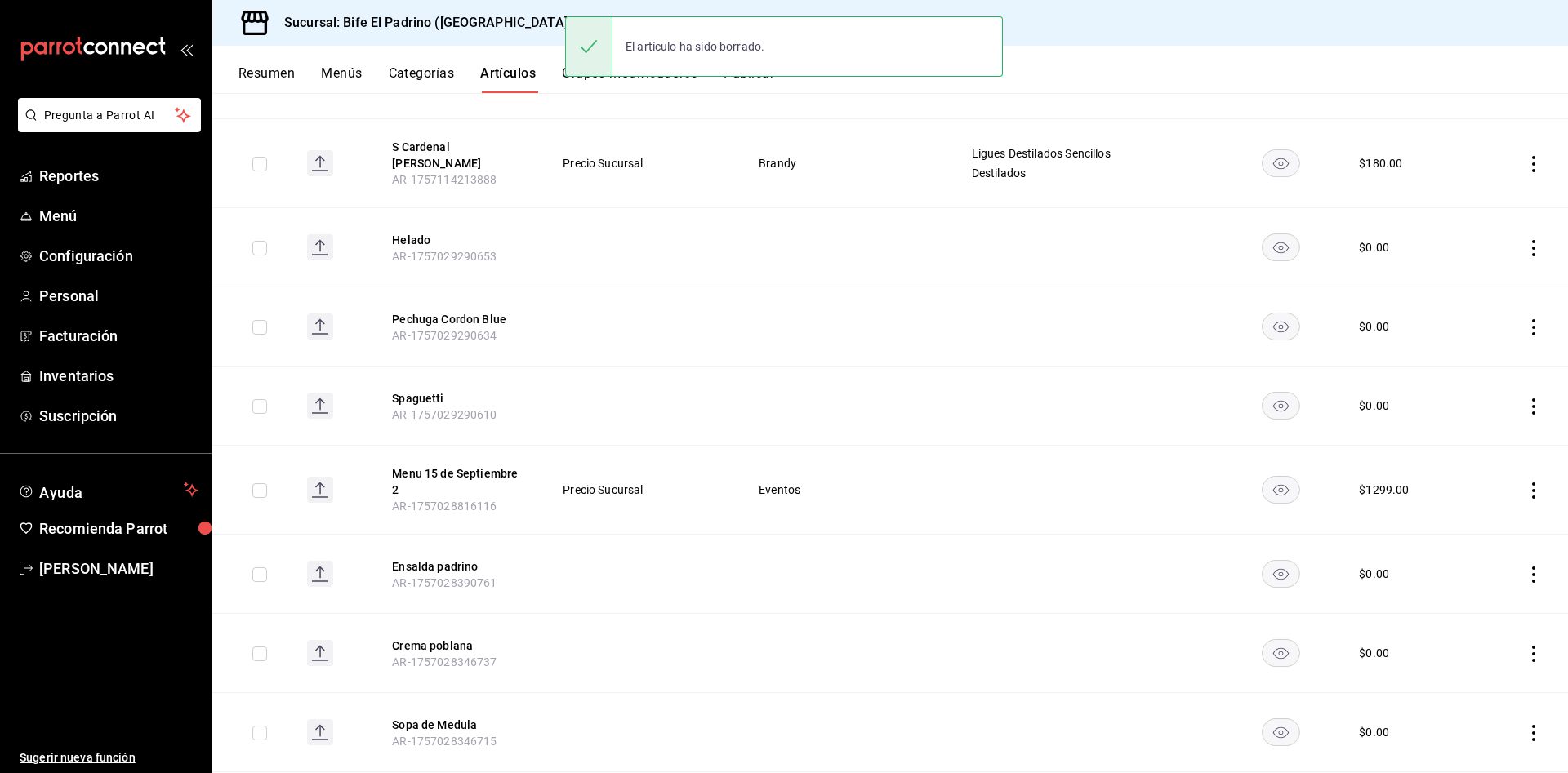
click at [1532, 482] on icon "actions" at bounding box center [1533, 490] width 3 height 16
click at [1462, 585] on li "Eliminar" at bounding box center [1451, 575] width 98 height 33
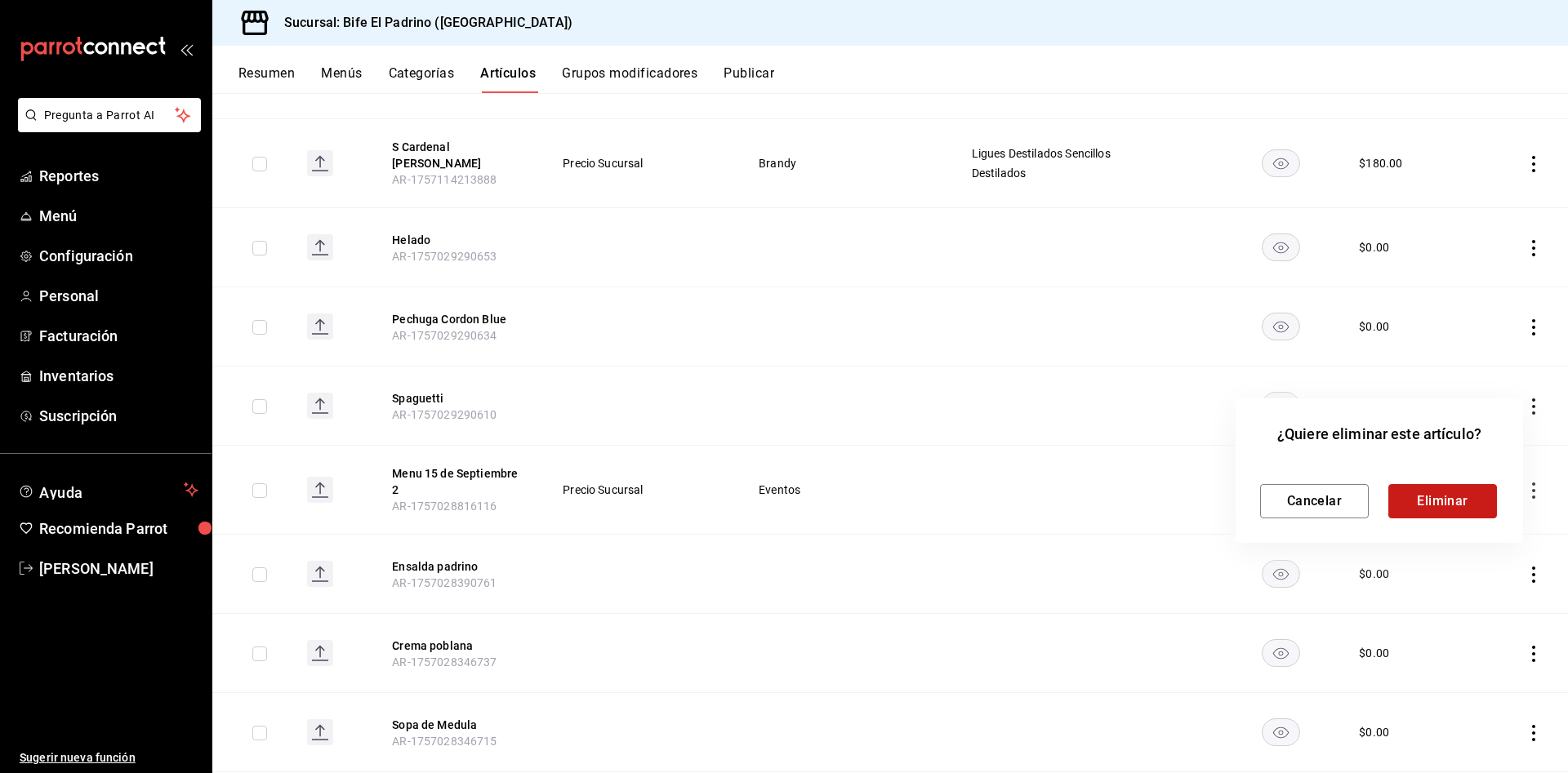
click at [1447, 504] on button "Eliminar" at bounding box center [1443, 501] width 109 height 34
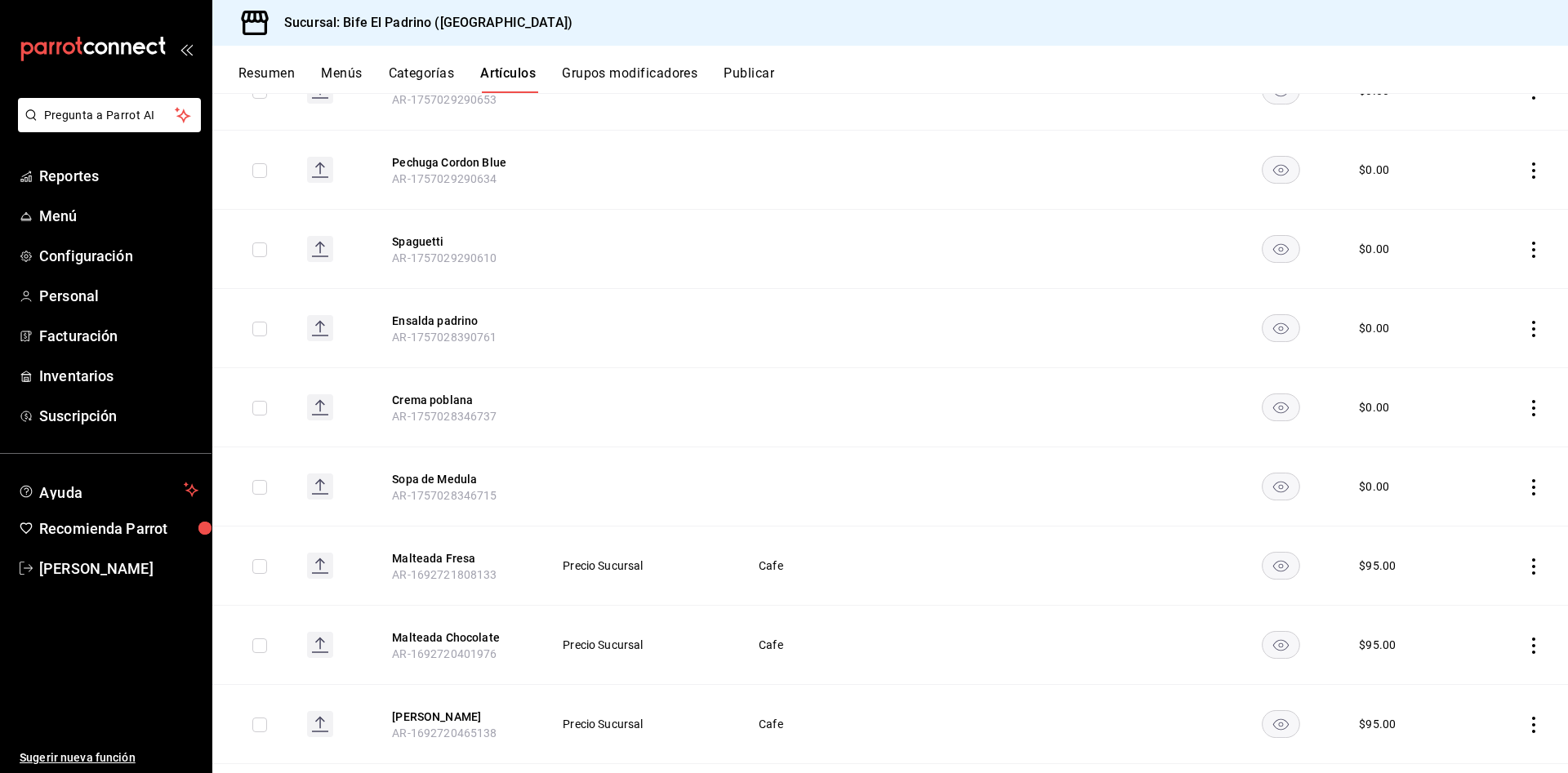
scroll to position [1045, 0]
click at [1532, 477] on icon "actions" at bounding box center [1533, 485] width 3 height 16
click at [1457, 572] on span "Eliminar" at bounding box center [1466, 570] width 42 height 13
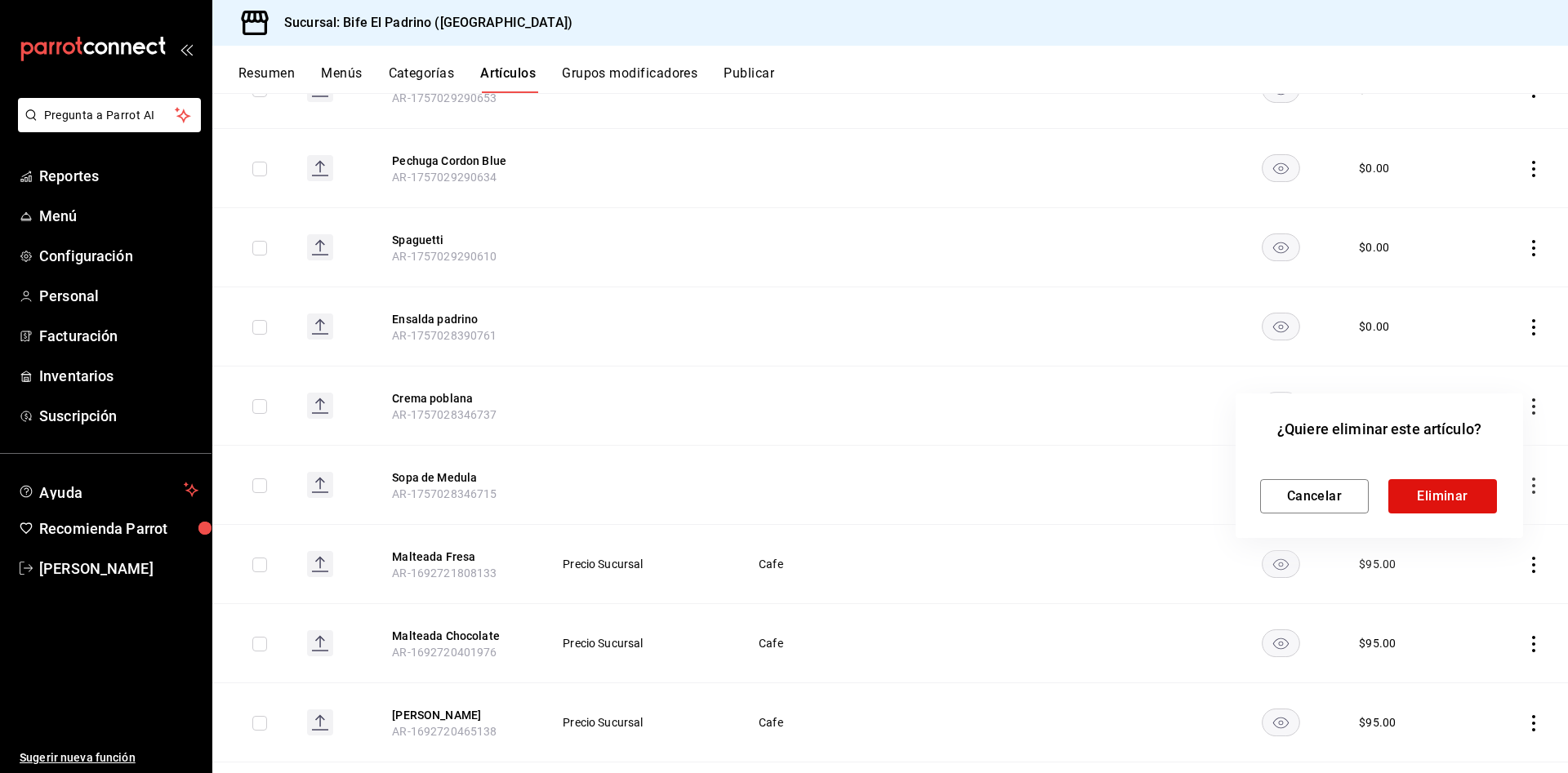
click at [1430, 475] on div "Cancelar Eliminar" at bounding box center [1379, 483] width 239 height 60
click at [1435, 498] on button "Eliminar" at bounding box center [1443, 496] width 109 height 34
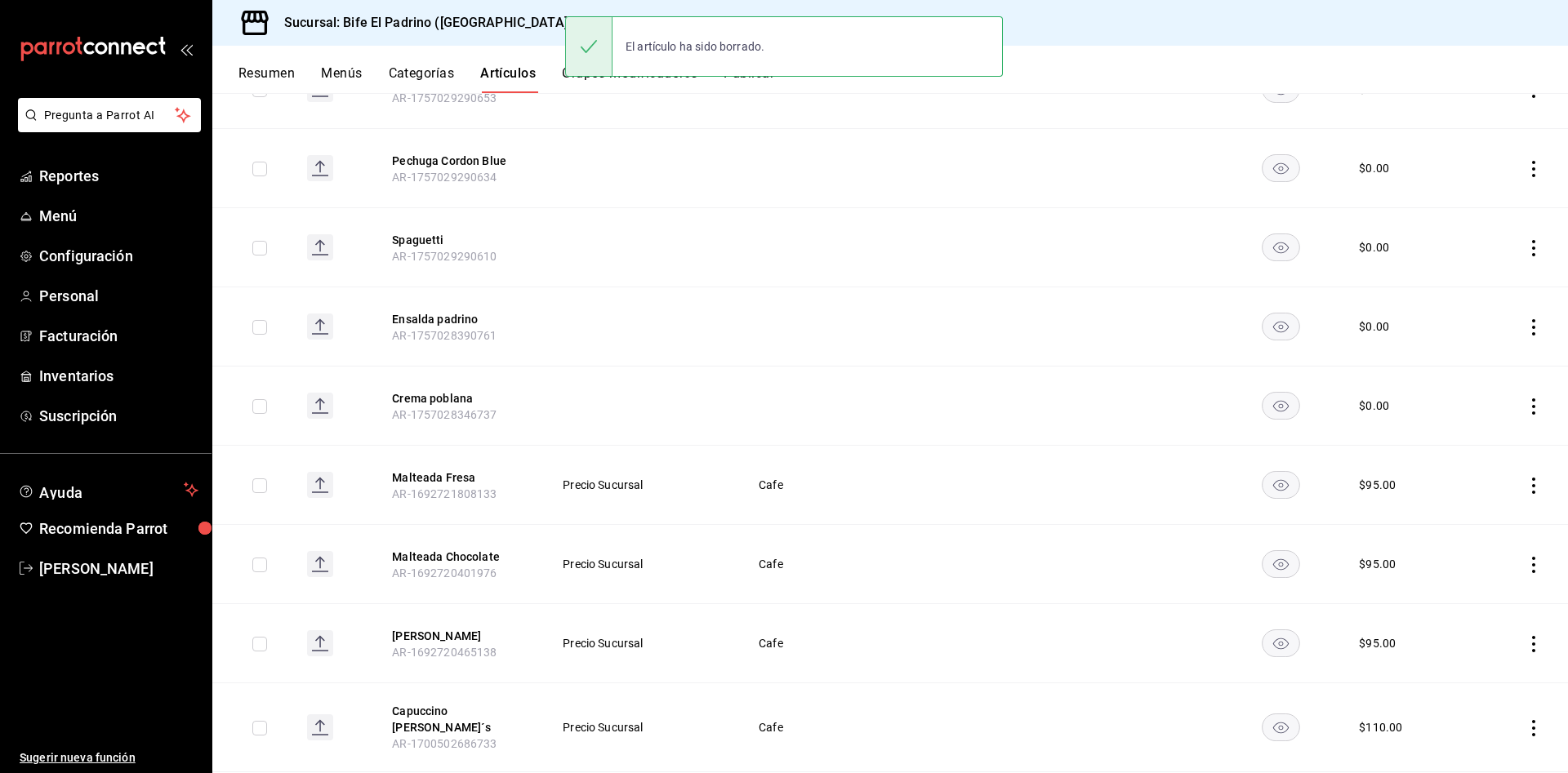
click at [1525, 398] on icon "actions" at bounding box center [1533, 406] width 16 height 16
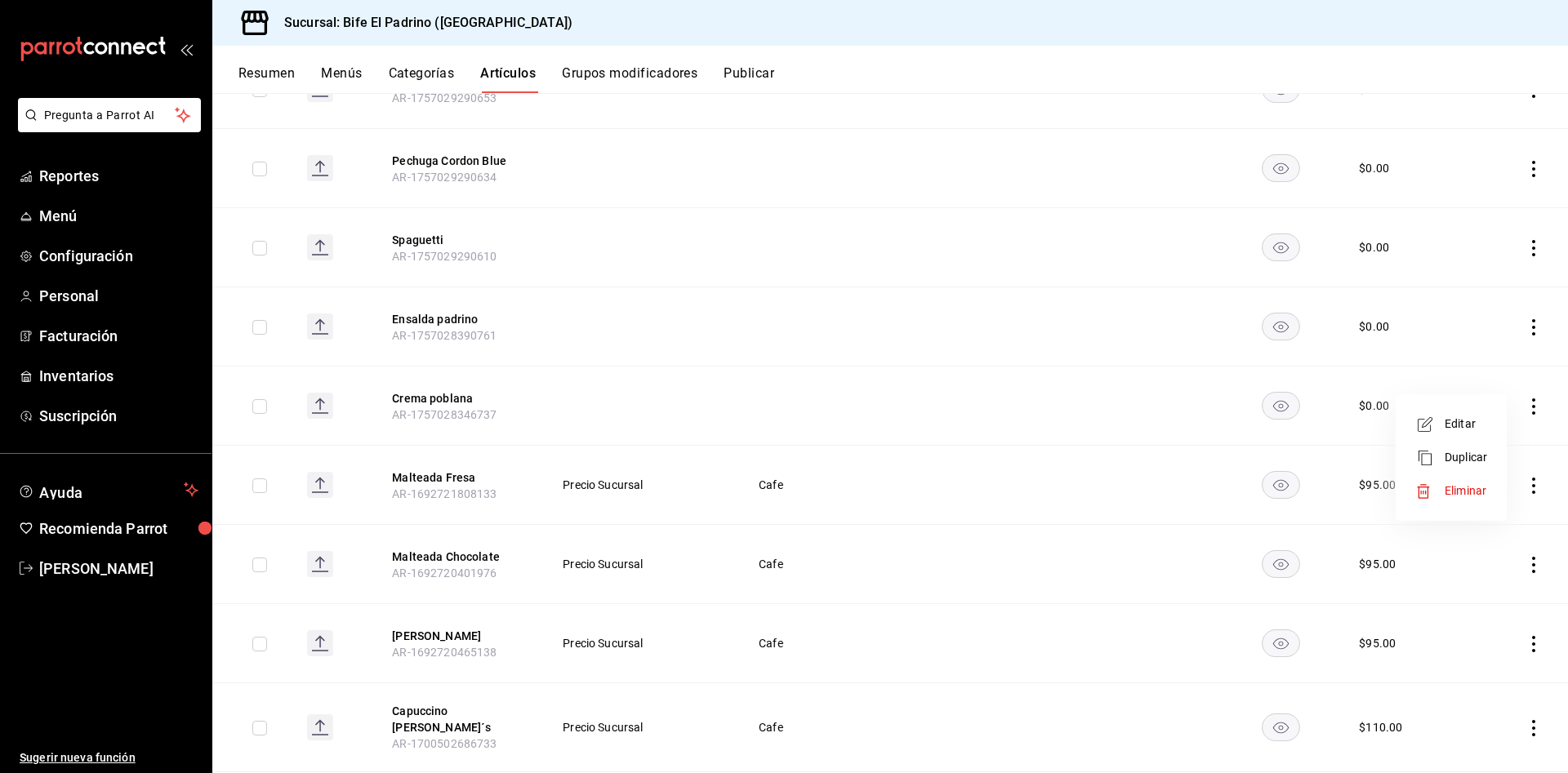
click at [1457, 491] on span "Eliminar" at bounding box center [1466, 491] width 42 height 13
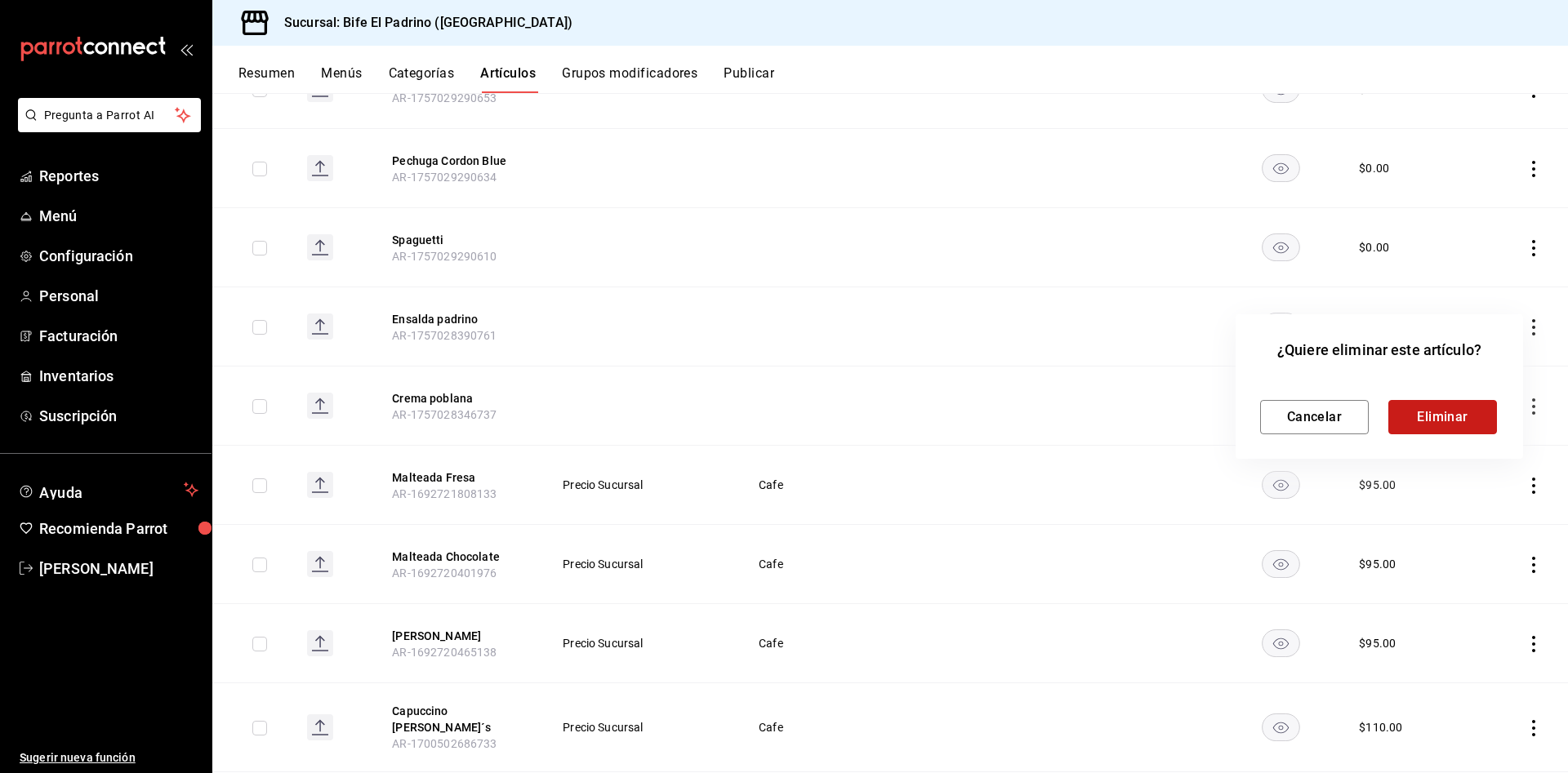
click at [1421, 407] on button "Eliminar" at bounding box center [1443, 417] width 109 height 34
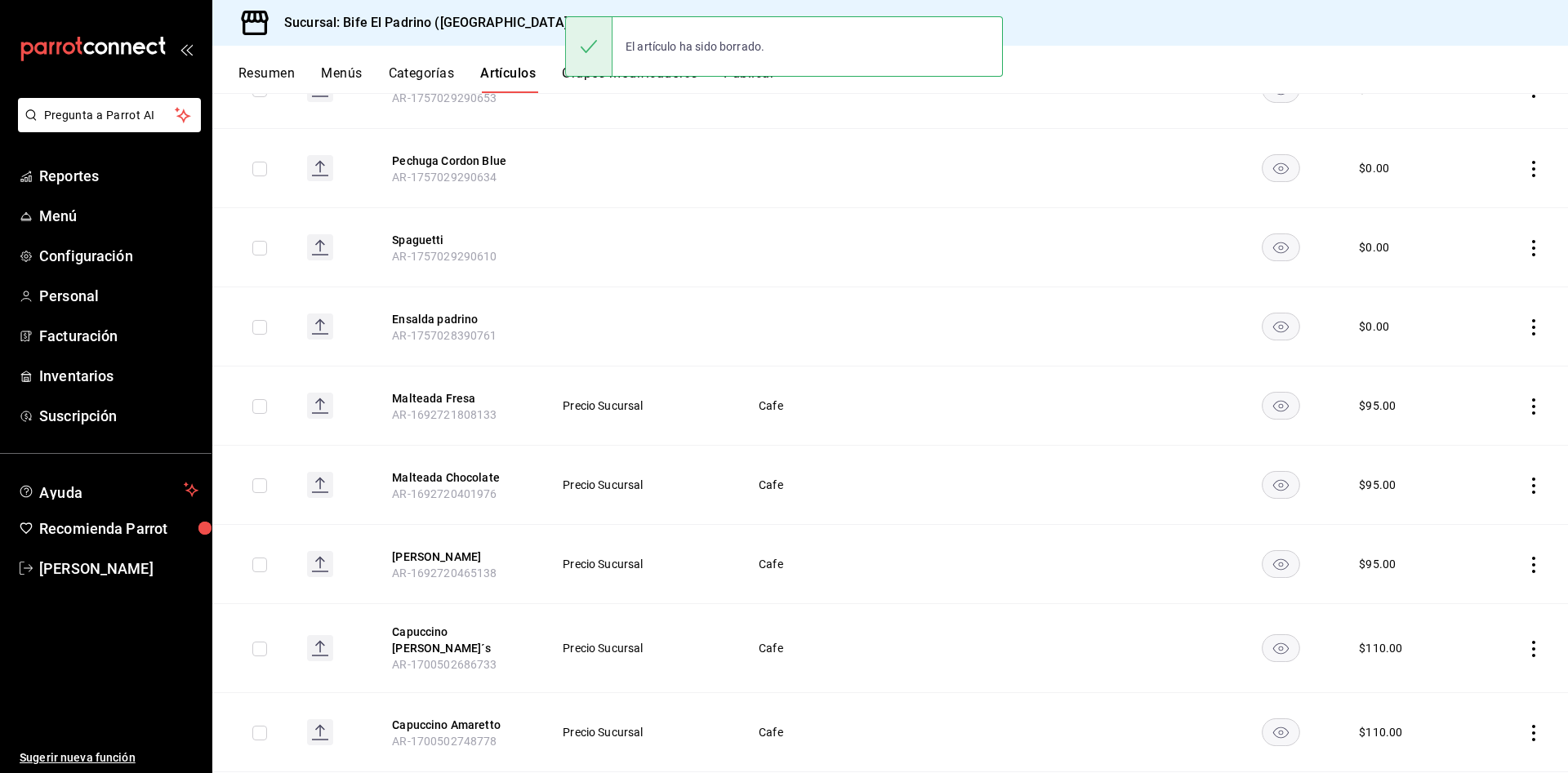
click at [1525, 319] on icon "actions" at bounding box center [1533, 326] width 16 height 16
click at [1462, 403] on span "Eliminar" at bounding box center [1466, 411] width 42 height 17
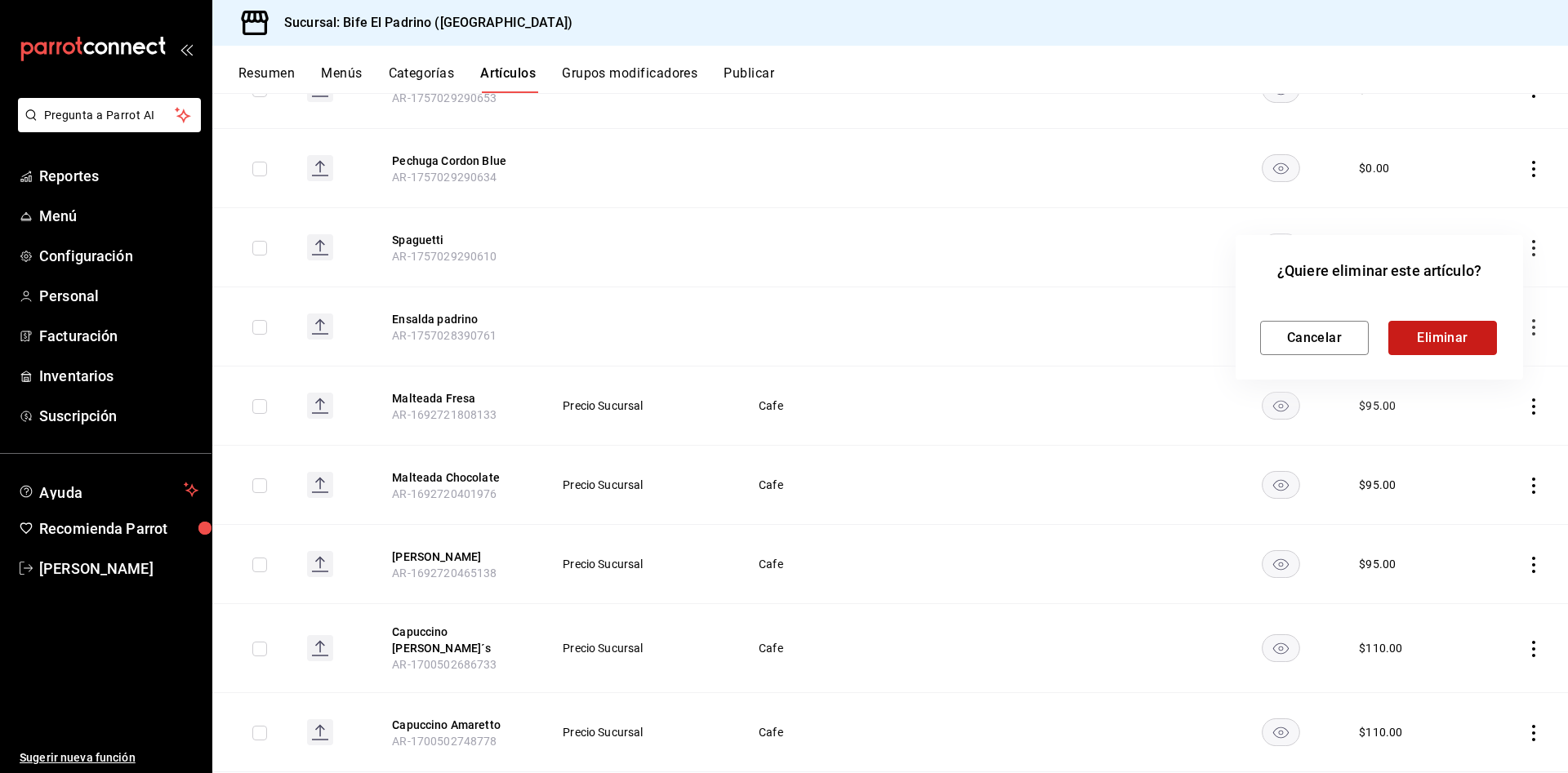
click at [1476, 324] on button "Eliminar" at bounding box center [1443, 338] width 109 height 34
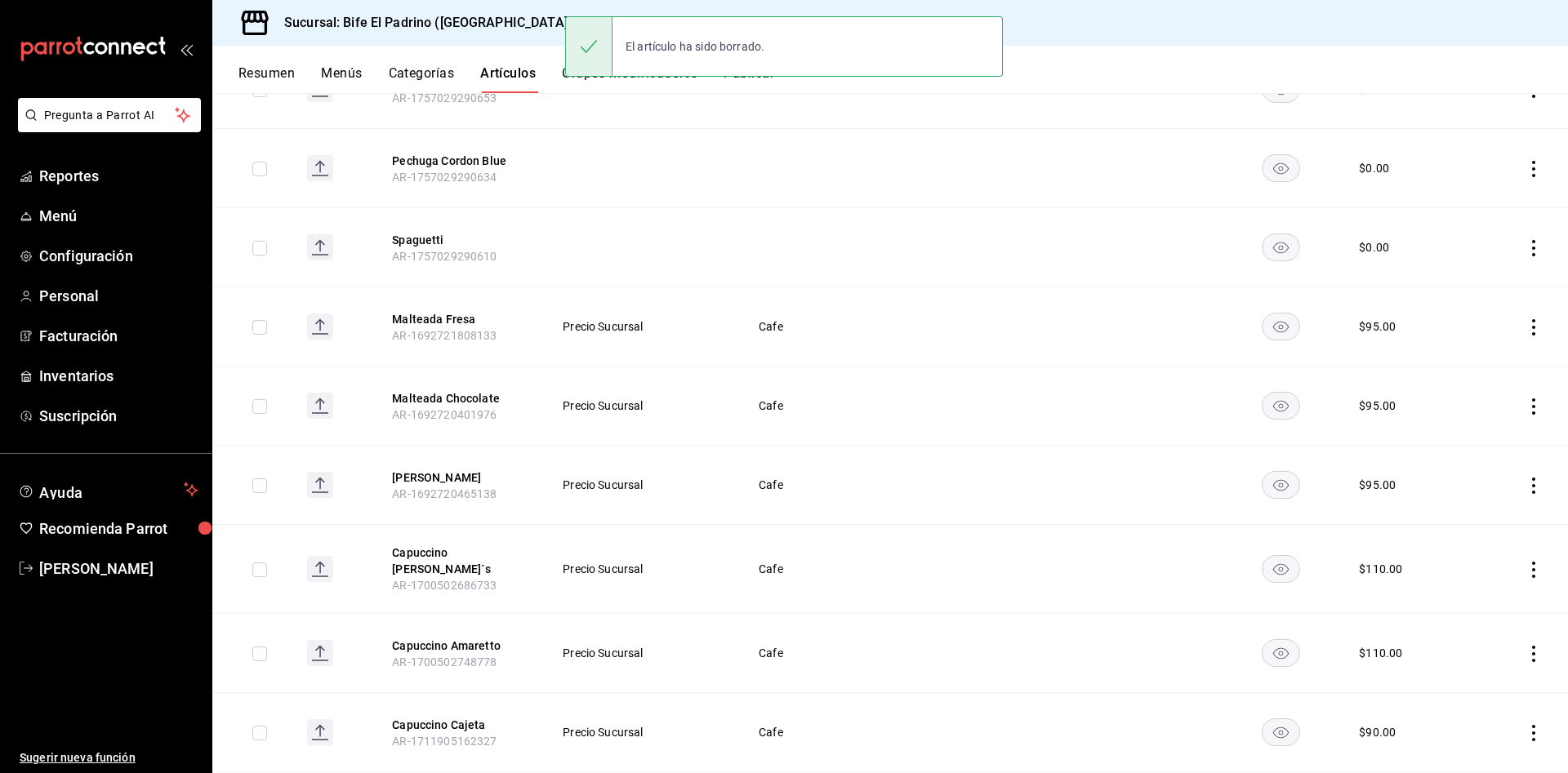
click at [1525, 160] on icon "actions" at bounding box center [1533, 168] width 16 height 16
click at [1451, 245] on span "Eliminar" at bounding box center [1466, 254] width 42 height 17
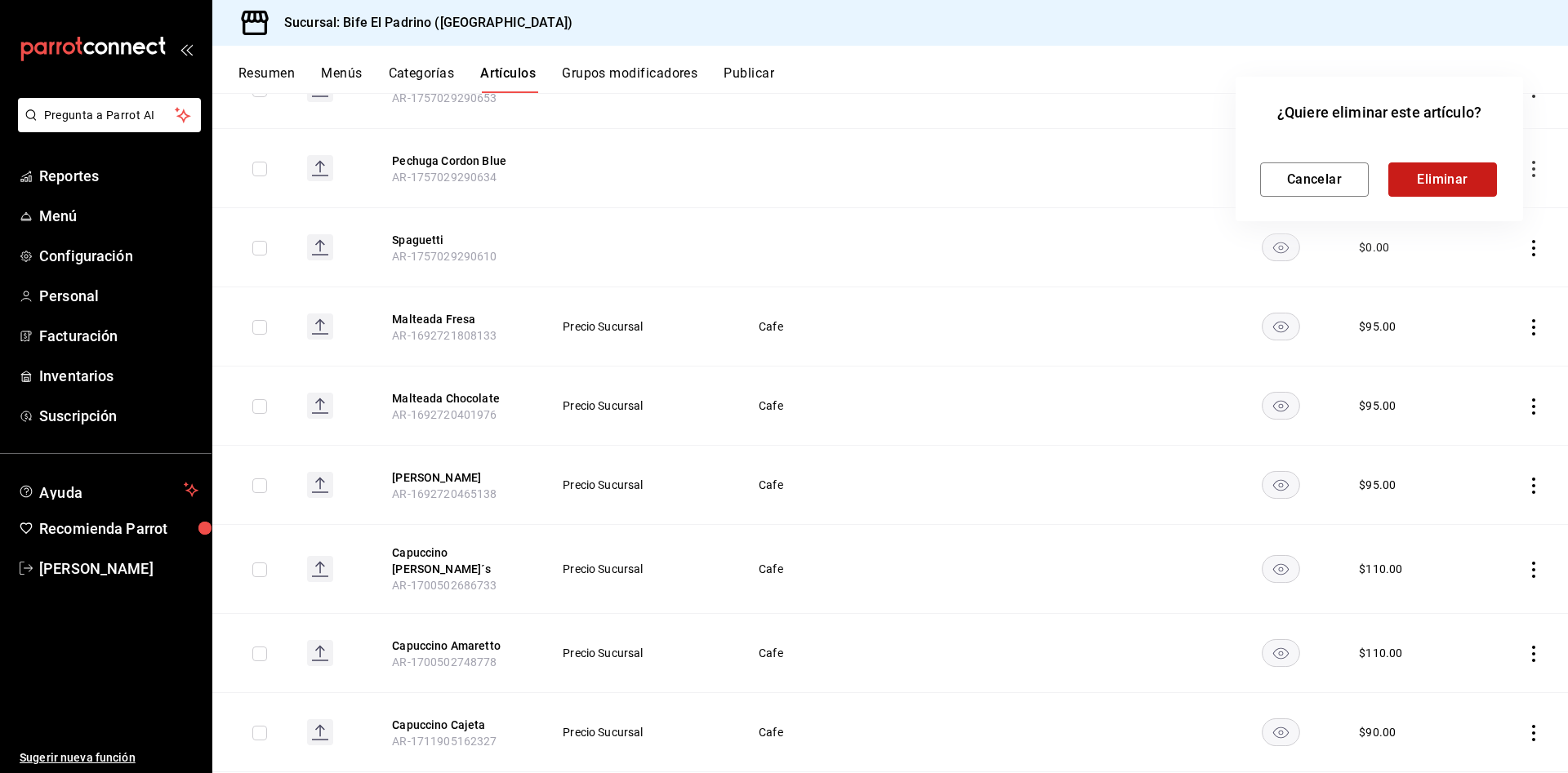
click at [1478, 191] on button "Eliminar" at bounding box center [1443, 179] width 109 height 34
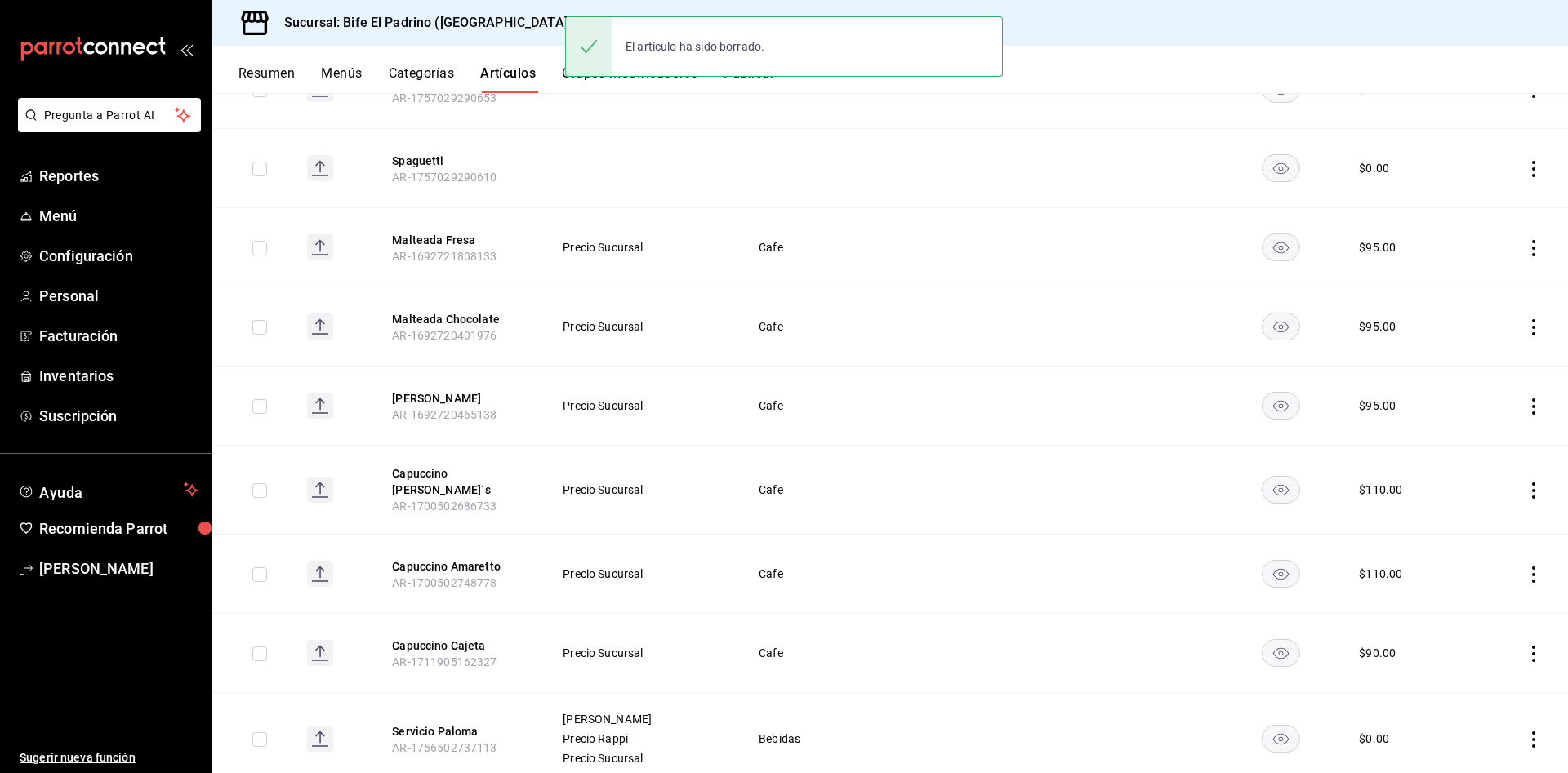
scroll to position [771, 0]
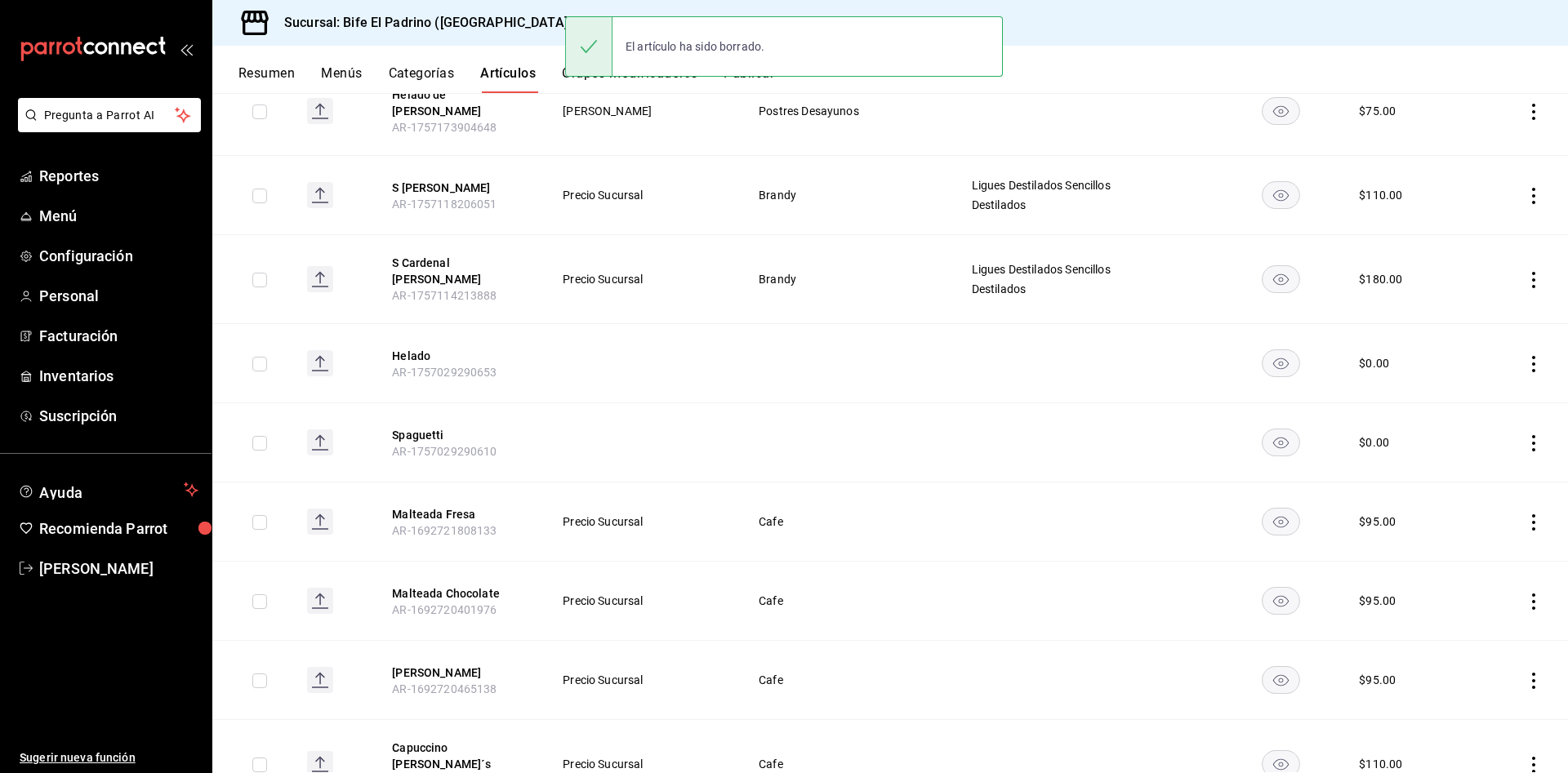
click at [1525, 356] on icon "actions" at bounding box center [1533, 364] width 16 height 16
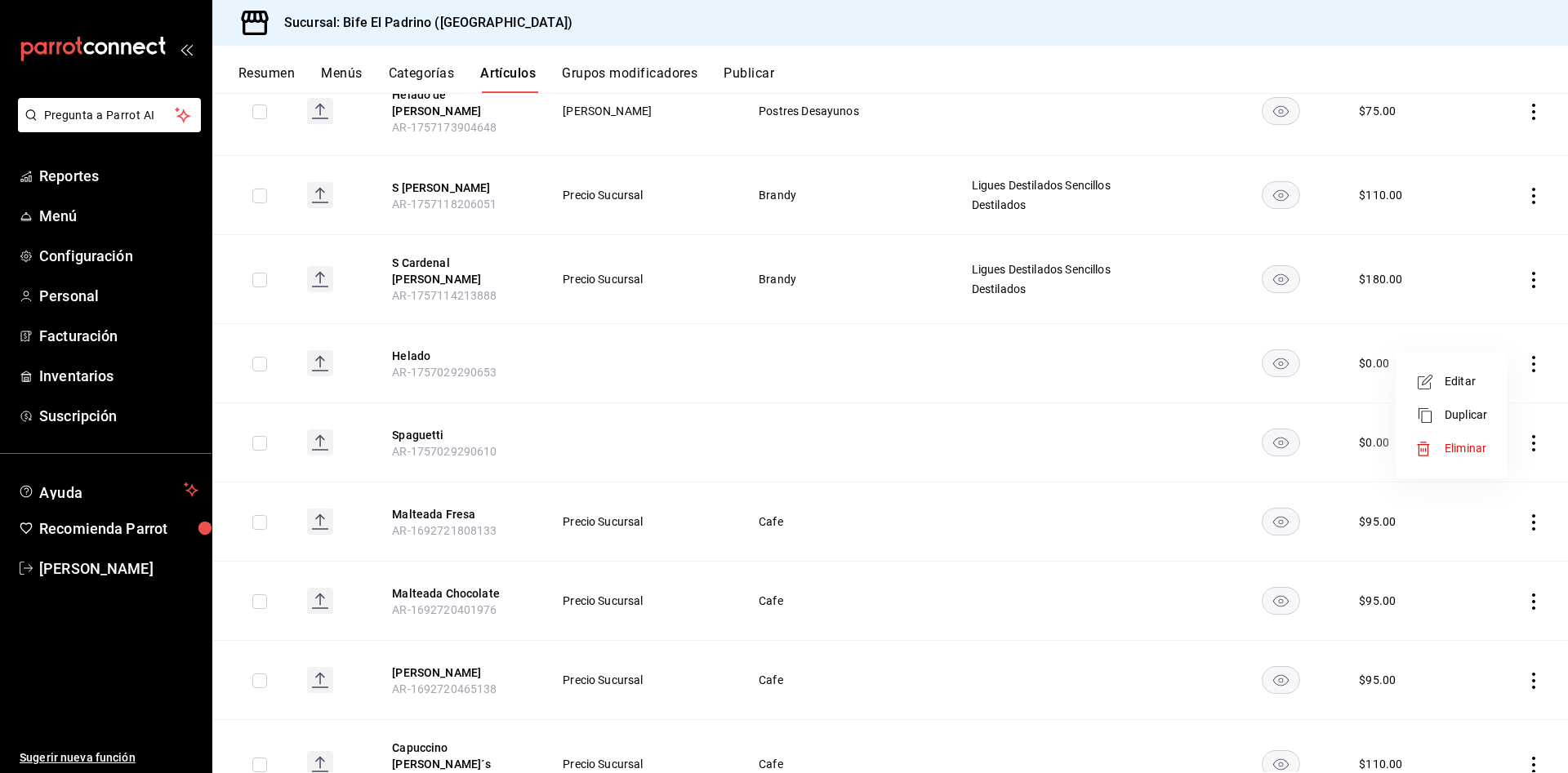
click at [1451, 438] on li "Eliminar" at bounding box center [1451, 448] width 98 height 33
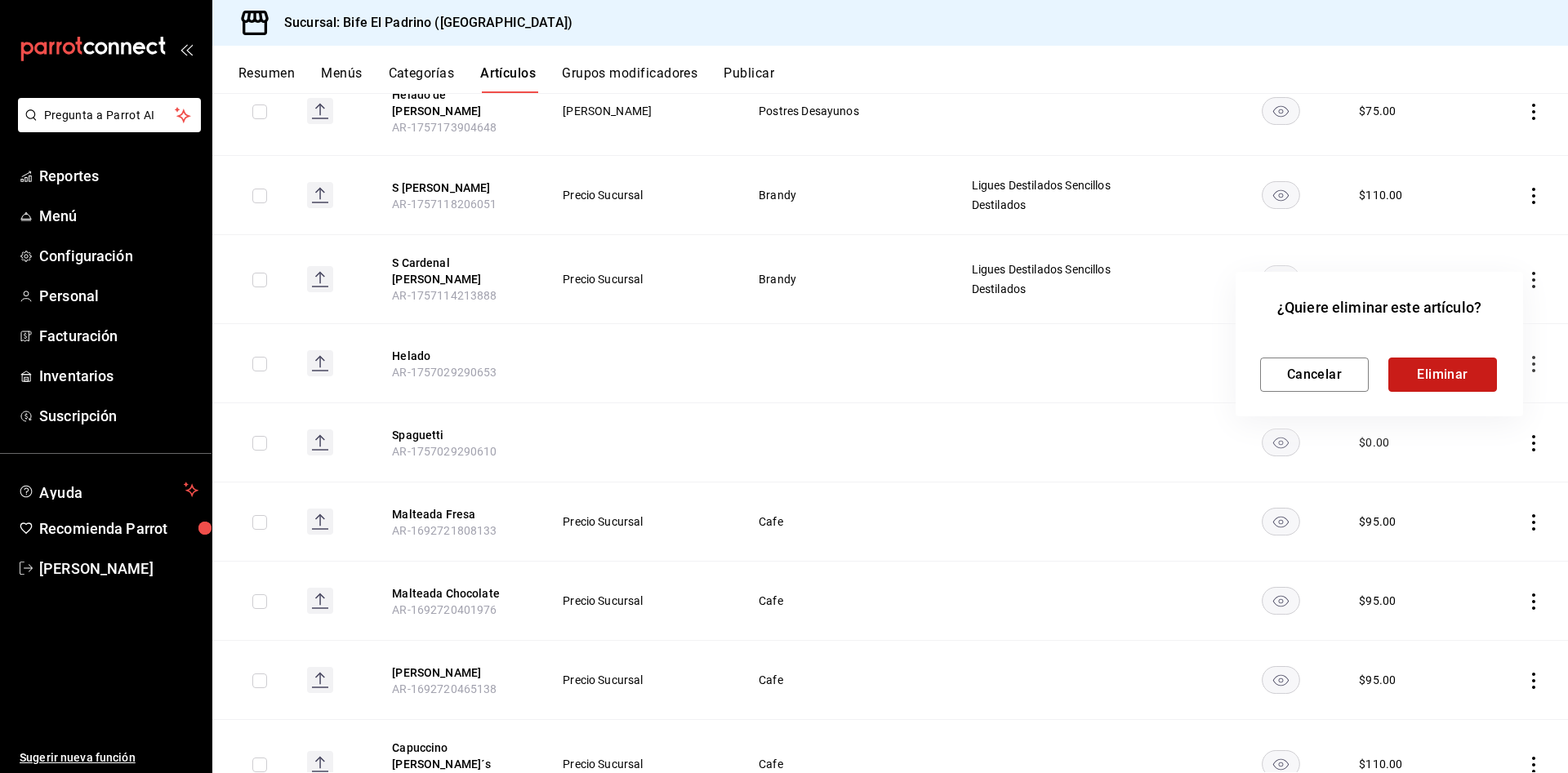
click at [1431, 362] on button "Eliminar" at bounding box center [1443, 375] width 109 height 34
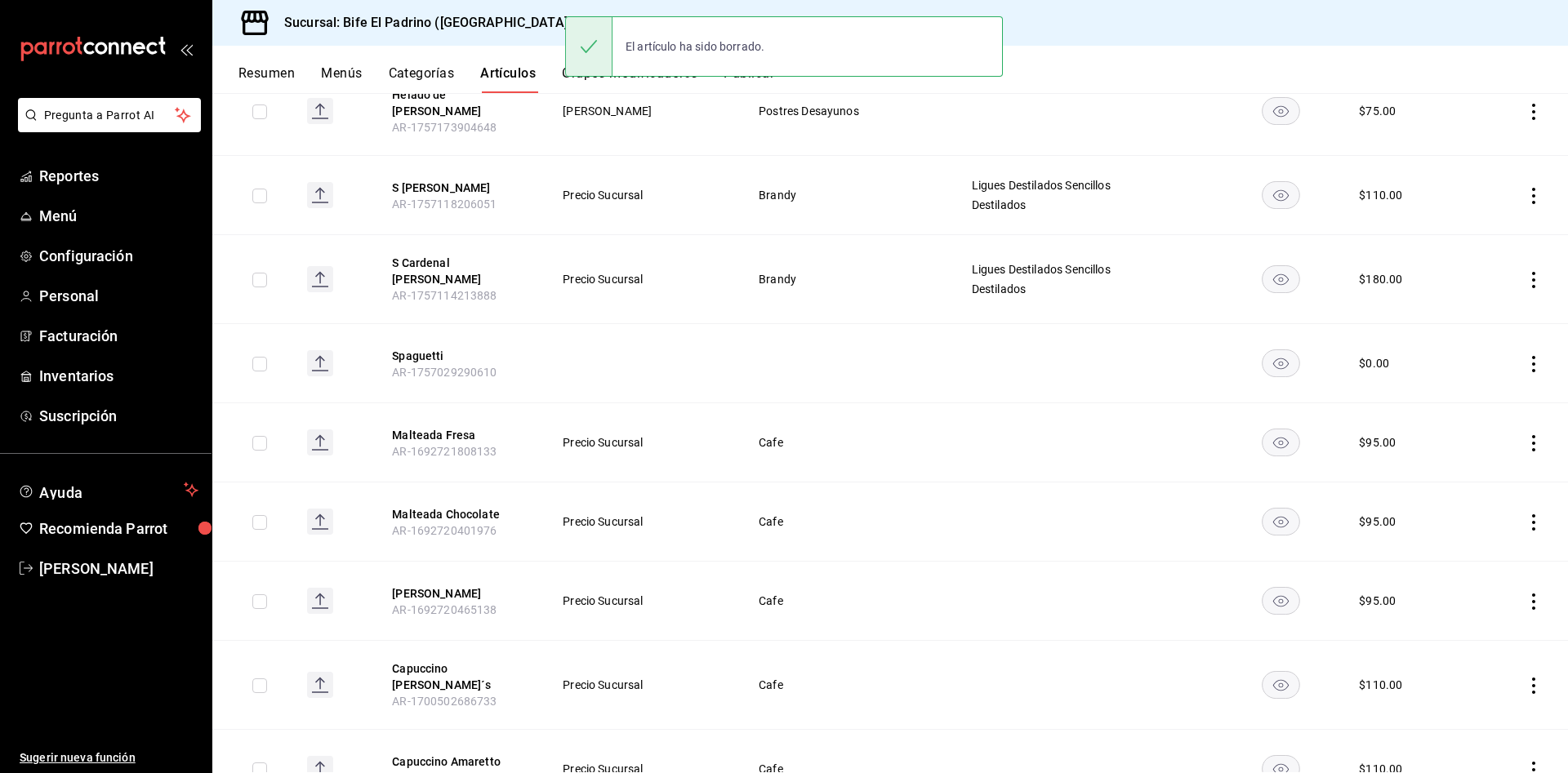
click at [1525, 356] on icon "actions" at bounding box center [1533, 364] width 16 height 16
click at [1462, 449] on span "Eliminar" at bounding box center [1466, 449] width 42 height 13
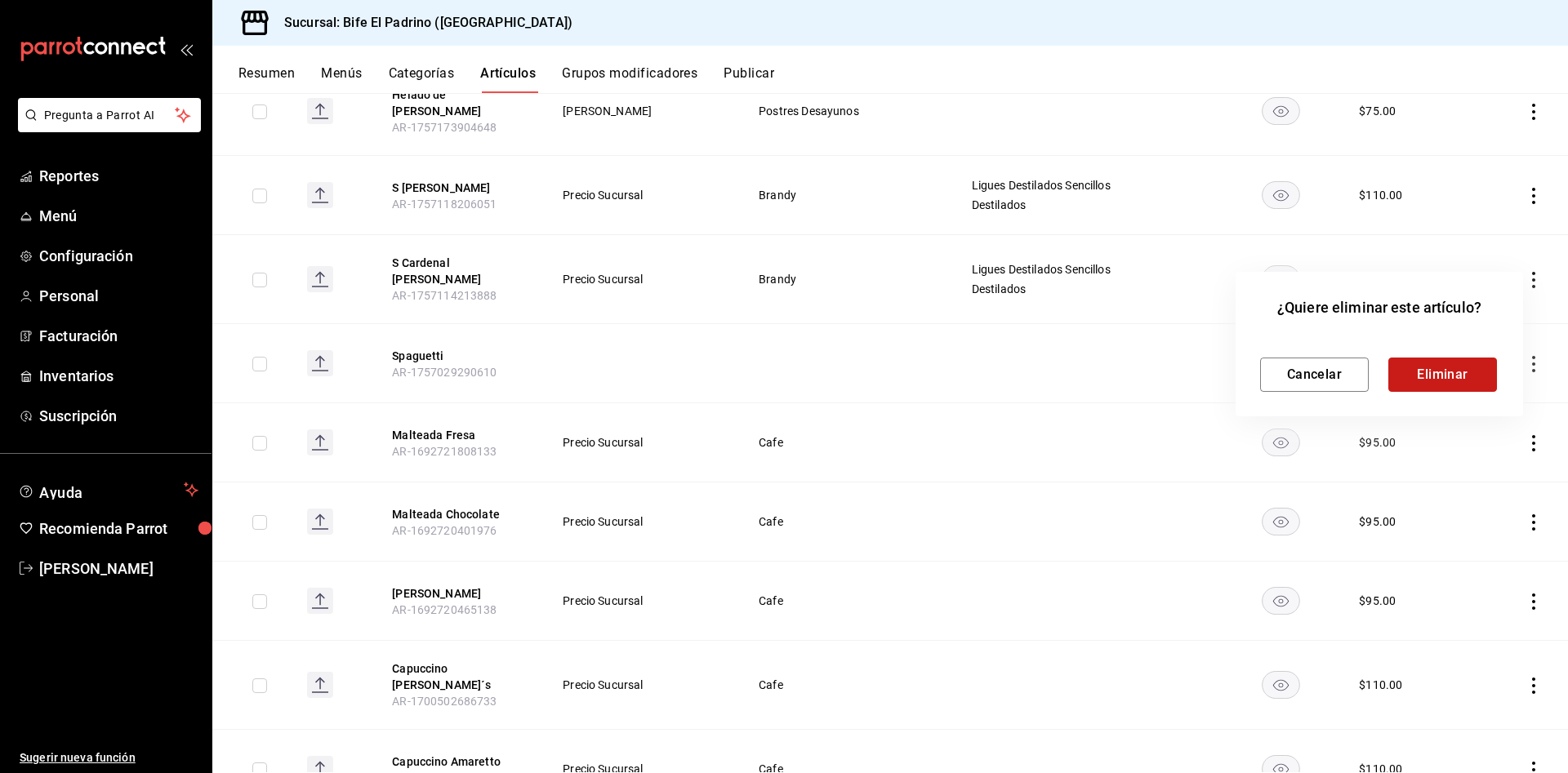
click at [1446, 386] on button "Eliminar" at bounding box center [1443, 375] width 109 height 34
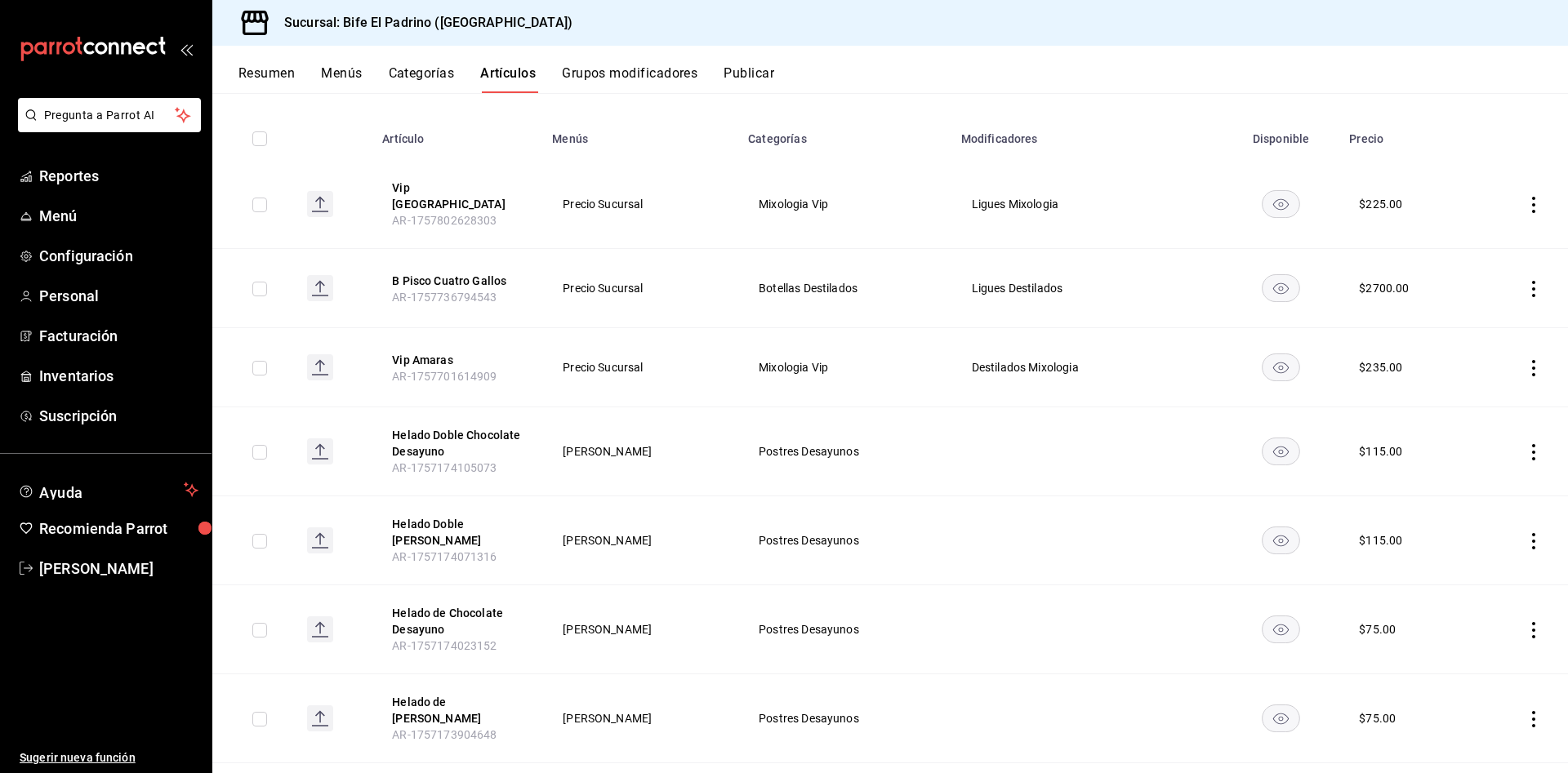
scroll to position [0, 0]
